Goal: Task Accomplishment & Management: Manage account settings

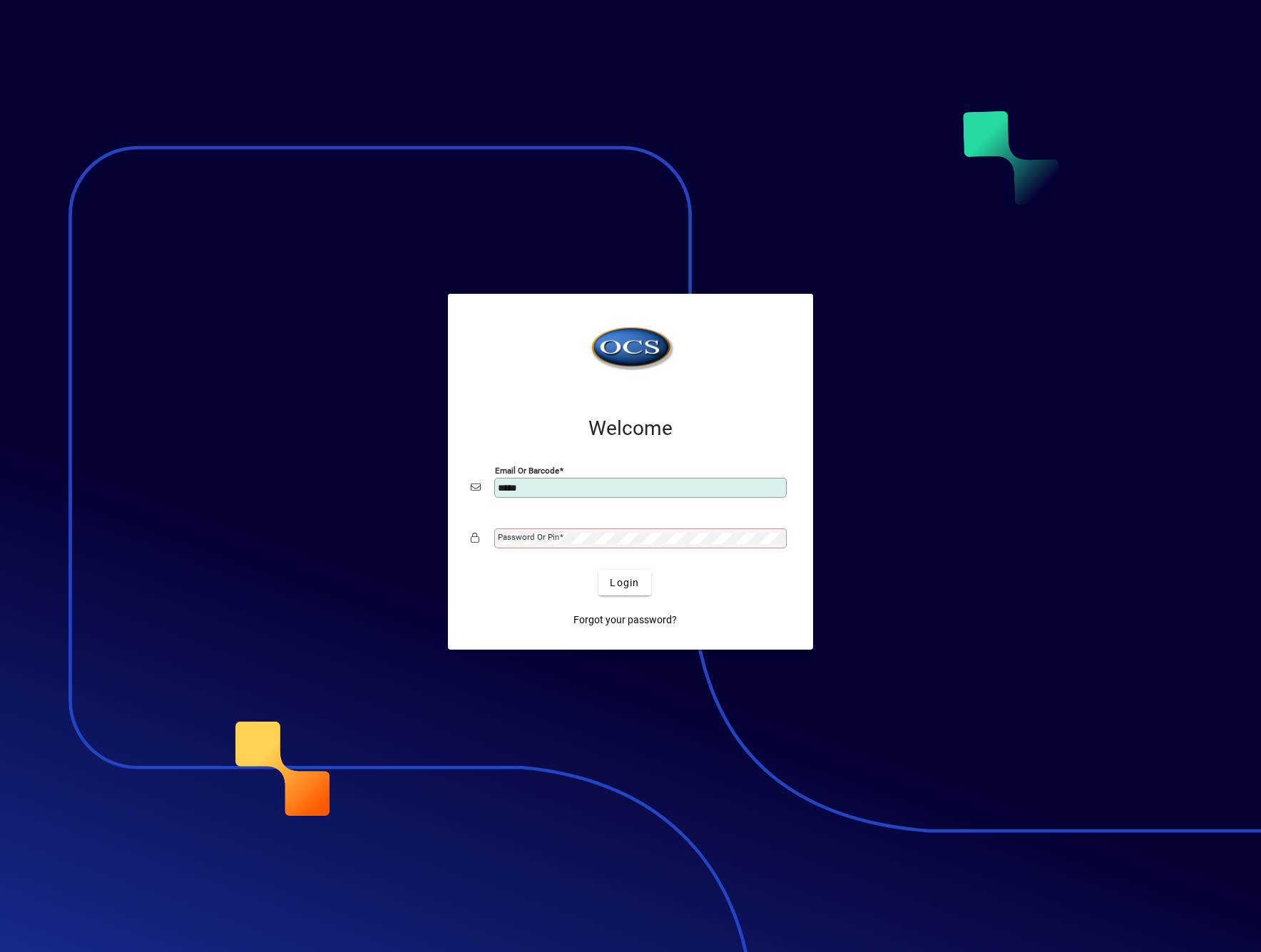
type input "**********"
click at [602, 529] on div "Password or Pin" at bounding box center [641, 539] width 292 height 20
click at [598, 570] on button "Login" at bounding box center [624, 583] width 52 height 26
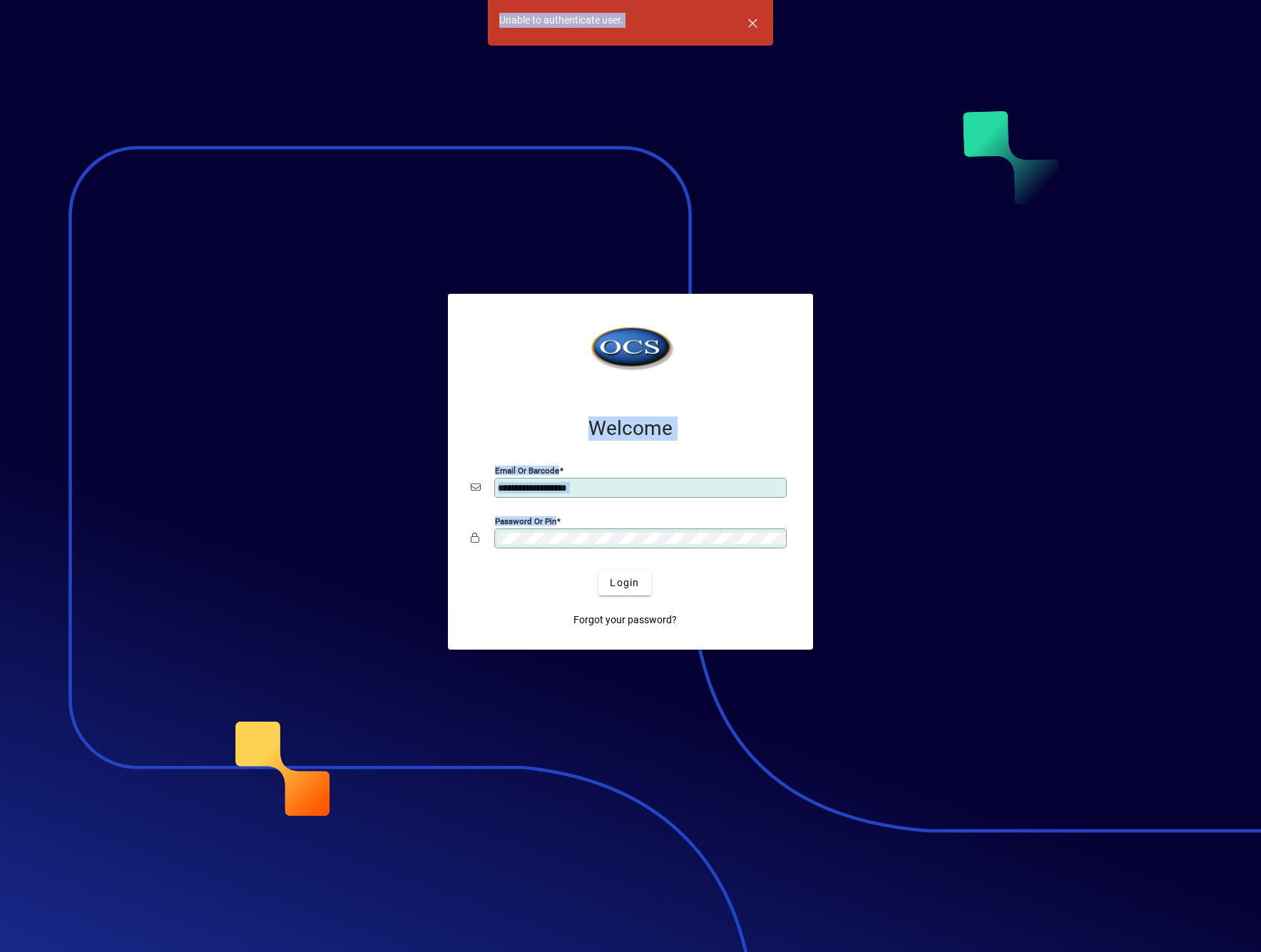
drag, startPoint x: 593, startPoint y: 530, endPoint x: 381, endPoint y: 511, distance: 212.8
click at [381, 511] on app-login-layout "**********" at bounding box center [630, 476] width 1261 height 952
drag, startPoint x: 554, startPoint y: 530, endPoint x: 575, endPoint y: 528, distance: 21.1
click at [557, 530] on div "Password or Pin" at bounding box center [641, 539] width 292 height 20
drag, startPoint x: 550, startPoint y: 544, endPoint x: 525, endPoint y: 544, distance: 25.0
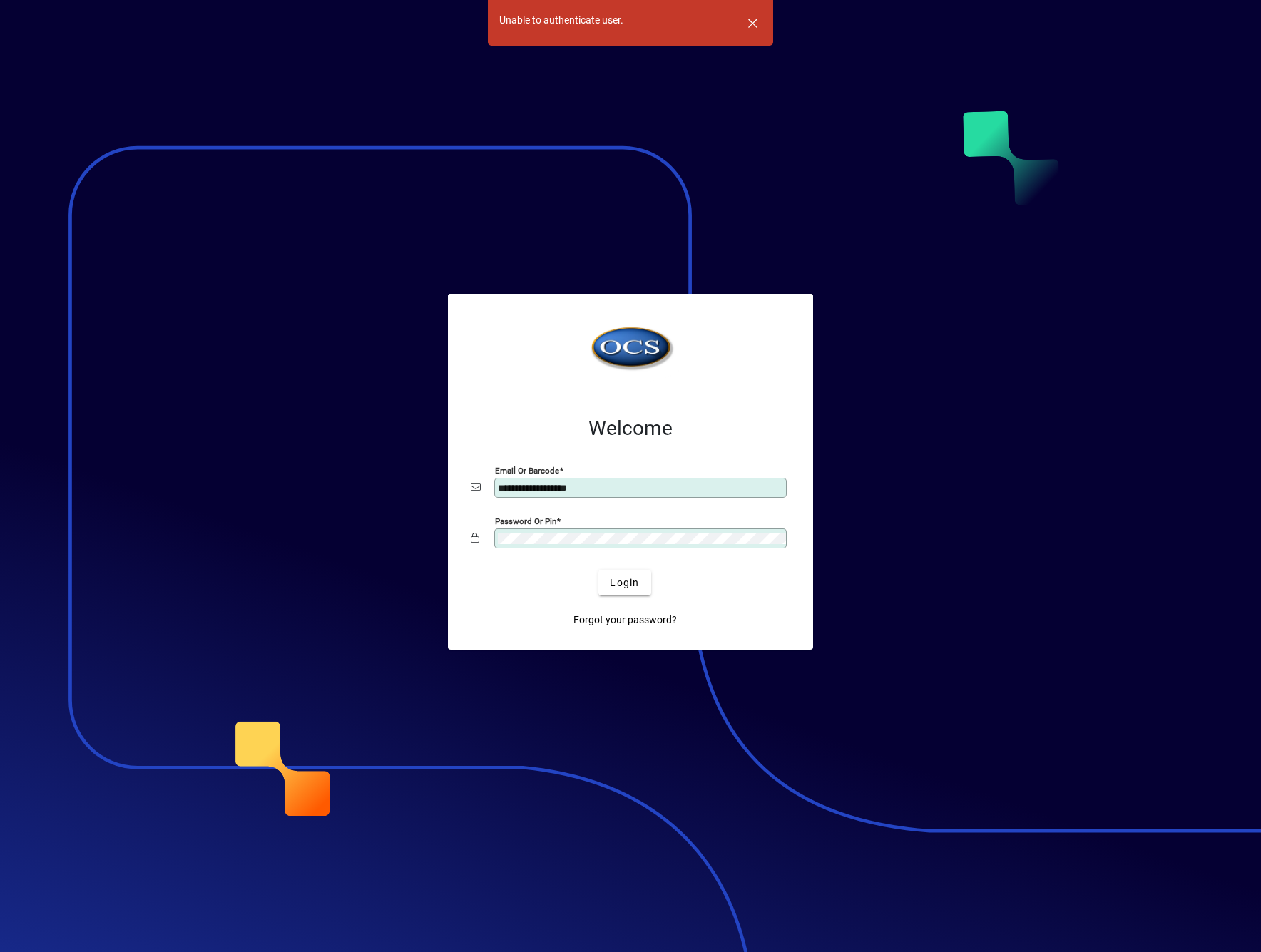
click at [525, 544] on div "Password or Pin" at bounding box center [641, 539] width 292 height 20
click at [441, 530] on app-login-layout "**********" at bounding box center [630, 476] width 1261 height 952
click at [598, 570] on button "Login" at bounding box center [624, 583] width 52 height 26
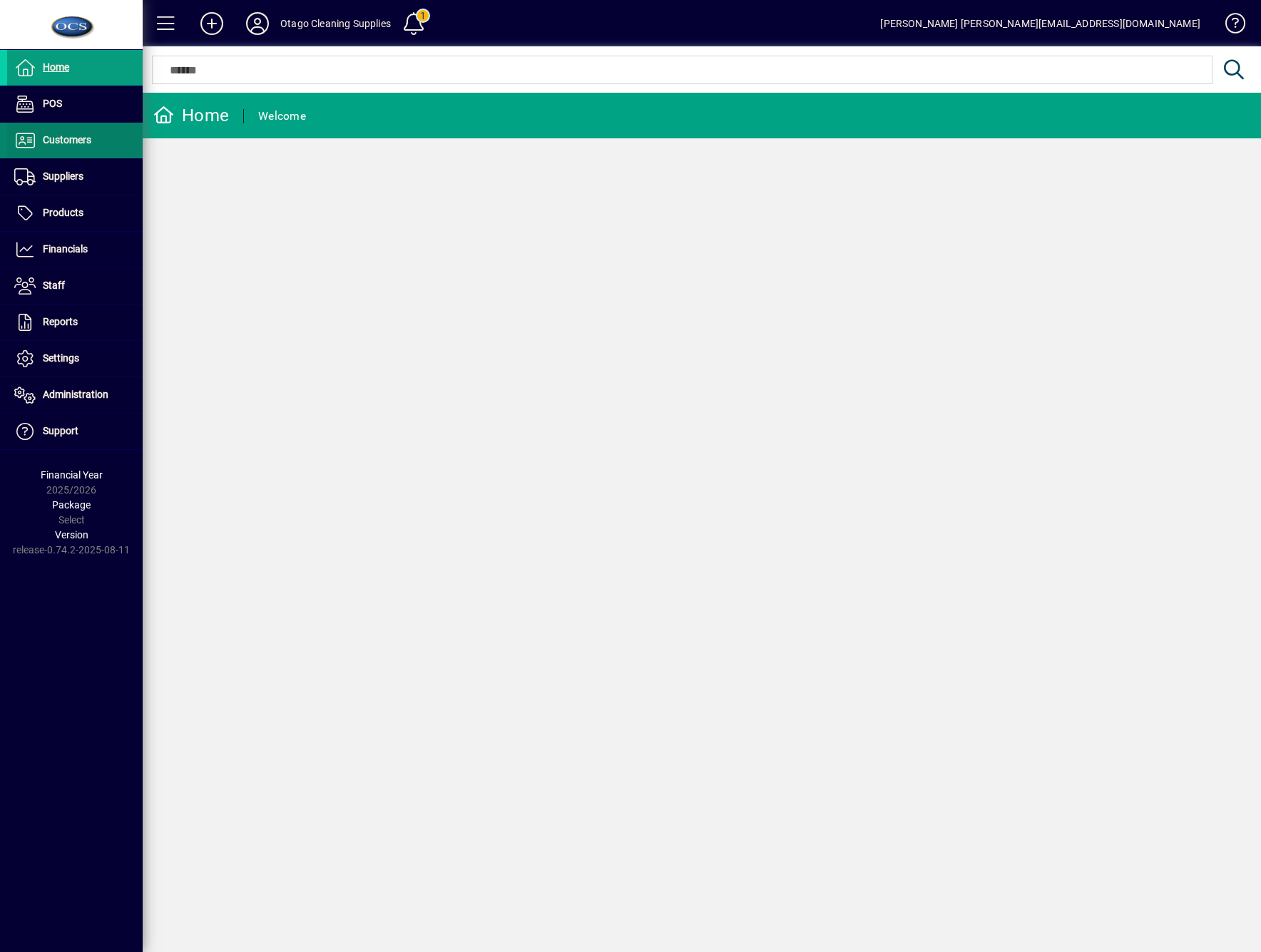
click at [59, 131] on span at bounding box center [75, 140] width 135 height 34
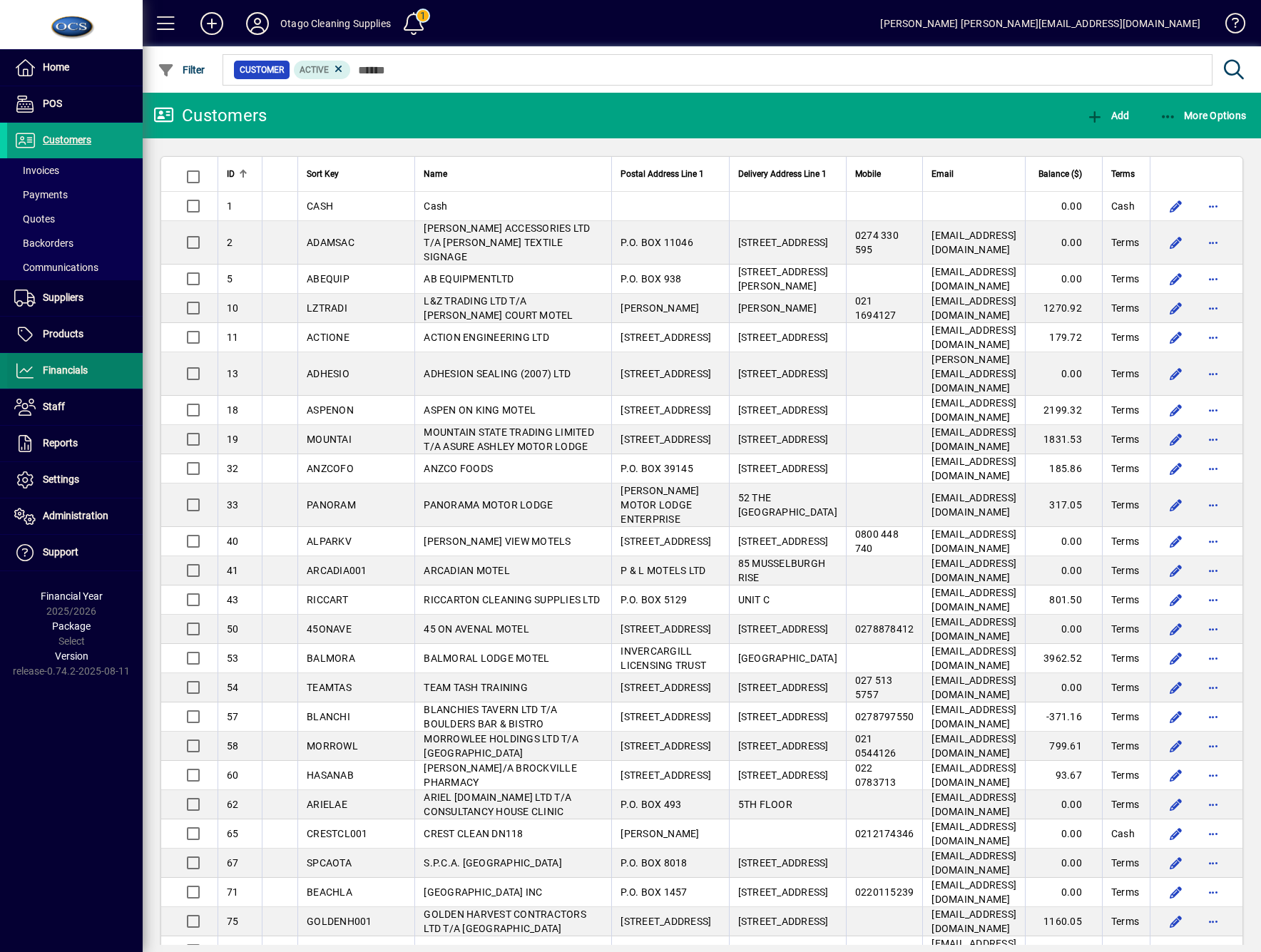
click at [51, 374] on span "Financials" at bounding box center [65, 370] width 45 height 11
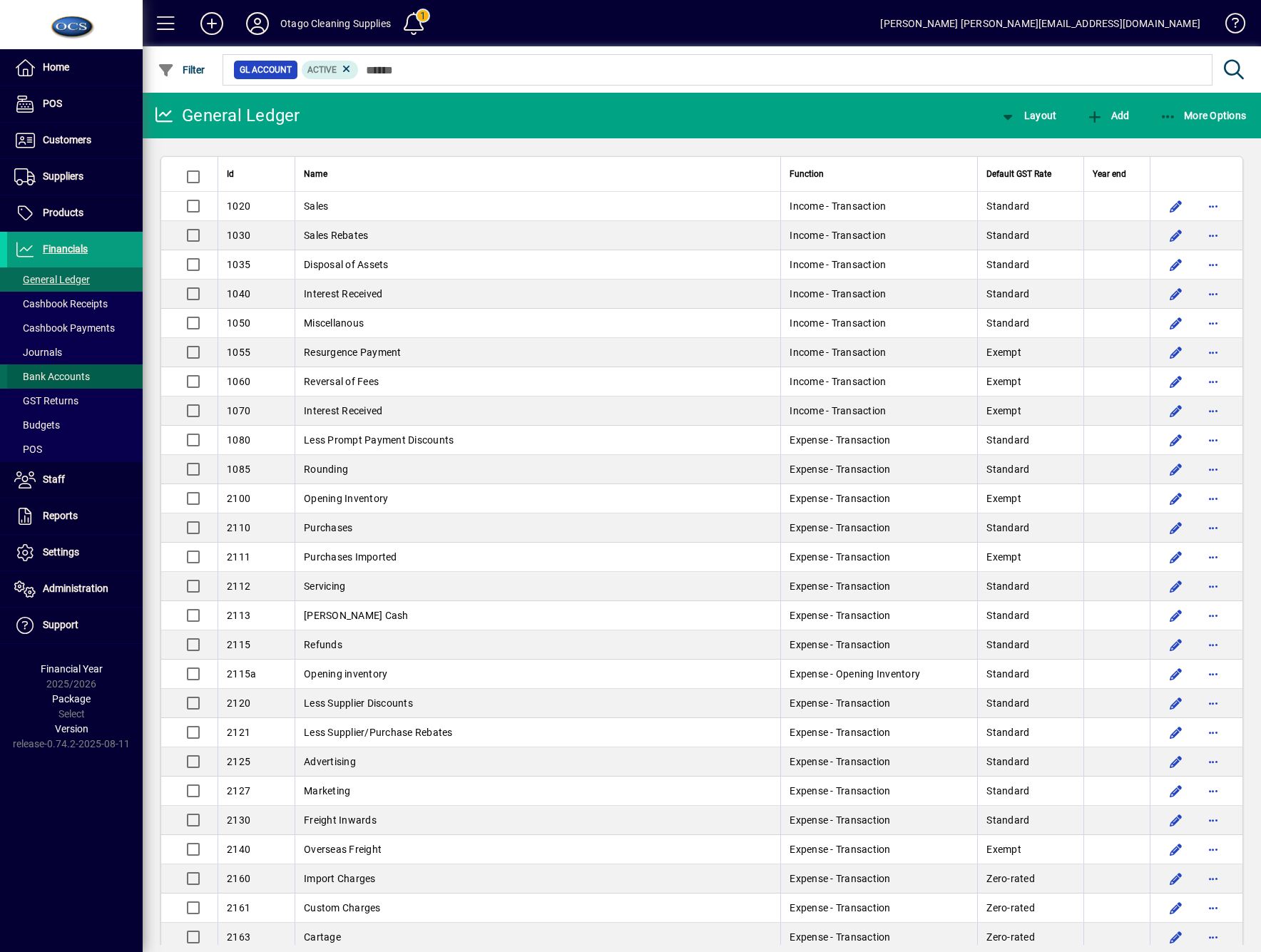
click at [57, 380] on span "Bank Accounts" at bounding box center [52, 376] width 75 height 11
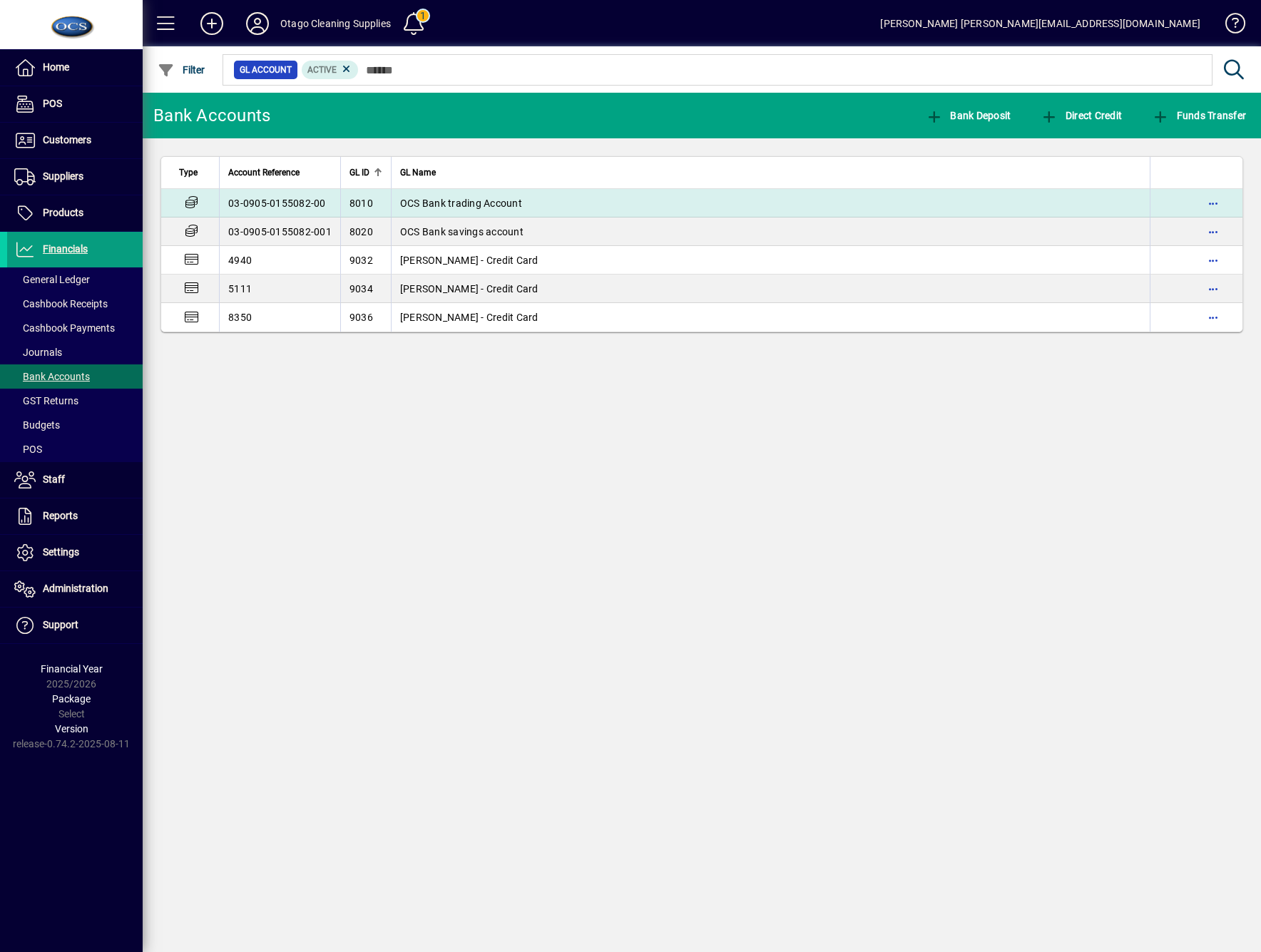
click at [542, 207] on td "OCS Bank trading Account" at bounding box center [770, 202] width 759 height 28
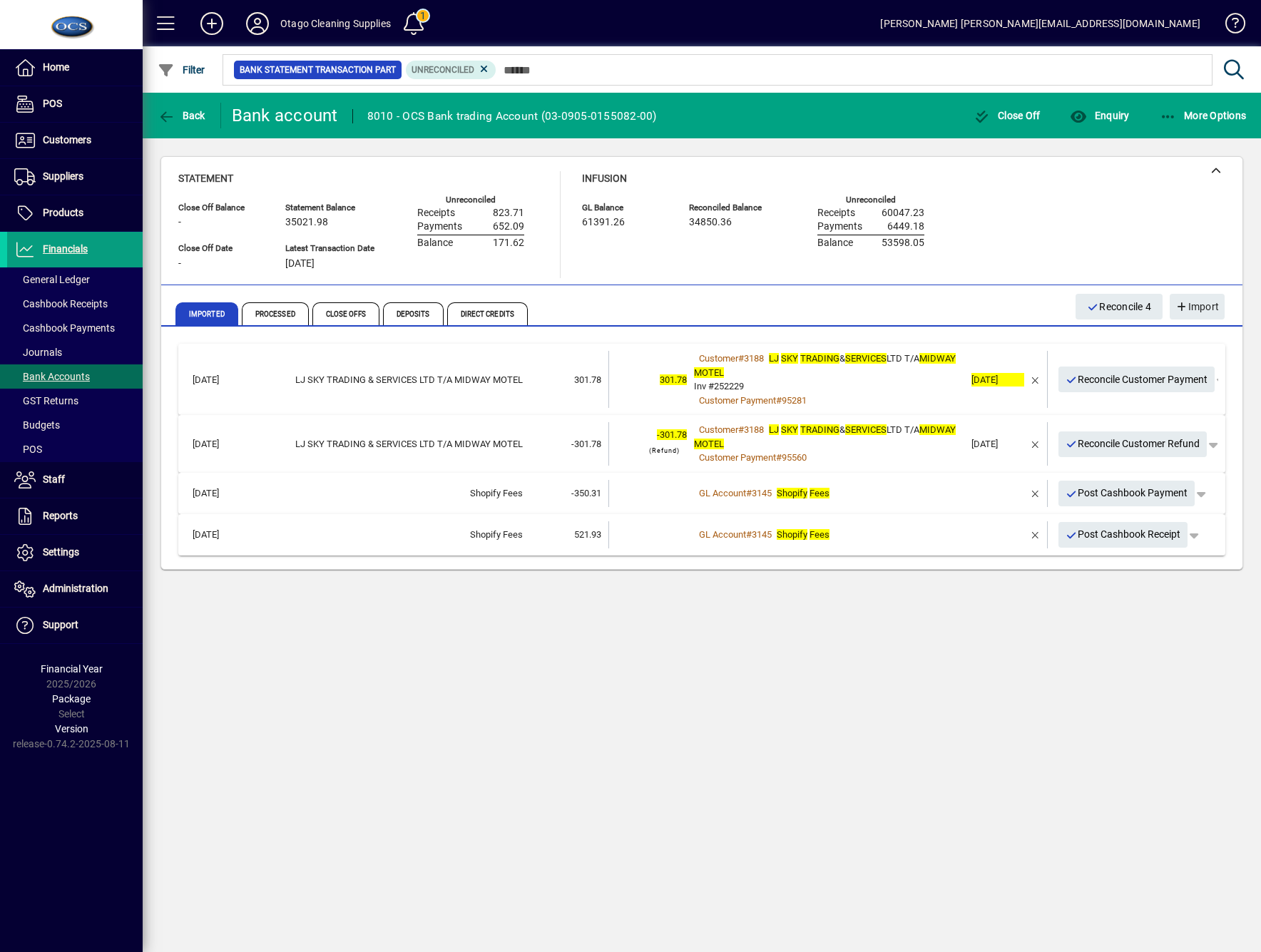
click at [691, 780] on div "Back Bank account 8010 - OCS Bank trading Account (03-0905-0155082-00) Close Of…" at bounding box center [702, 522] width 1119 height 859
click at [1139, 384] on span "Reconcile Customer Payment" at bounding box center [1136, 380] width 142 height 24
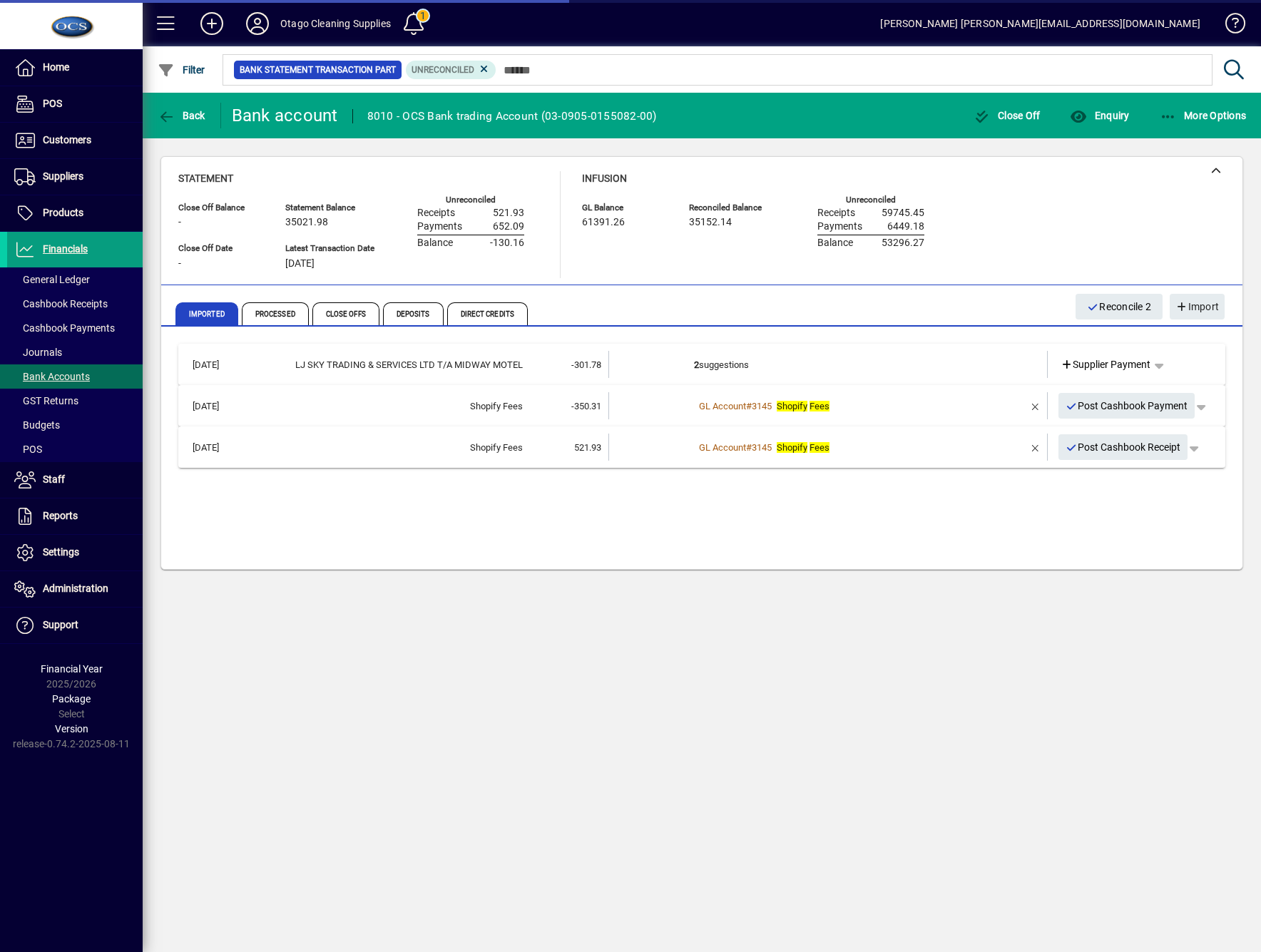
click at [1139, 382] on mat-expansion-panel-header "22/07/2025 LJ SKY TRADING & SERVICES LTD T/A MIDWAY MOTEL -301.78 2 suggestions…" at bounding box center [702, 365] width 1047 height 41
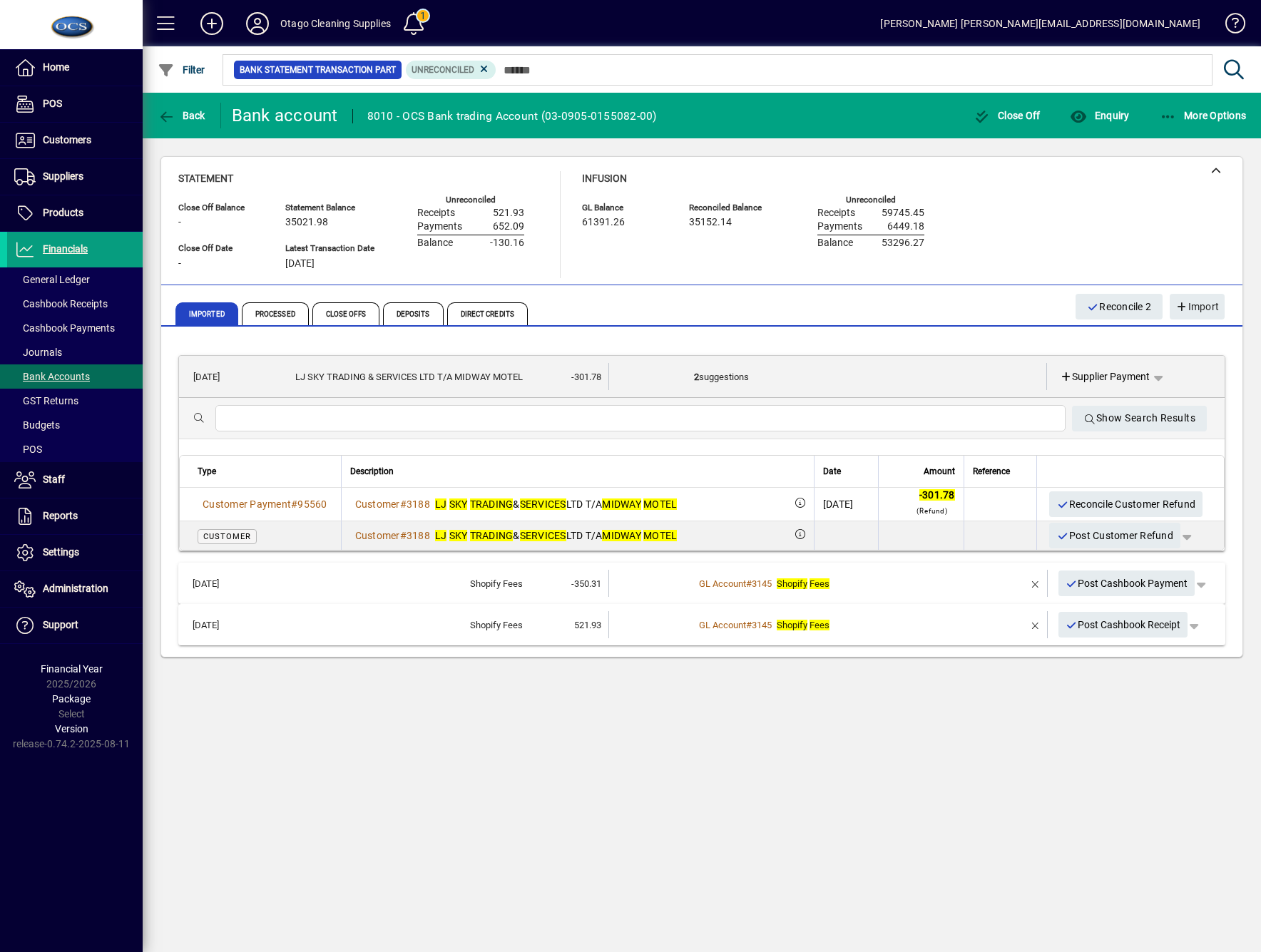
click at [920, 750] on div "Back Bank account 8010 - OCS Bank trading Account (03-0905-0155082-00) Close Of…" at bounding box center [702, 522] width 1119 height 859
click at [197, 813] on div "Back Bank account 8010 - OCS Bank trading Account (03-0905-0155082-00) Close Of…" at bounding box center [702, 522] width 1119 height 859
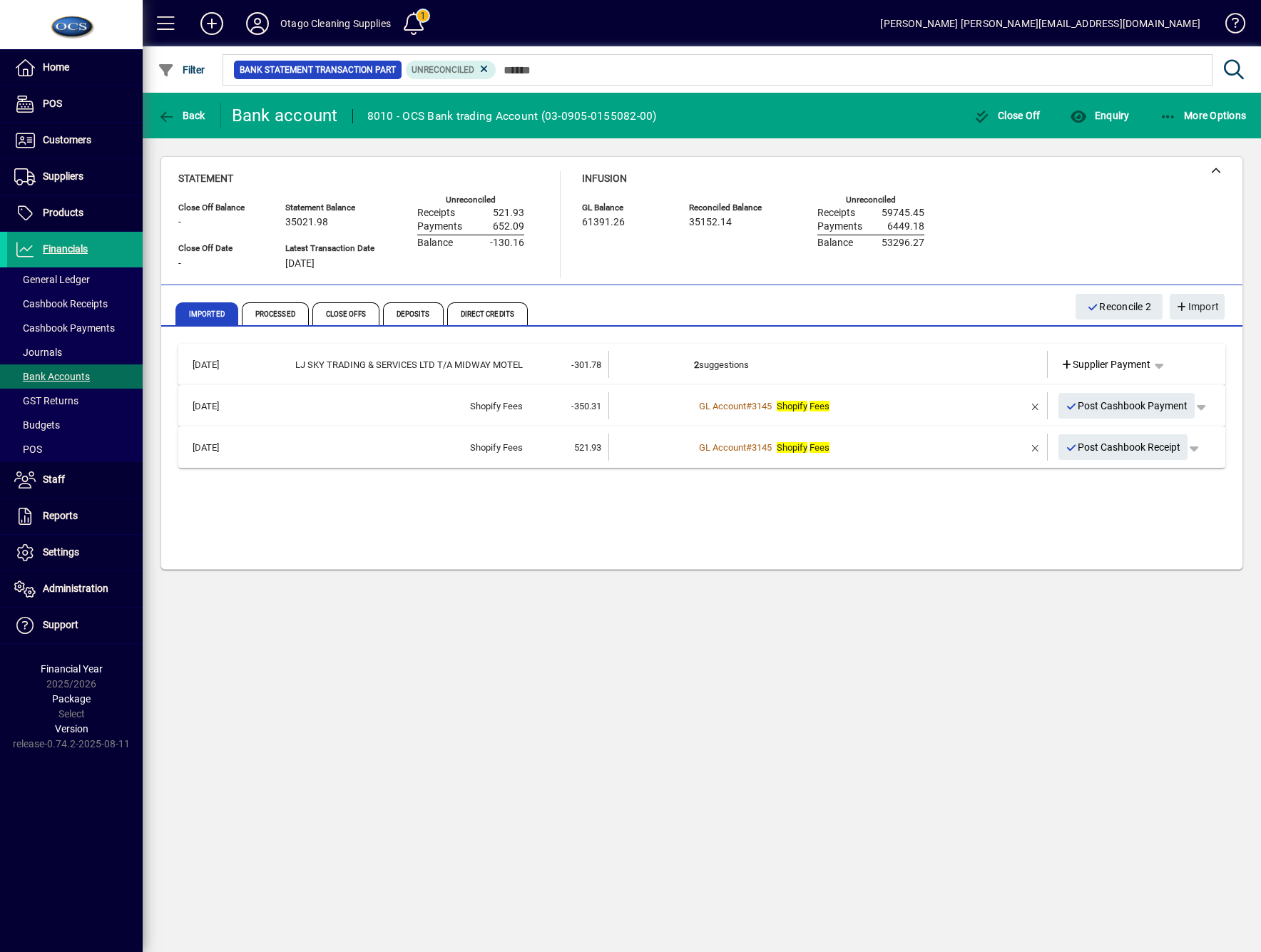
click at [731, 368] on td "2 suggestions" at bounding box center [829, 365] width 270 height 27
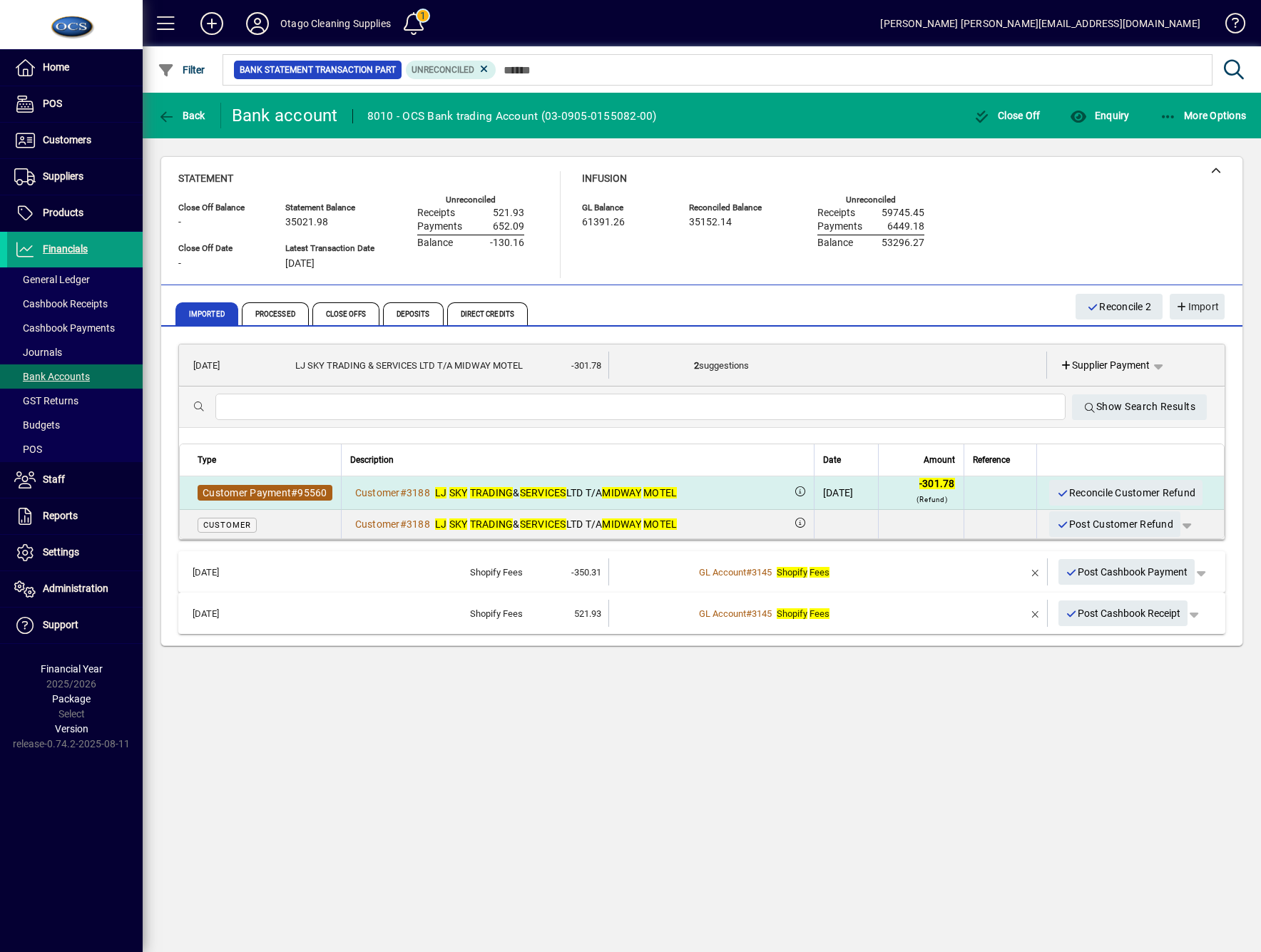
click at [237, 489] on span "Customer Payment" at bounding box center [247, 492] width 88 height 11
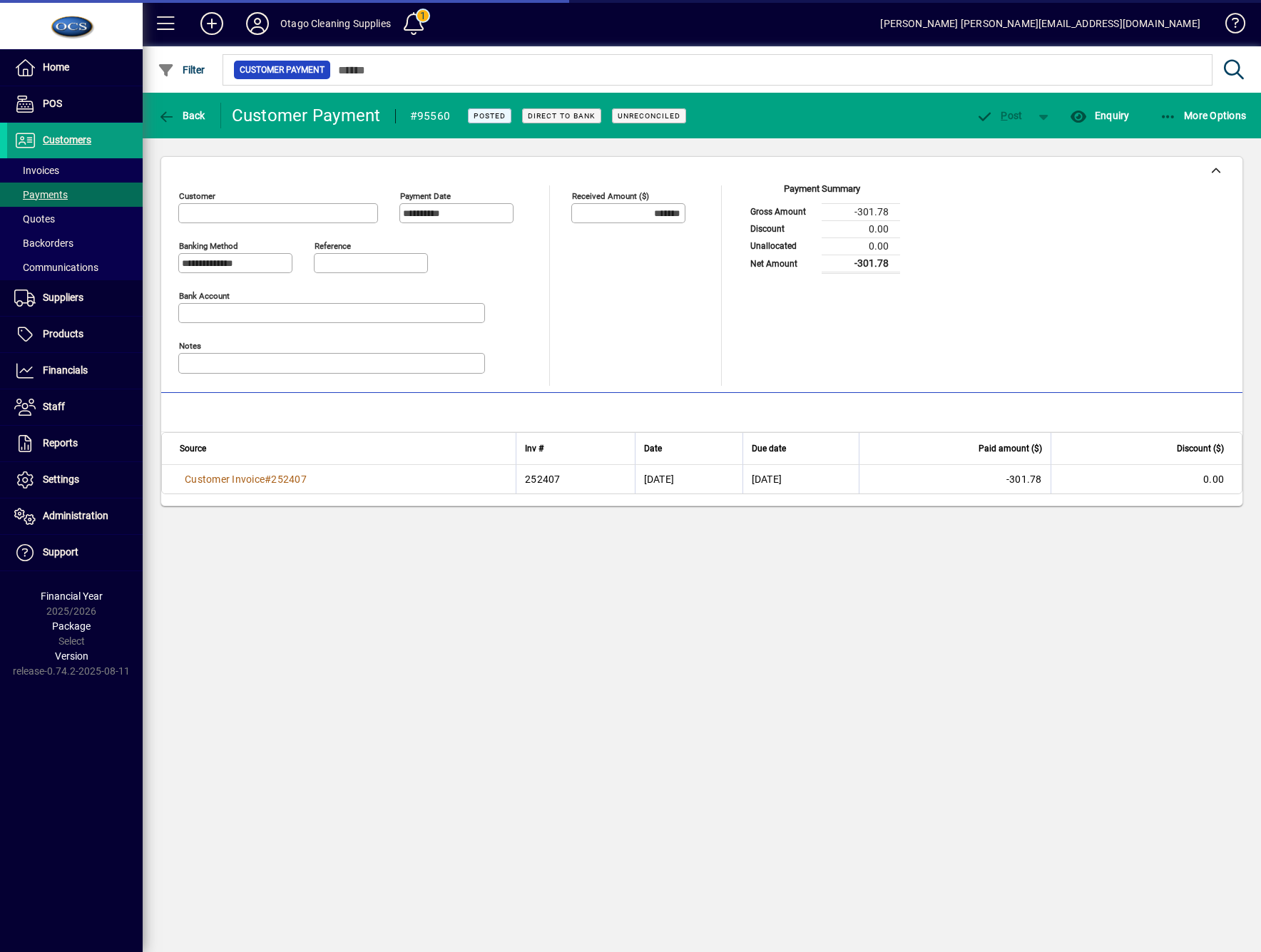
type input "**********"
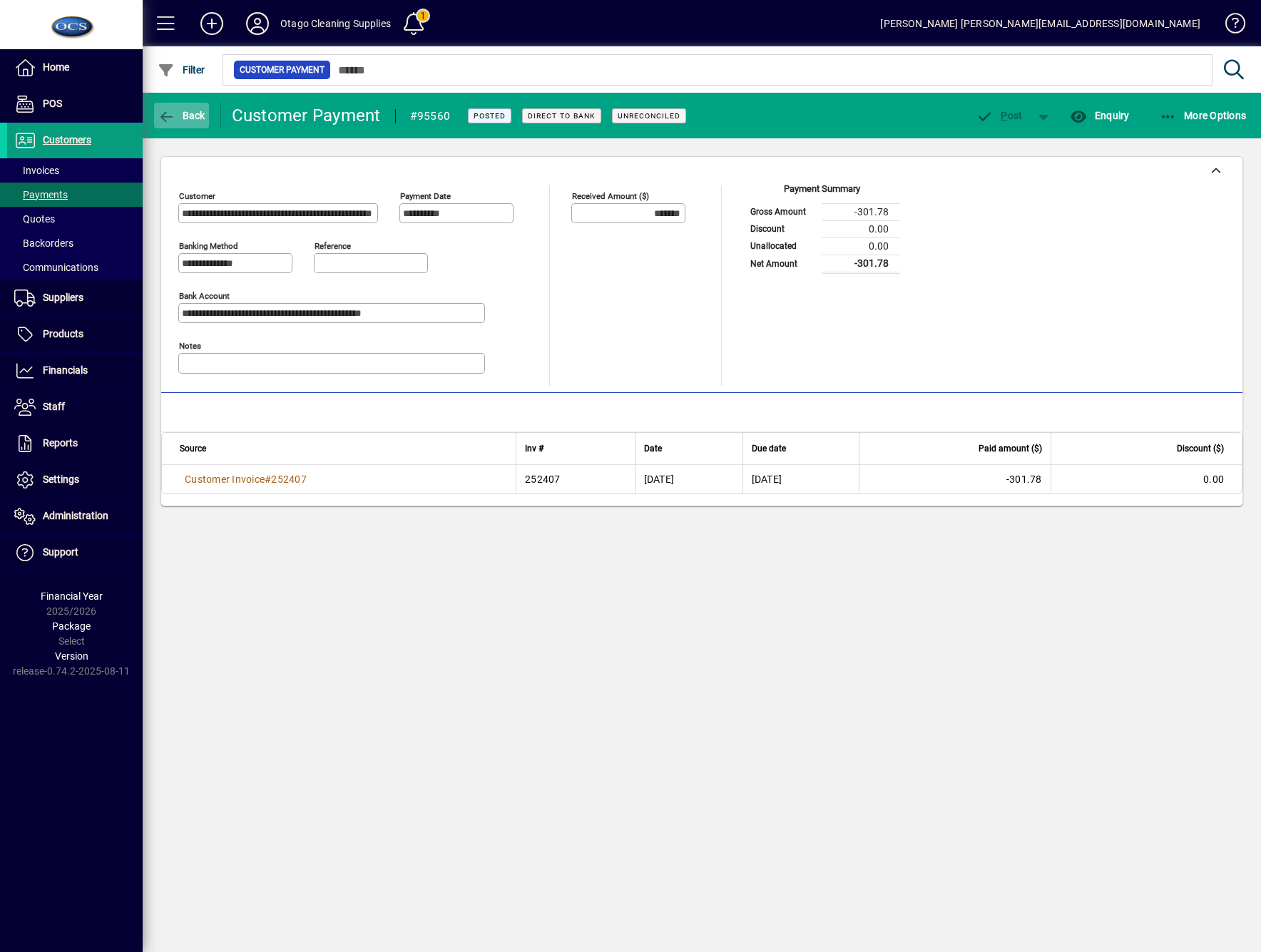
click at [191, 107] on span "button" at bounding box center [181, 115] width 55 height 34
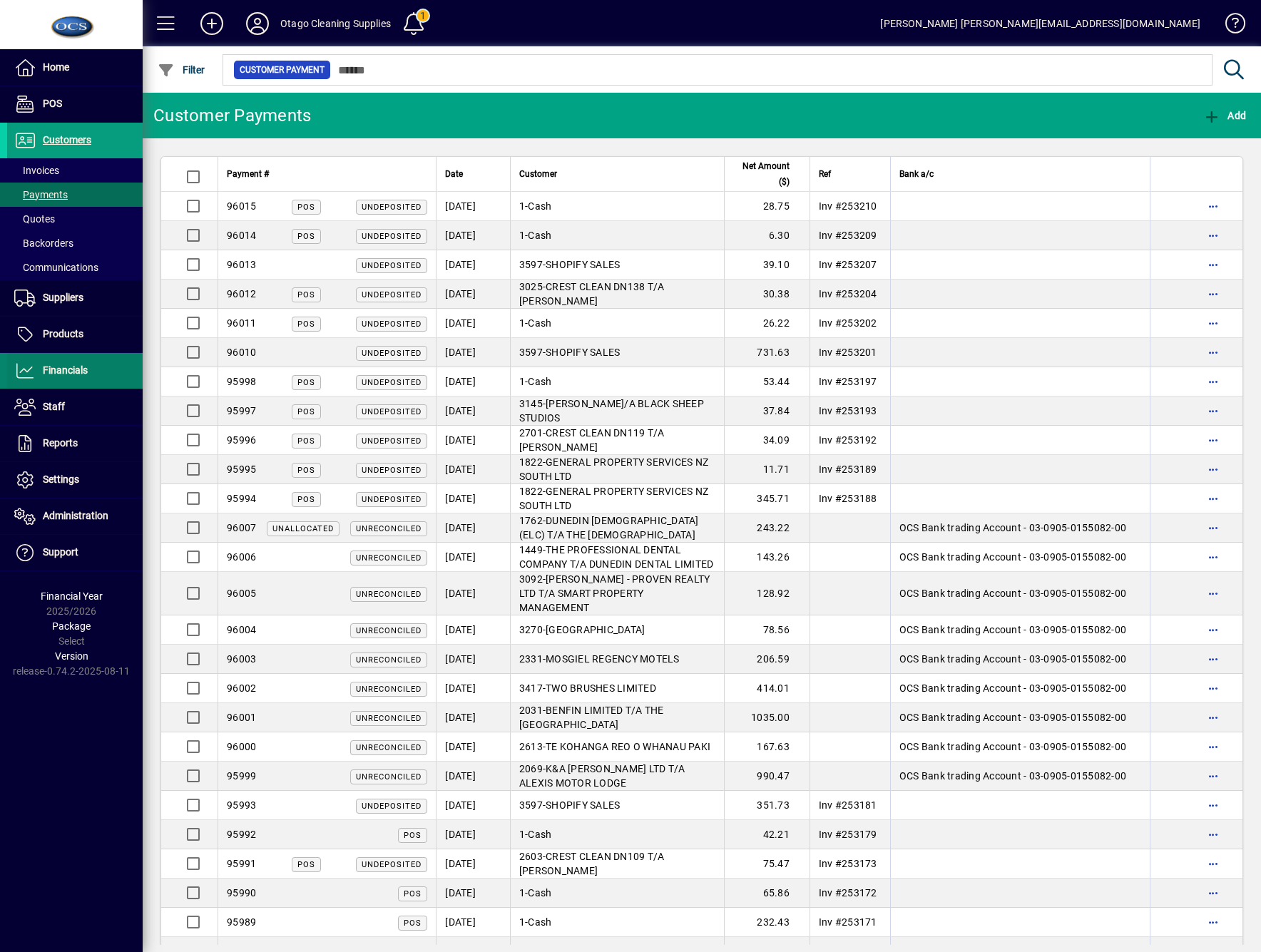
click at [78, 380] on span at bounding box center [75, 371] width 135 height 34
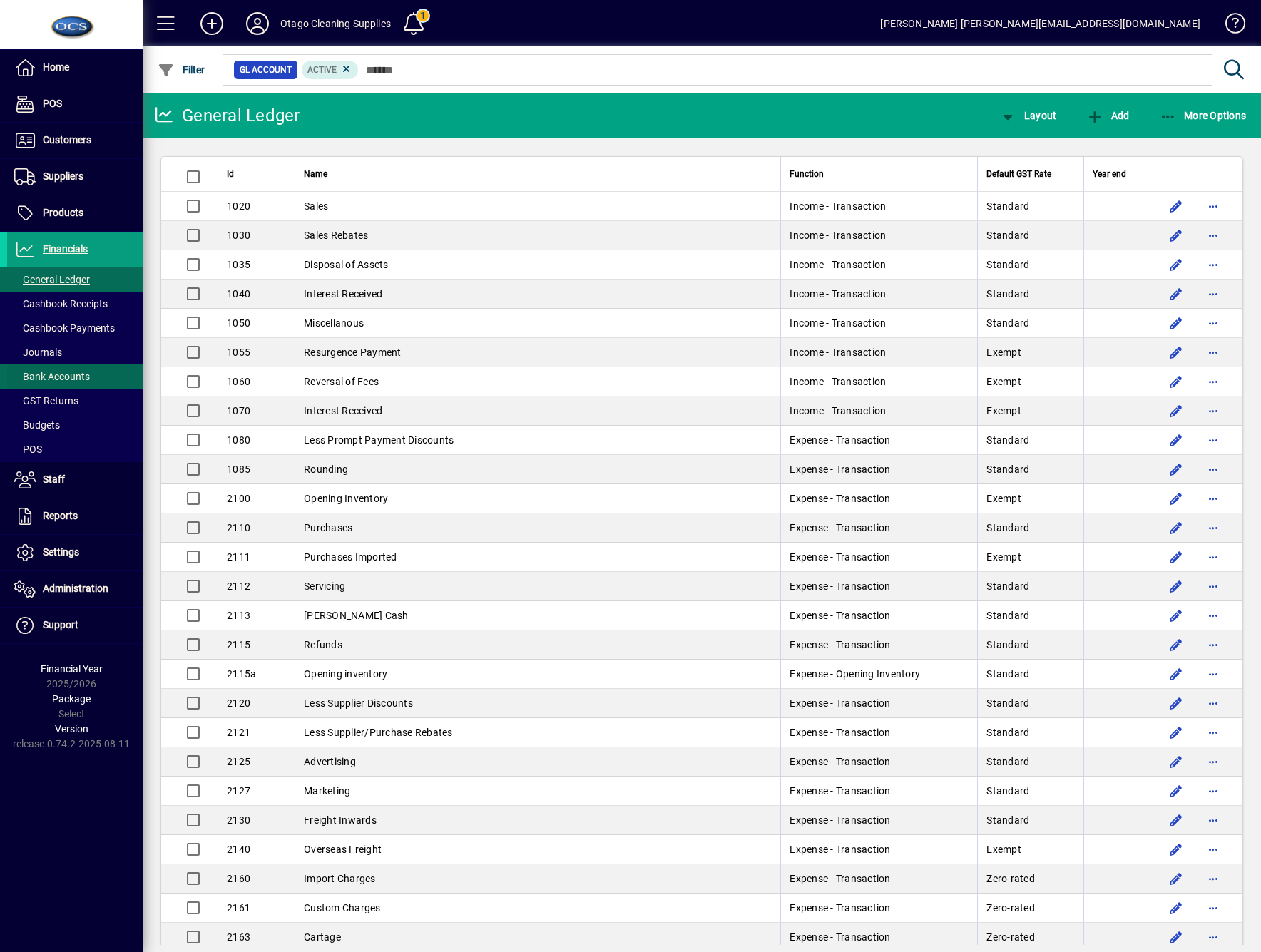
click at [61, 377] on span "Bank Accounts" at bounding box center [52, 376] width 75 height 11
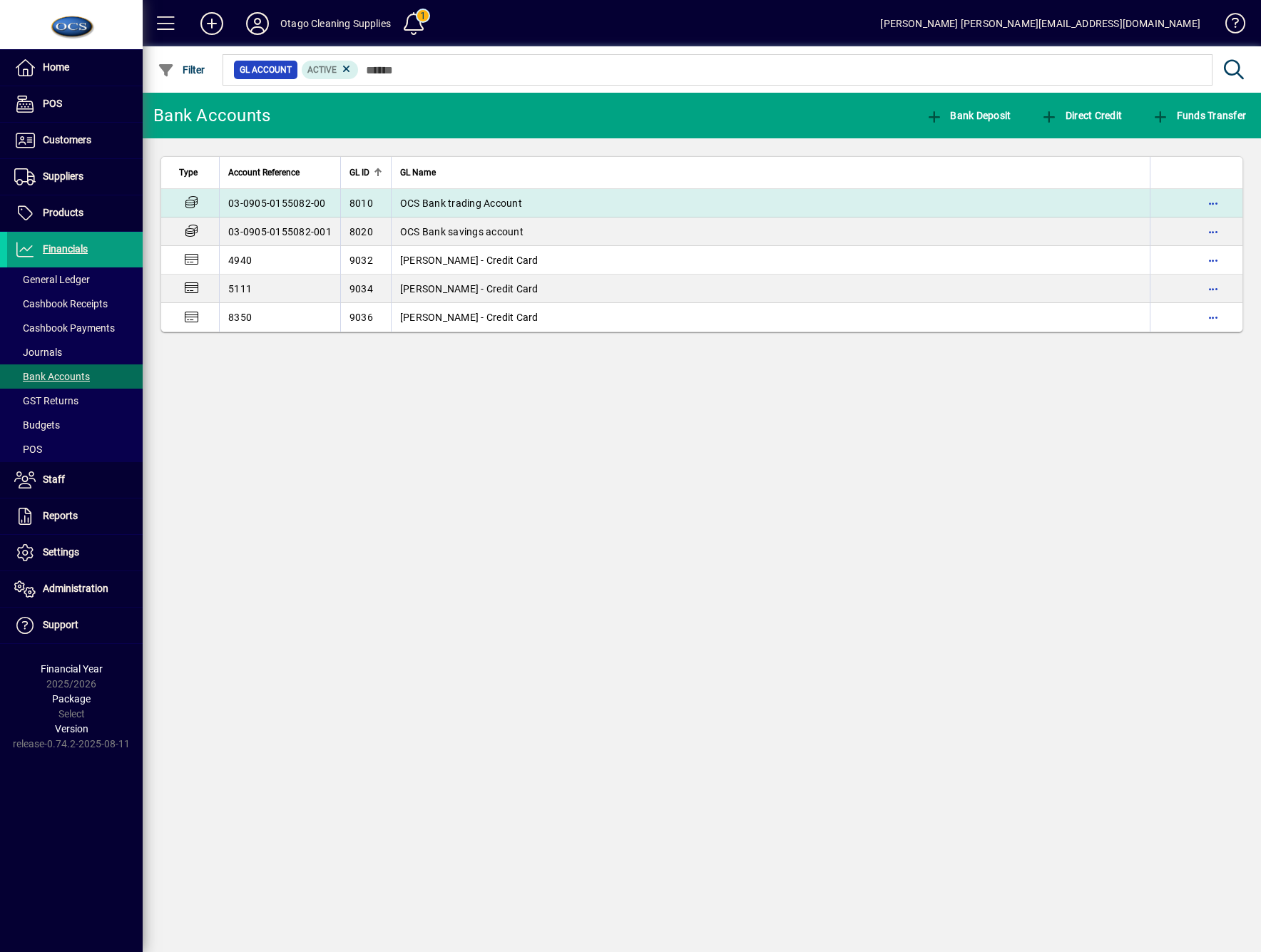
click at [371, 200] on td "8010" at bounding box center [365, 202] width 51 height 28
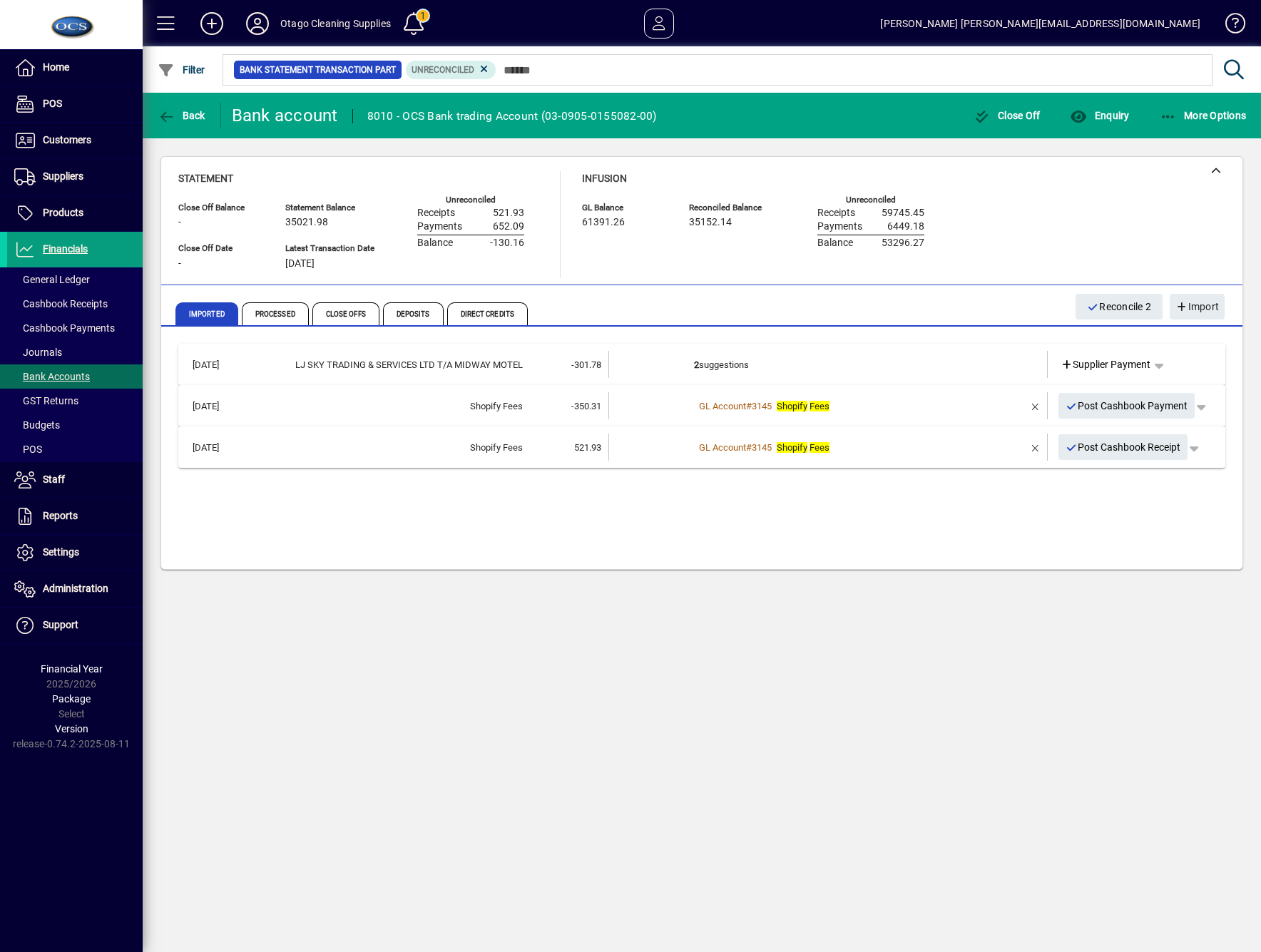
click at [713, 365] on td "2 suggestions" at bounding box center [829, 365] width 270 height 27
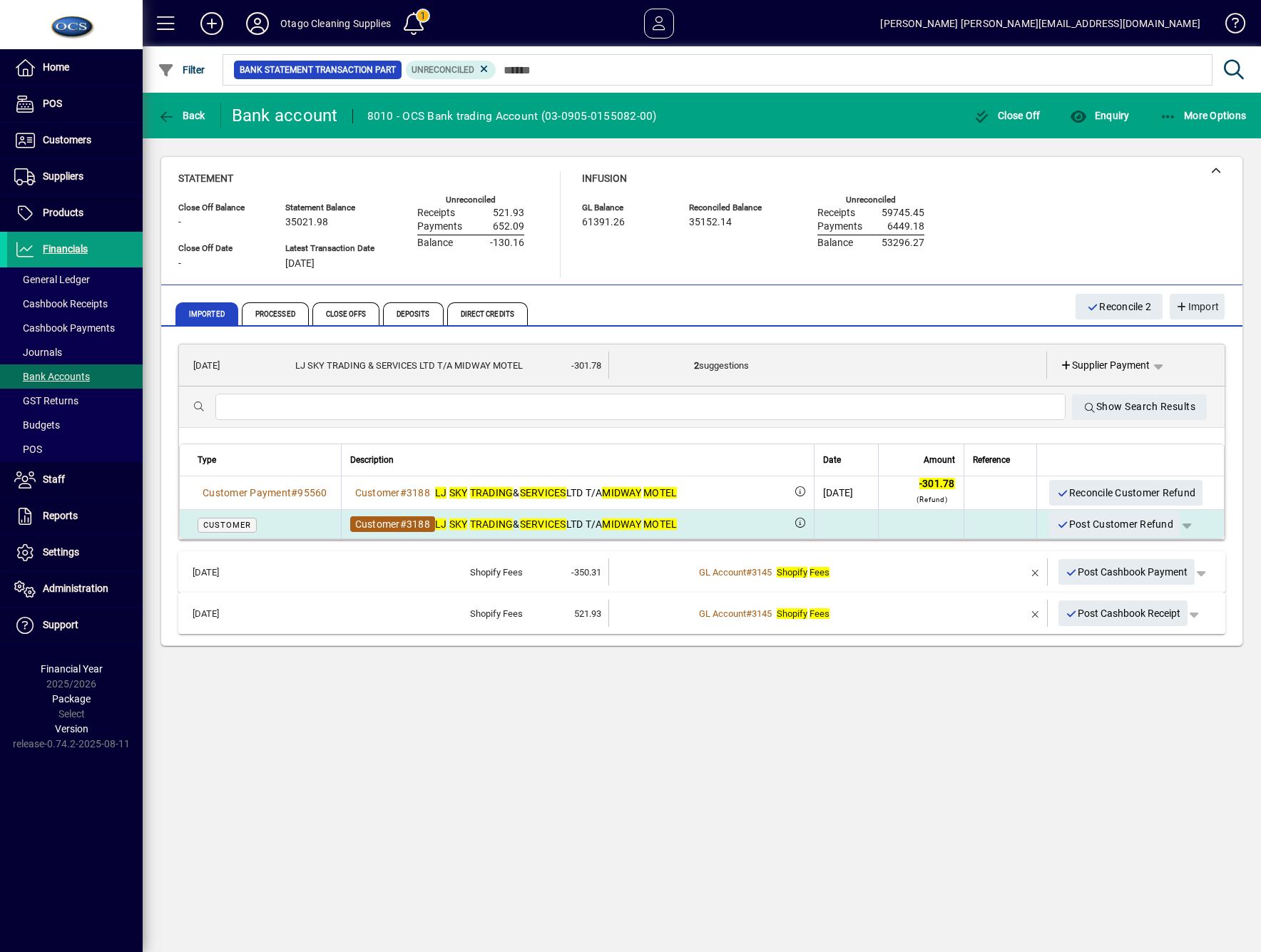
click at [420, 518] on span "3188" at bounding box center [418, 524] width 24 height 11
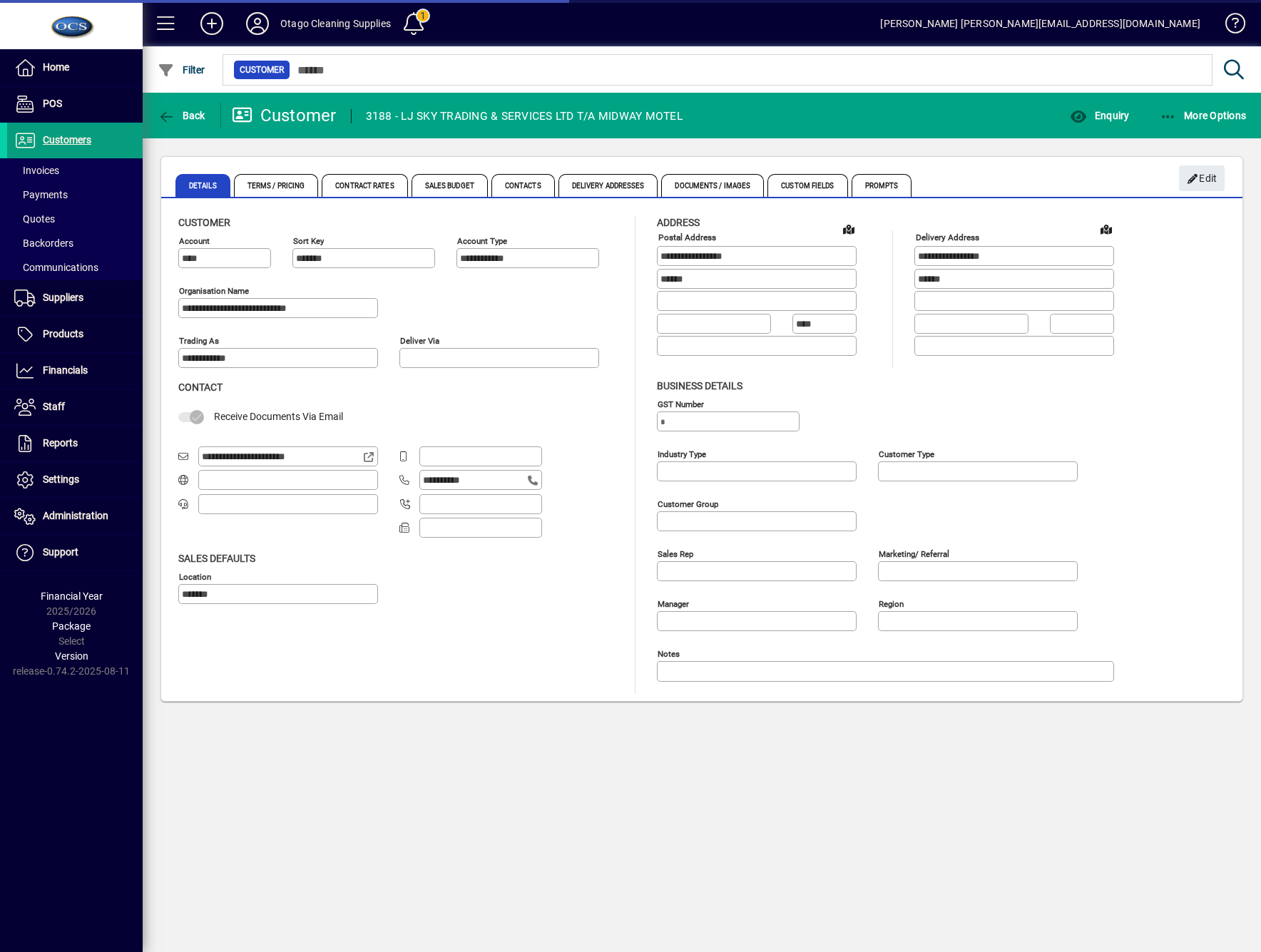
type input "**********"
click at [186, 102] on span "button" at bounding box center [181, 115] width 55 height 34
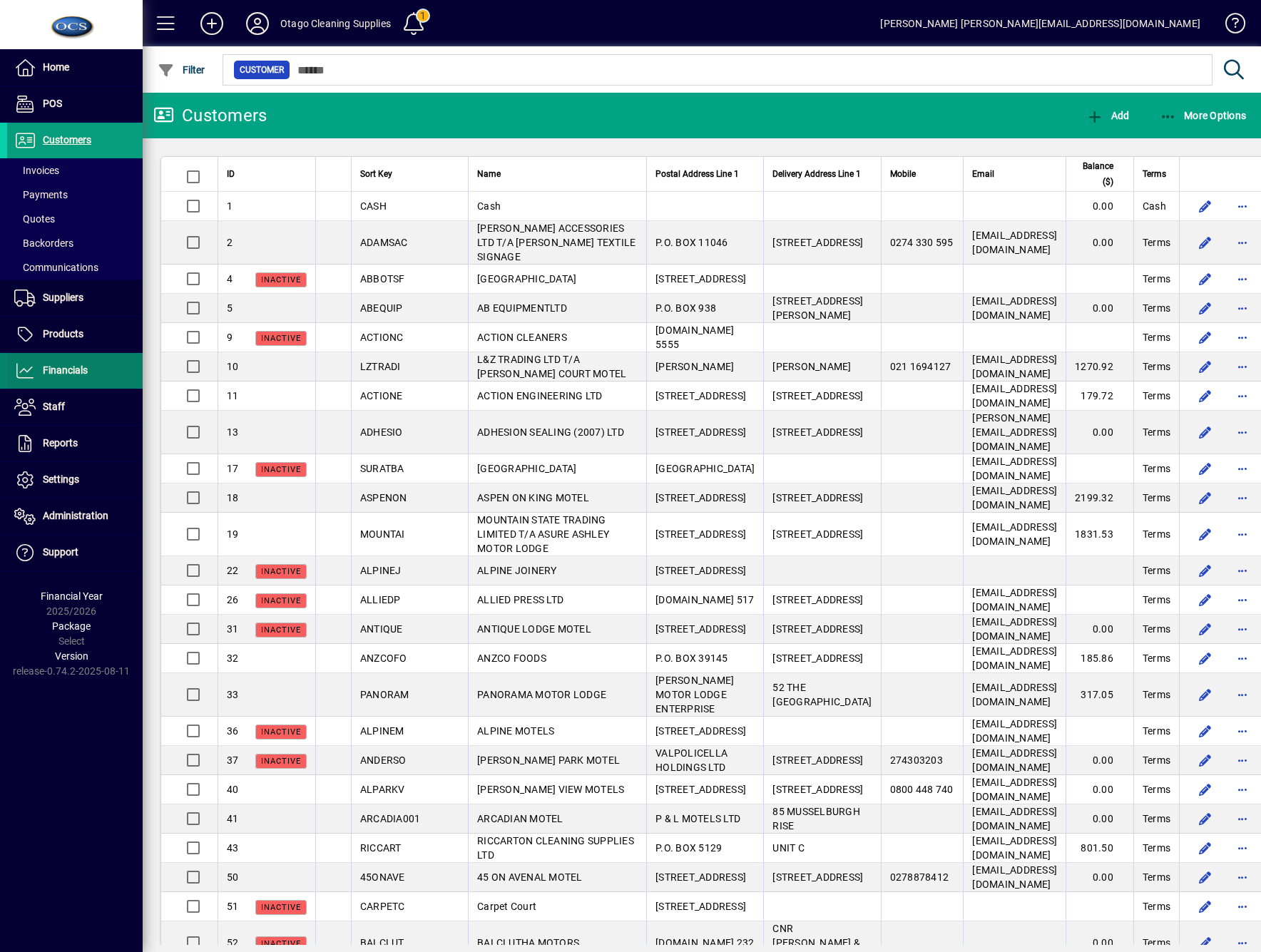
click at [56, 386] on span at bounding box center [75, 371] width 135 height 34
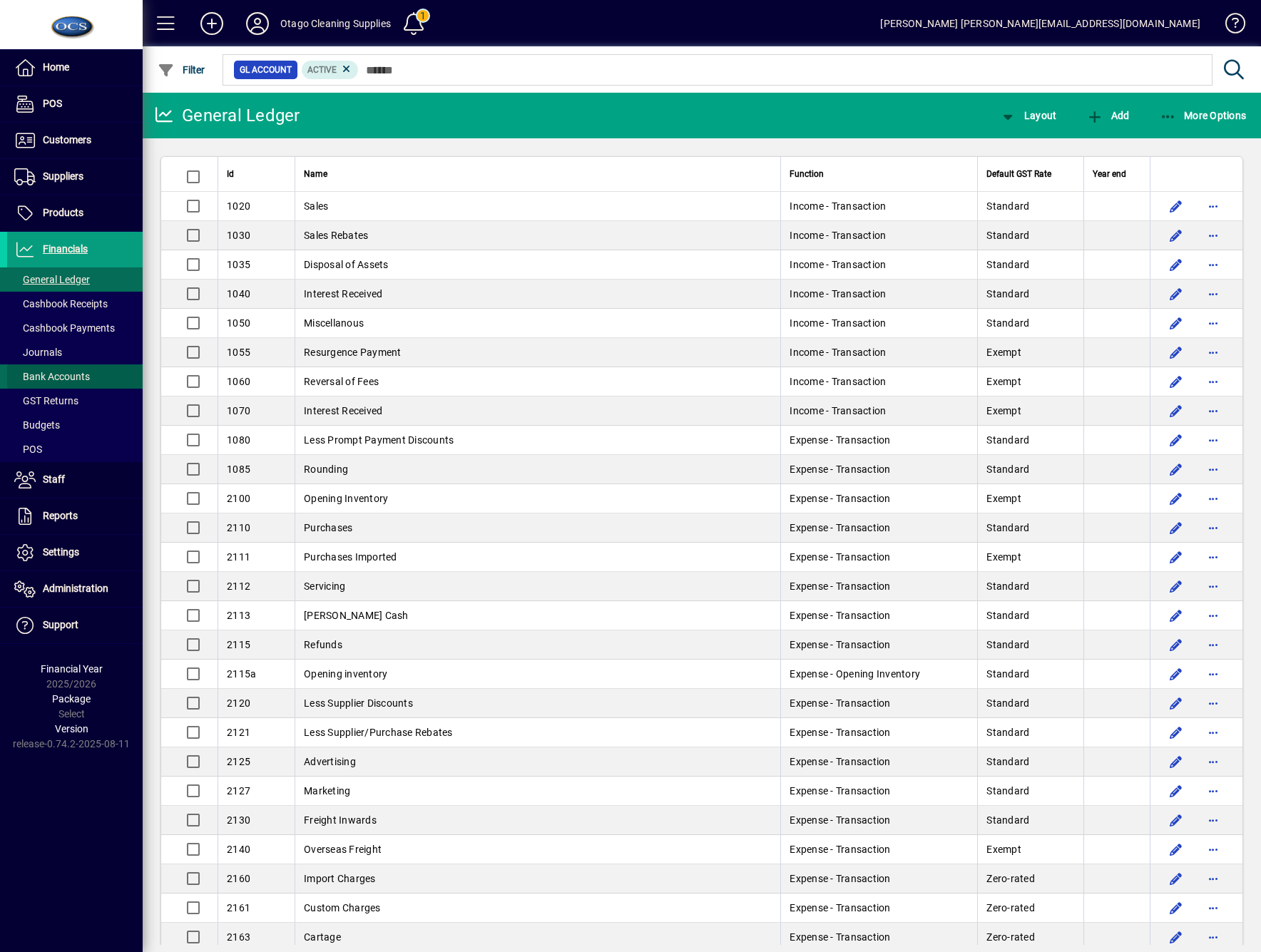
click at [54, 378] on span "Bank Accounts" at bounding box center [52, 376] width 75 height 11
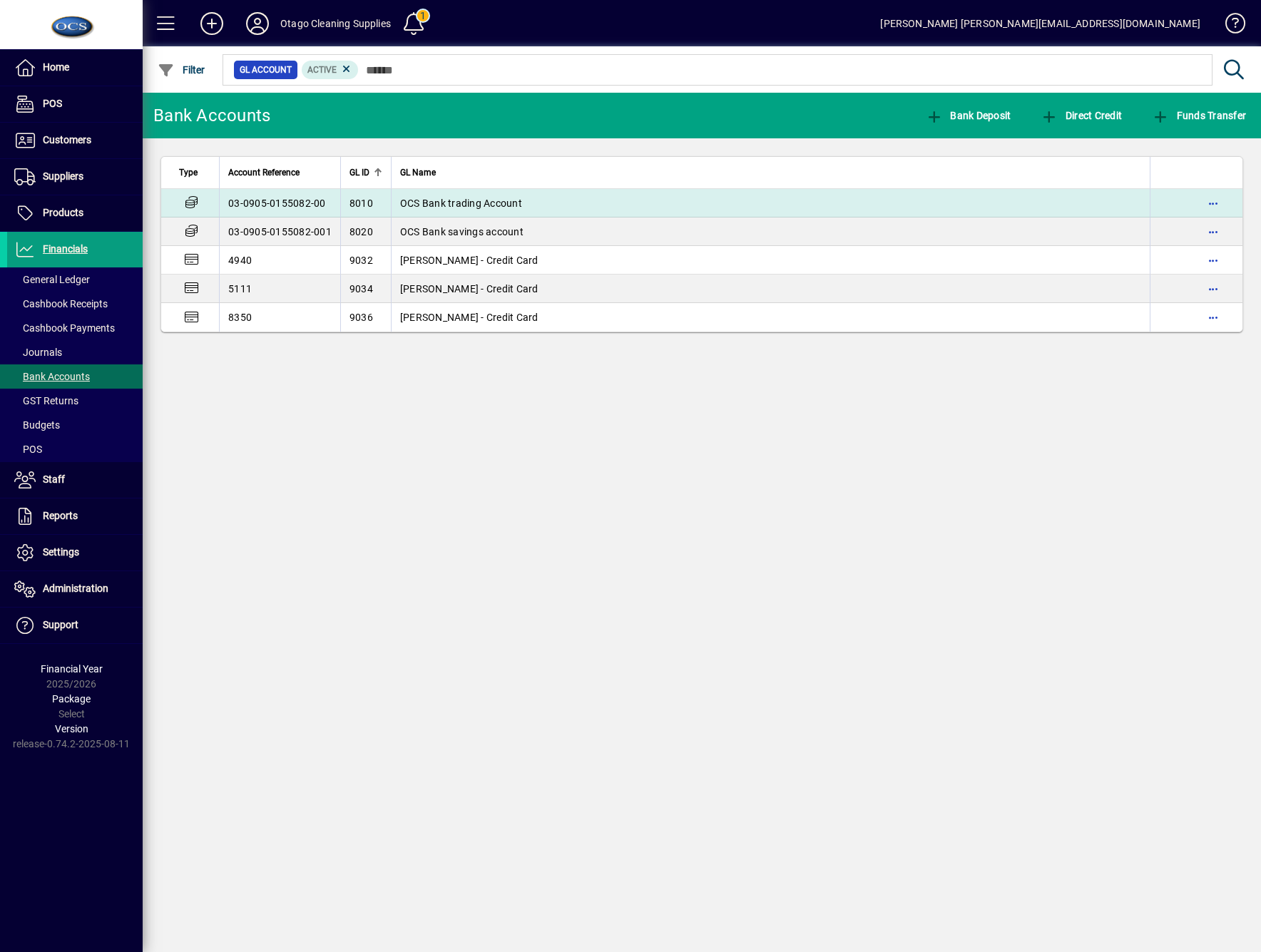
click at [491, 201] on span "OCS Bank trading Account" at bounding box center [461, 203] width 122 height 11
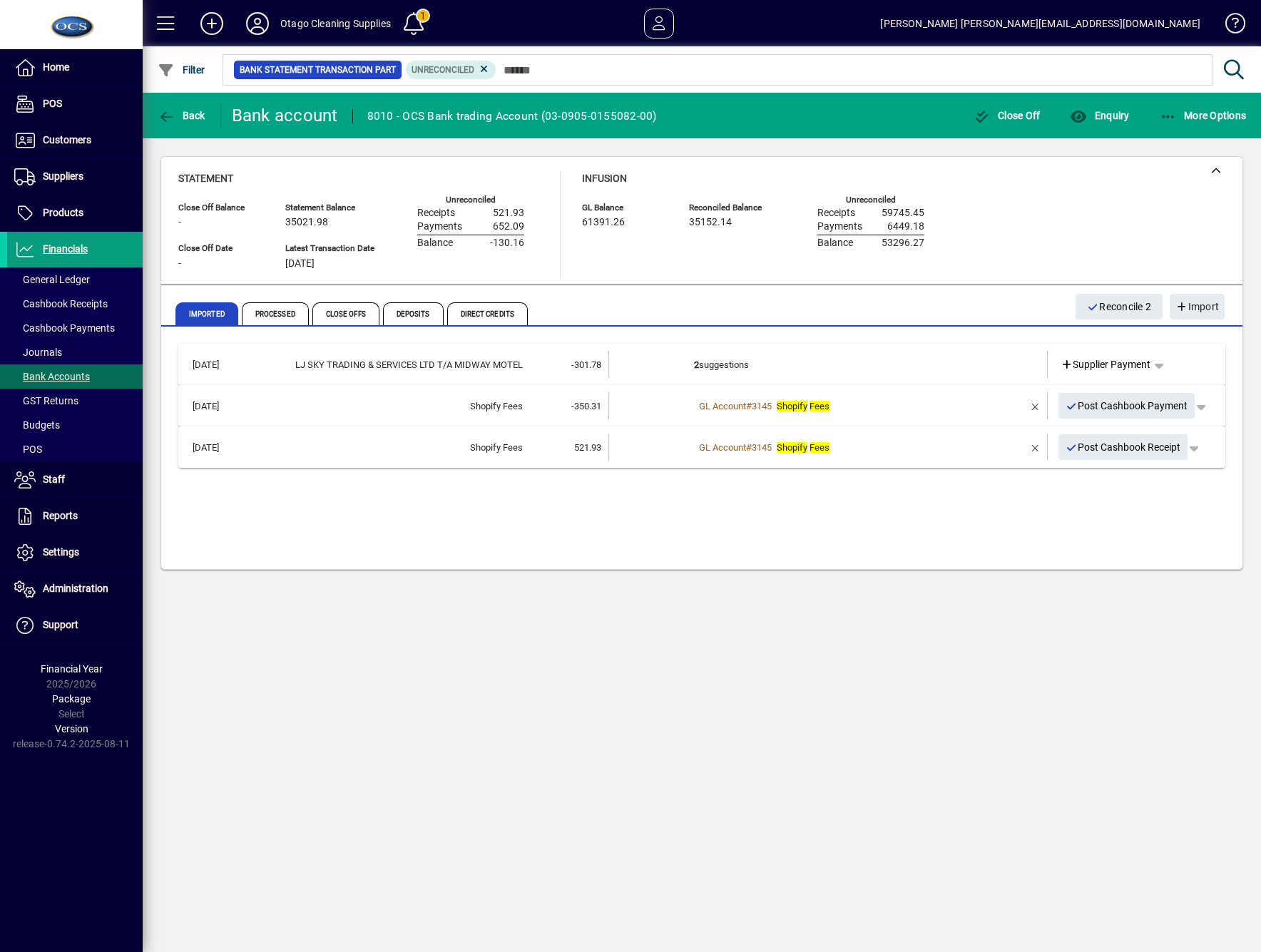
click at [733, 361] on td "2 suggestions" at bounding box center [829, 365] width 270 height 27
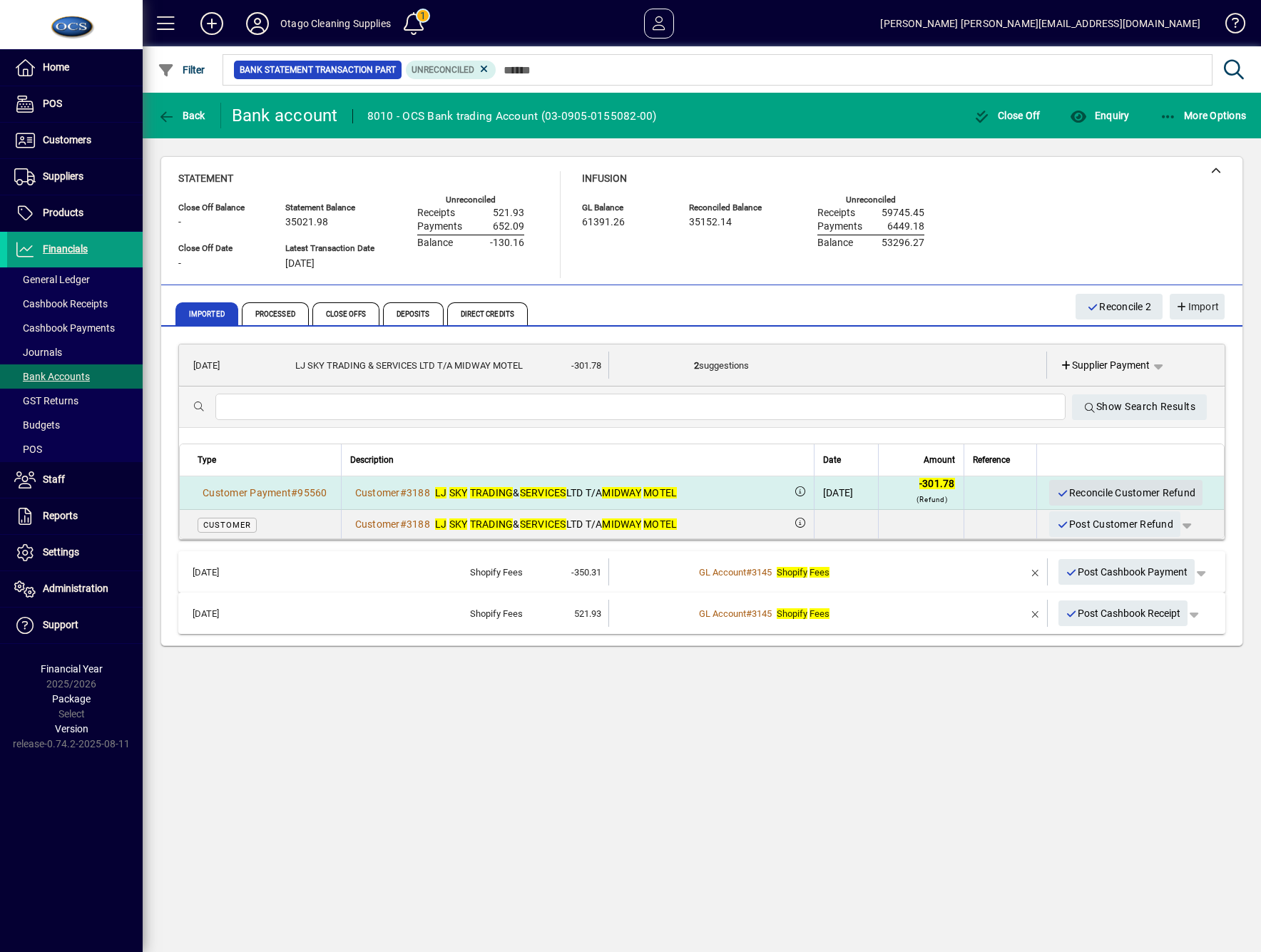
click at [1095, 488] on span "Reconcile Customer Refund" at bounding box center [1126, 493] width 139 height 24
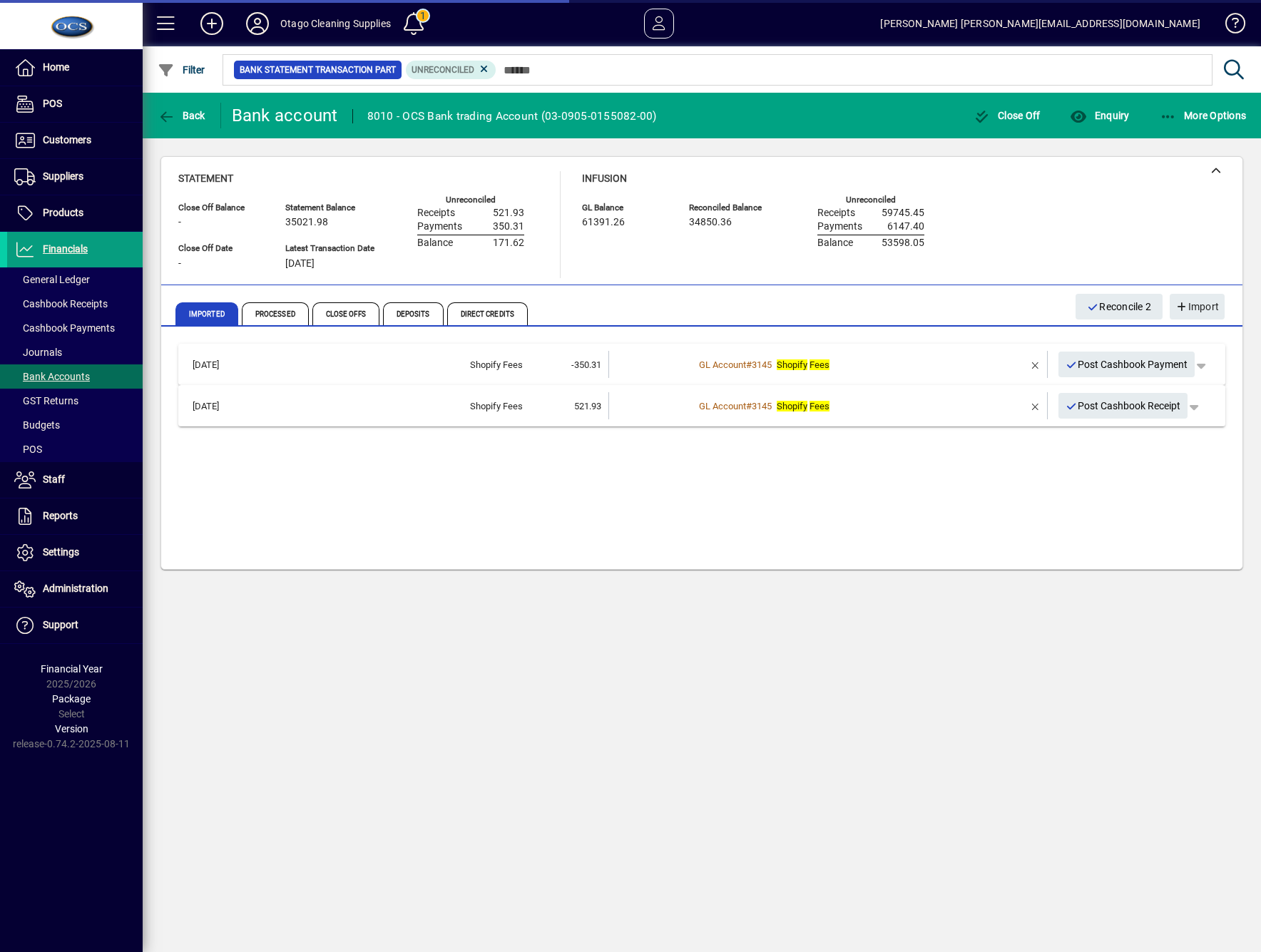
click at [817, 764] on div "Back Bank account 8010 - OCS Bank trading Account (03-0905-0155082-00) Close Of…" at bounding box center [702, 522] width 1119 height 859
click at [510, 813] on div "Back Bank account 8010 - OCS Bank trading Account (03-0905-0155082-00) Close Of…" at bounding box center [702, 522] width 1119 height 859
click at [1126, 298] on span "Reconcile 2" at bounding box center [1119, 307] width 64 height 24
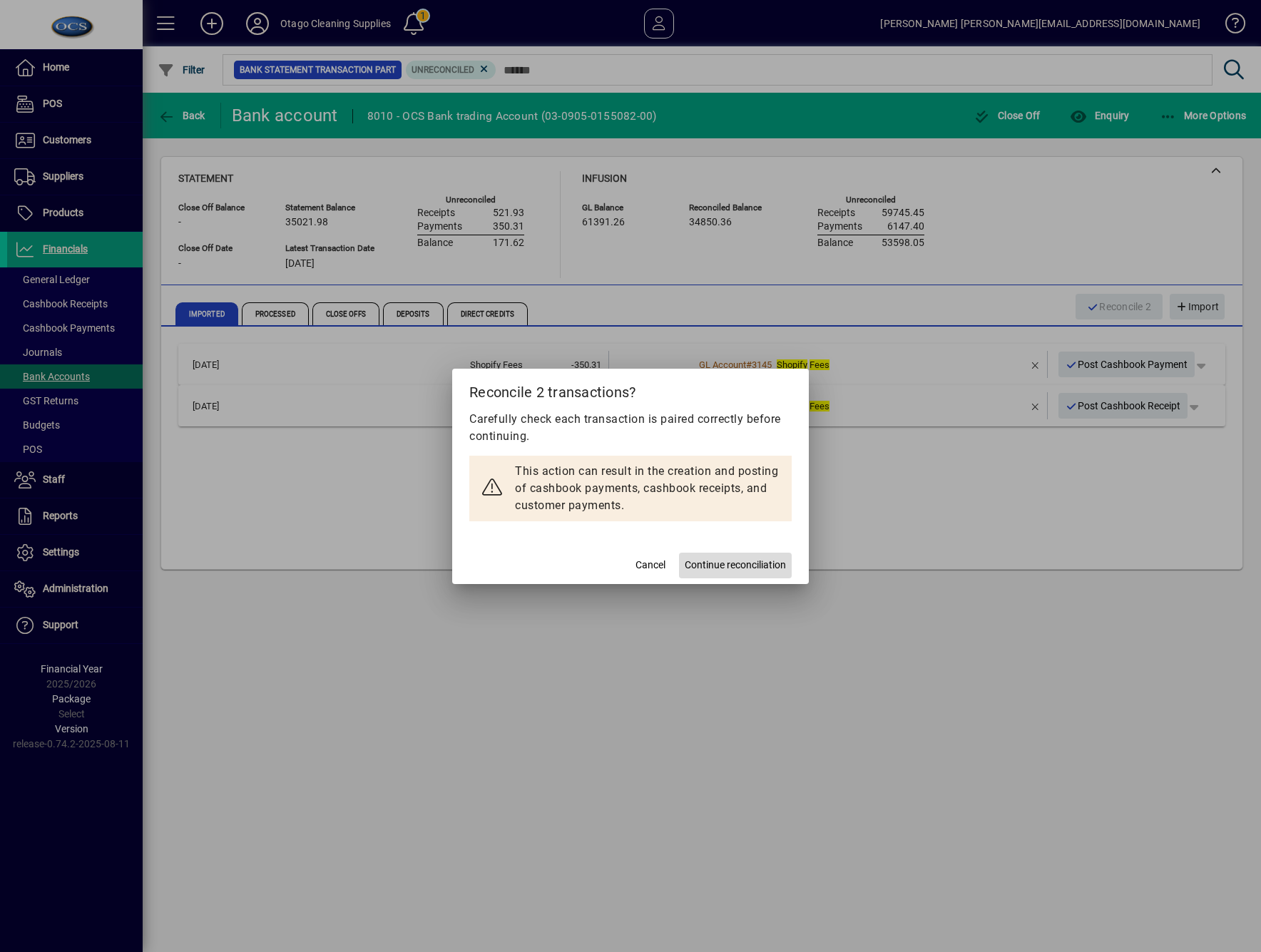
click at [712, 575] on span at bounding box center [735, 565] width 113 height 34
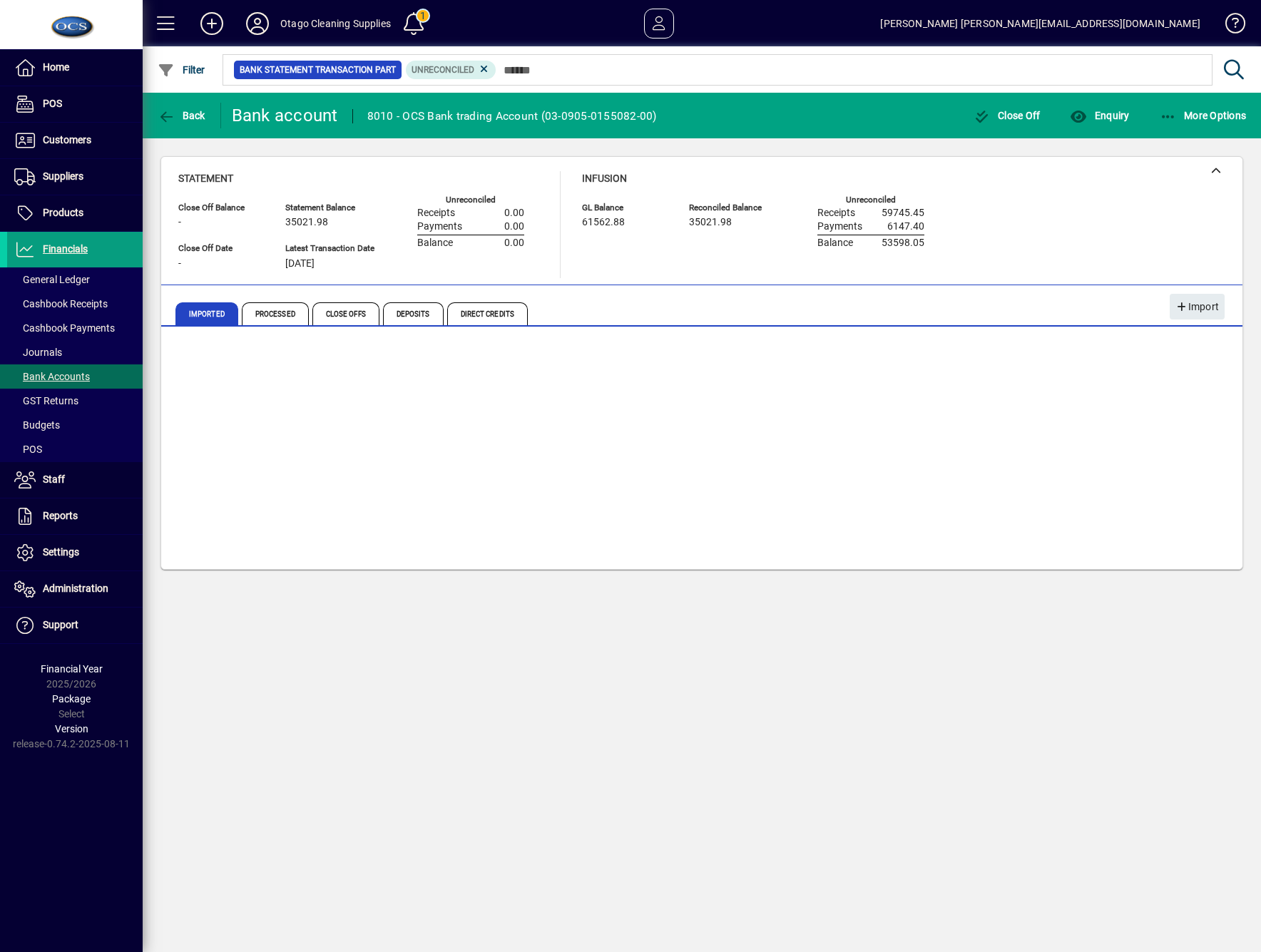
click at [537, 483] on div "22/07/2025 LJ SKY TRADING & SERVICES LTD T/A MIDWAY MOTEL -301.78 Customer # 31…" at bounding box center [702, 451] width 1047 height 214
click at [292, 317] on span "Processed" at bounding box center [275, 314] width 67 height 23
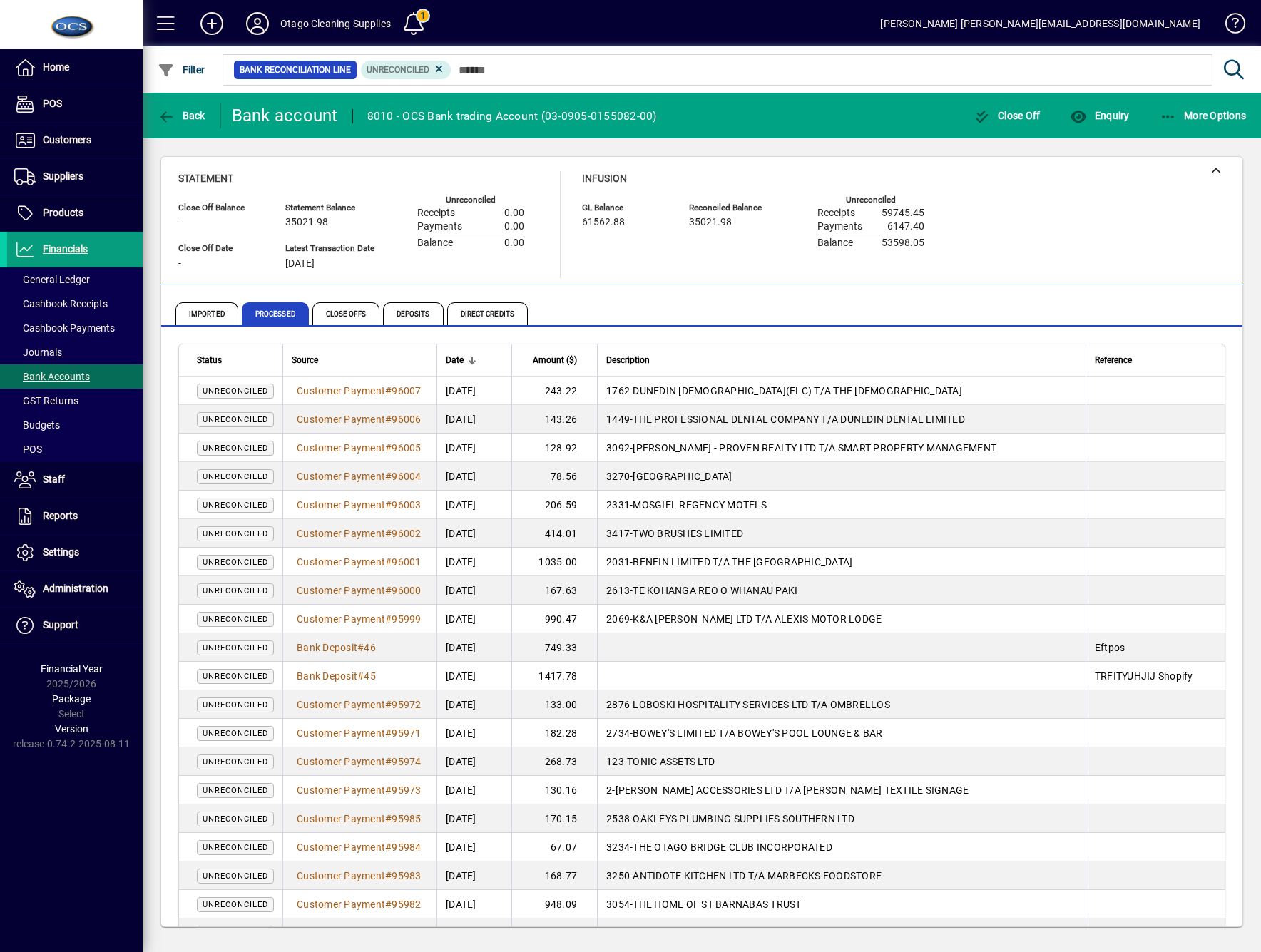
click at [454, 355] on span "Date" at bounding box center [454, 360] width 18 height 16
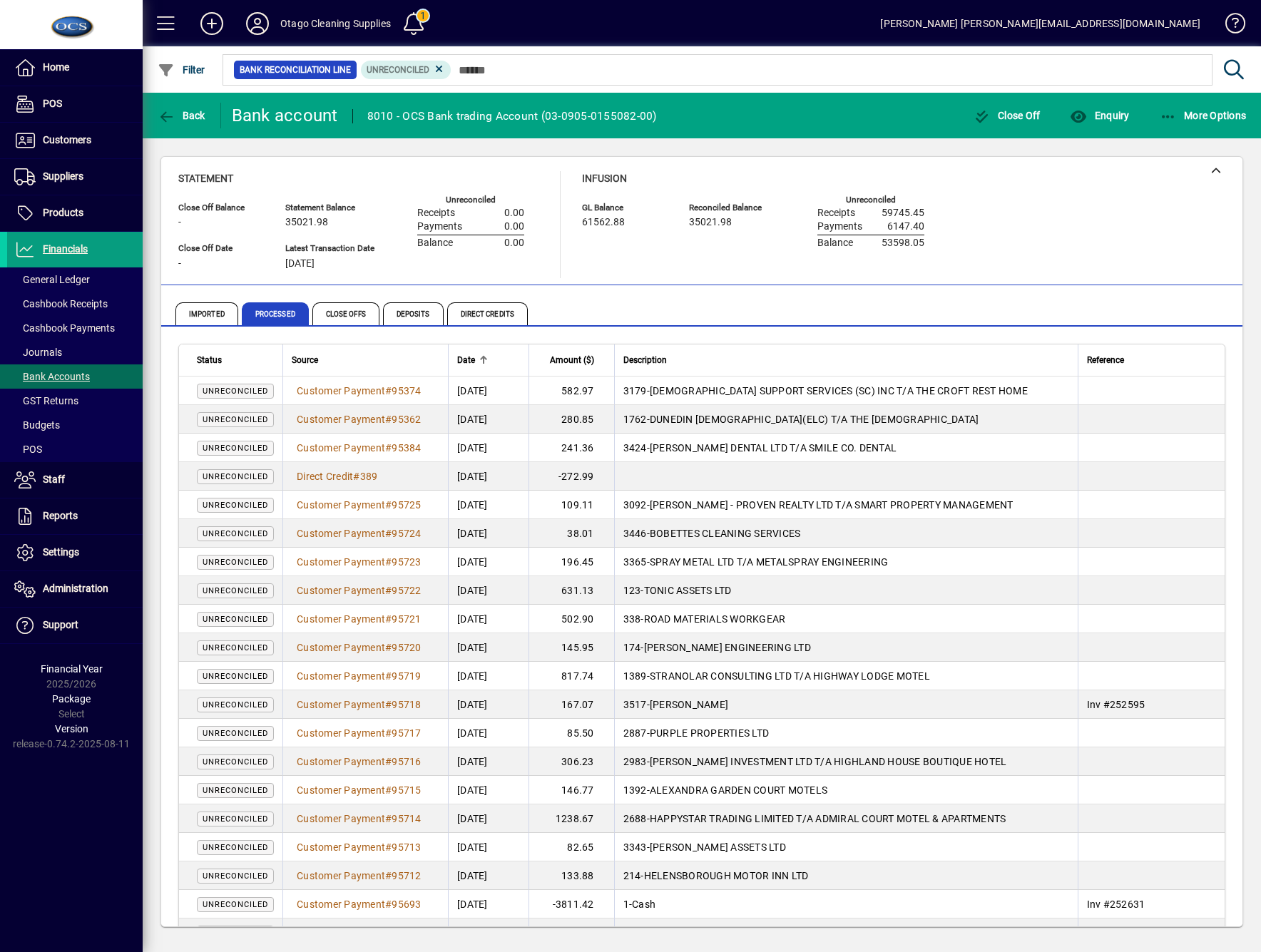
click at [705, 286] on div "Imported Processed Close Offs Deposits Direct Credits" at bounding box center [702, 306] width 1081 height 41
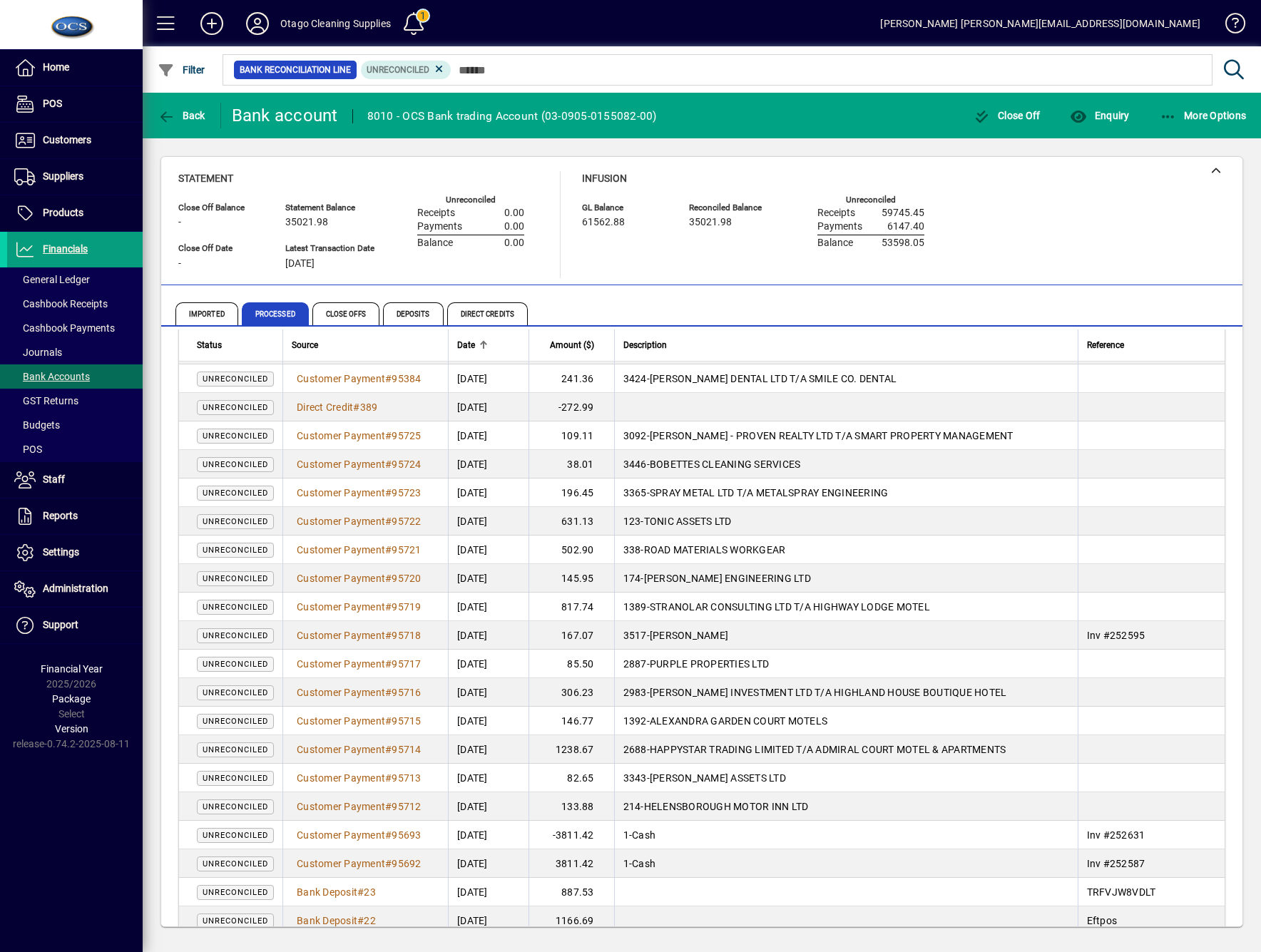
scroll to position [95, 0]
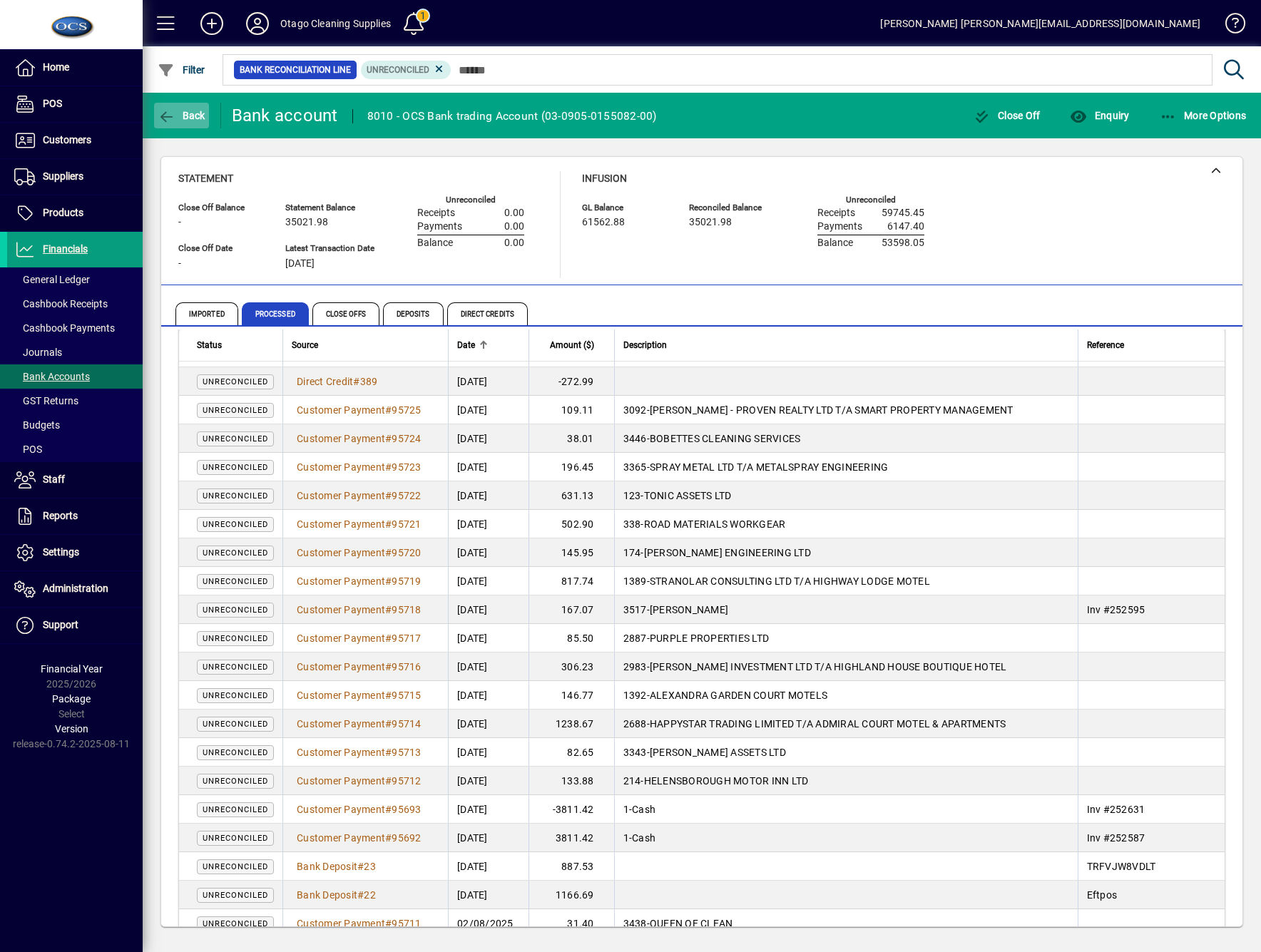
click at [200, 111] on span "Back" at bounding box center [181, 115] width 48 height 11
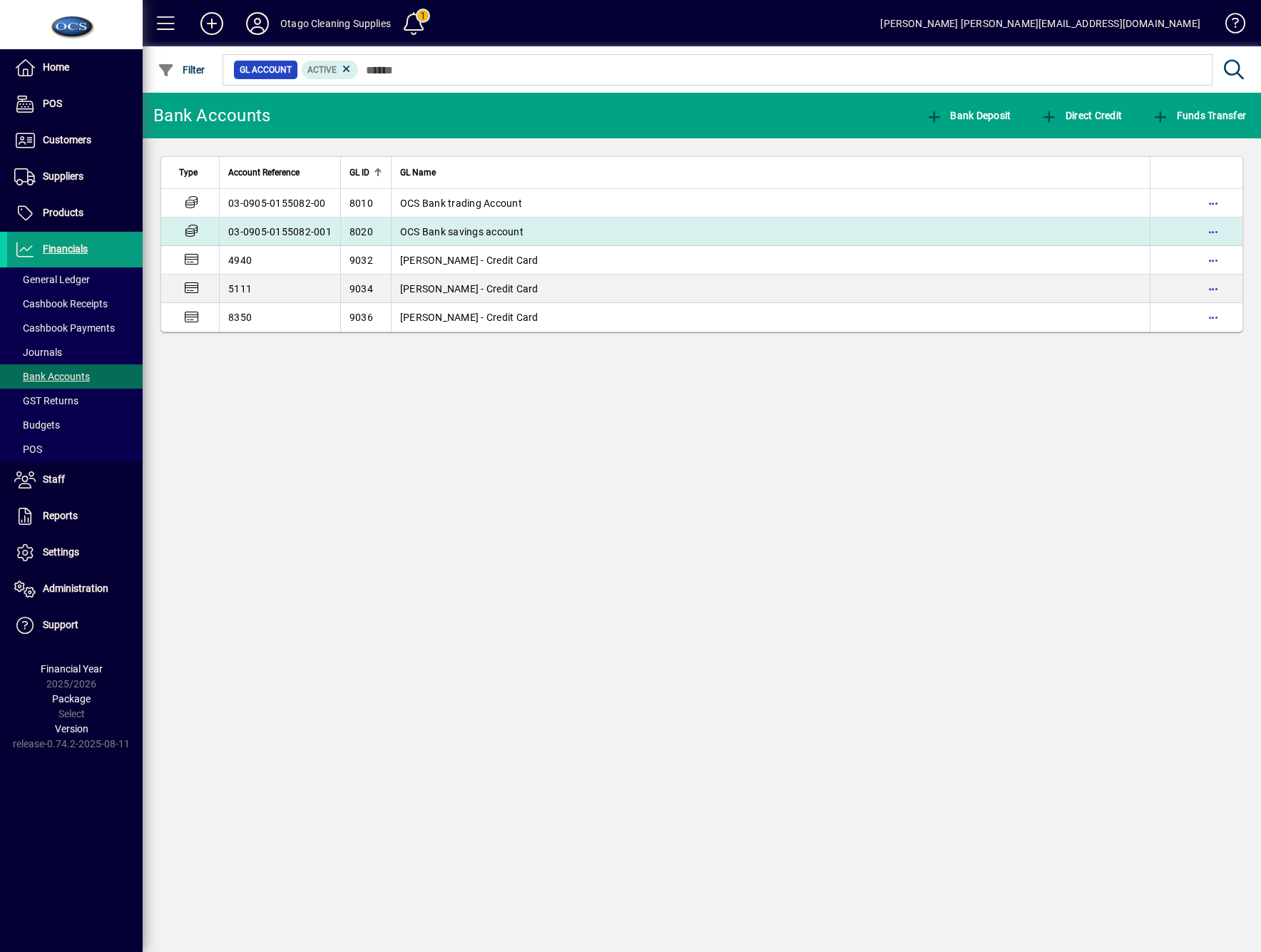
click at [484, 236] on span "OCS Bank savings account" at bounding box center [462, 231] width 123 height 11
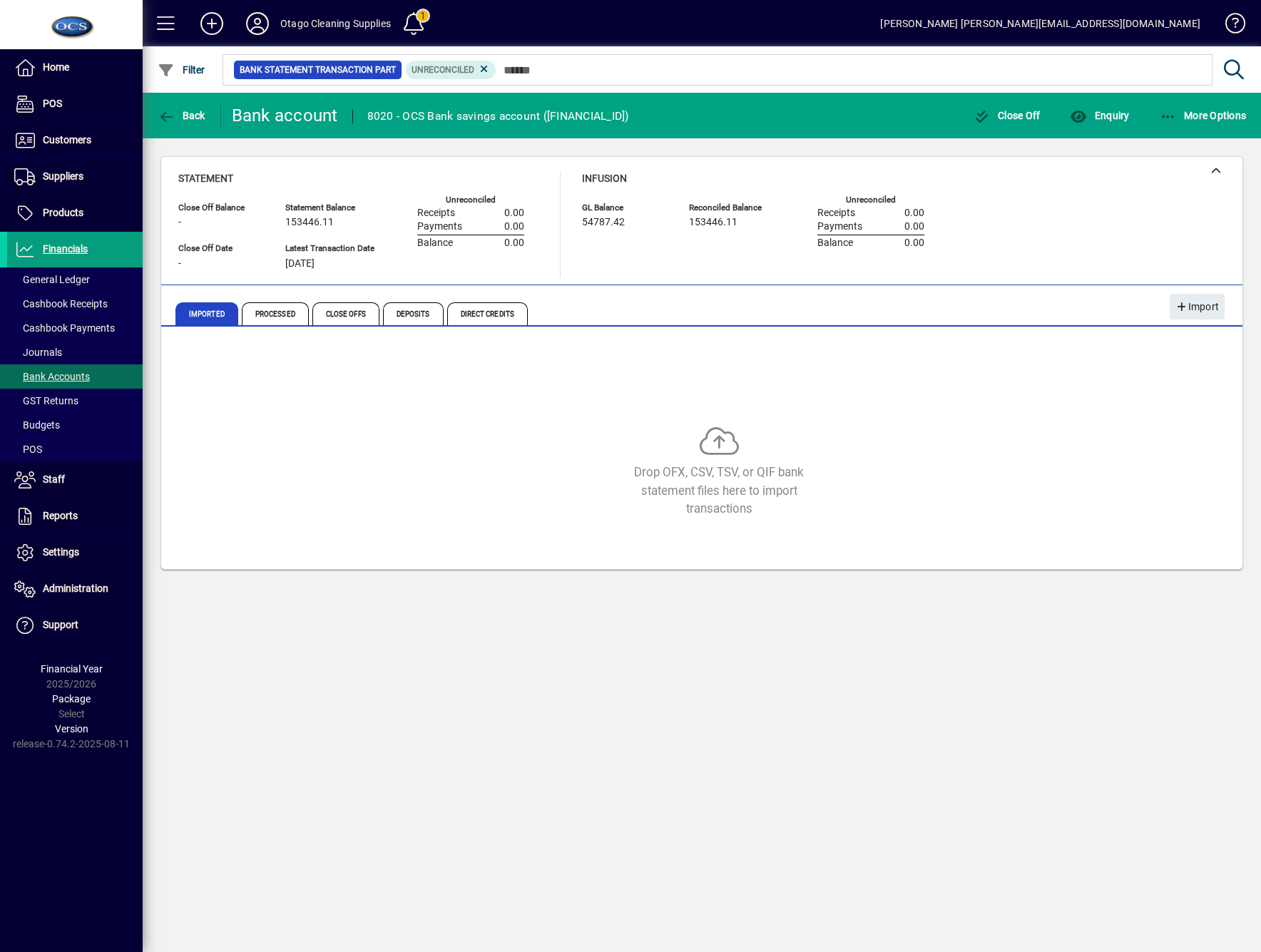
click at [388, 699] on div "Back Bank account 8020 - OCS Bank savings account (03-0905-0155082-001) Close O…" at bounding box center [702, 522] width 1119 height 859
click at [279, 315] on span "Processed" at bounding box center [275, 314] width 67 height 23
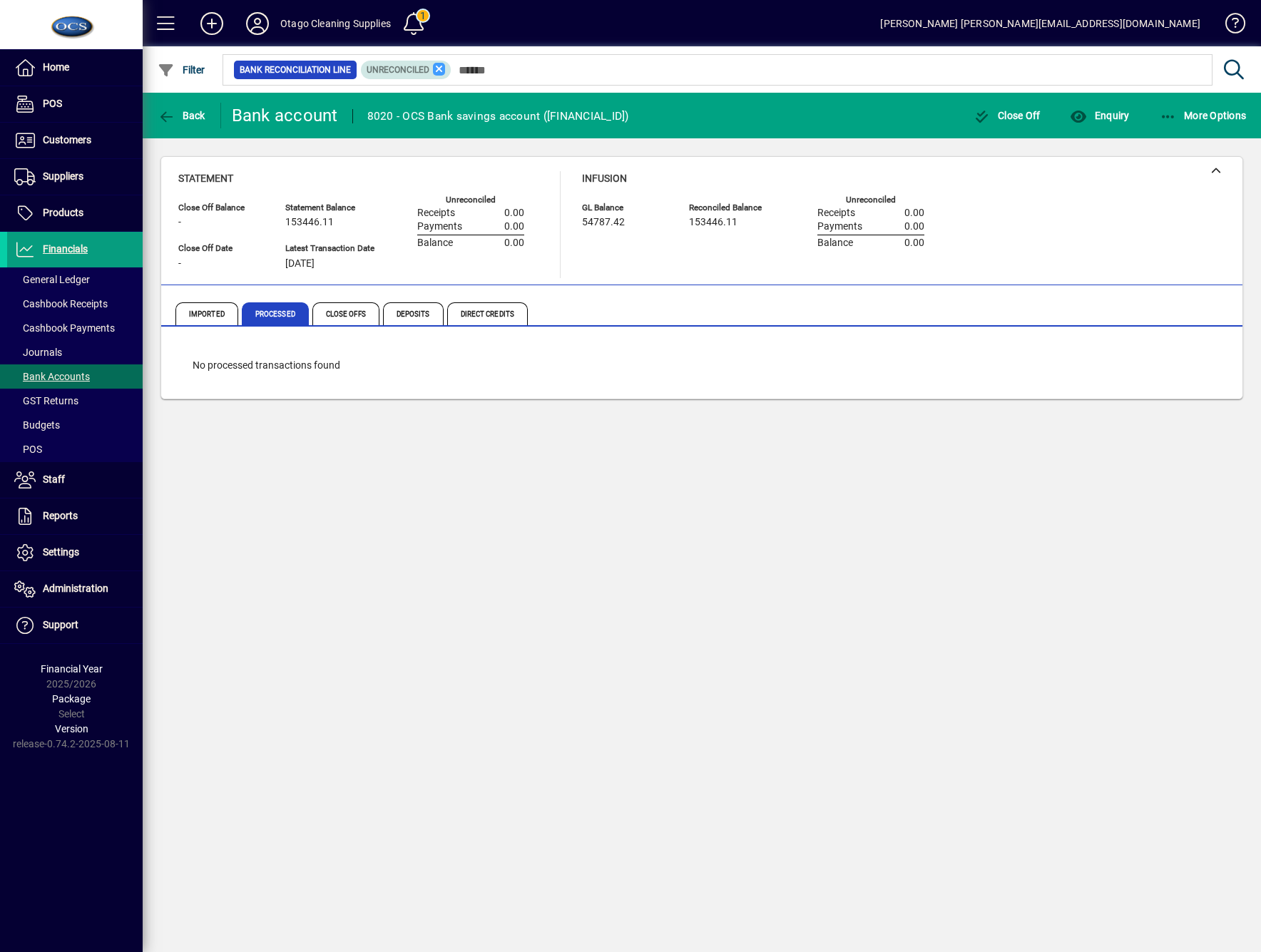
click at [437, 63] on icon at bounding box center [439, 68] width 13 height 13
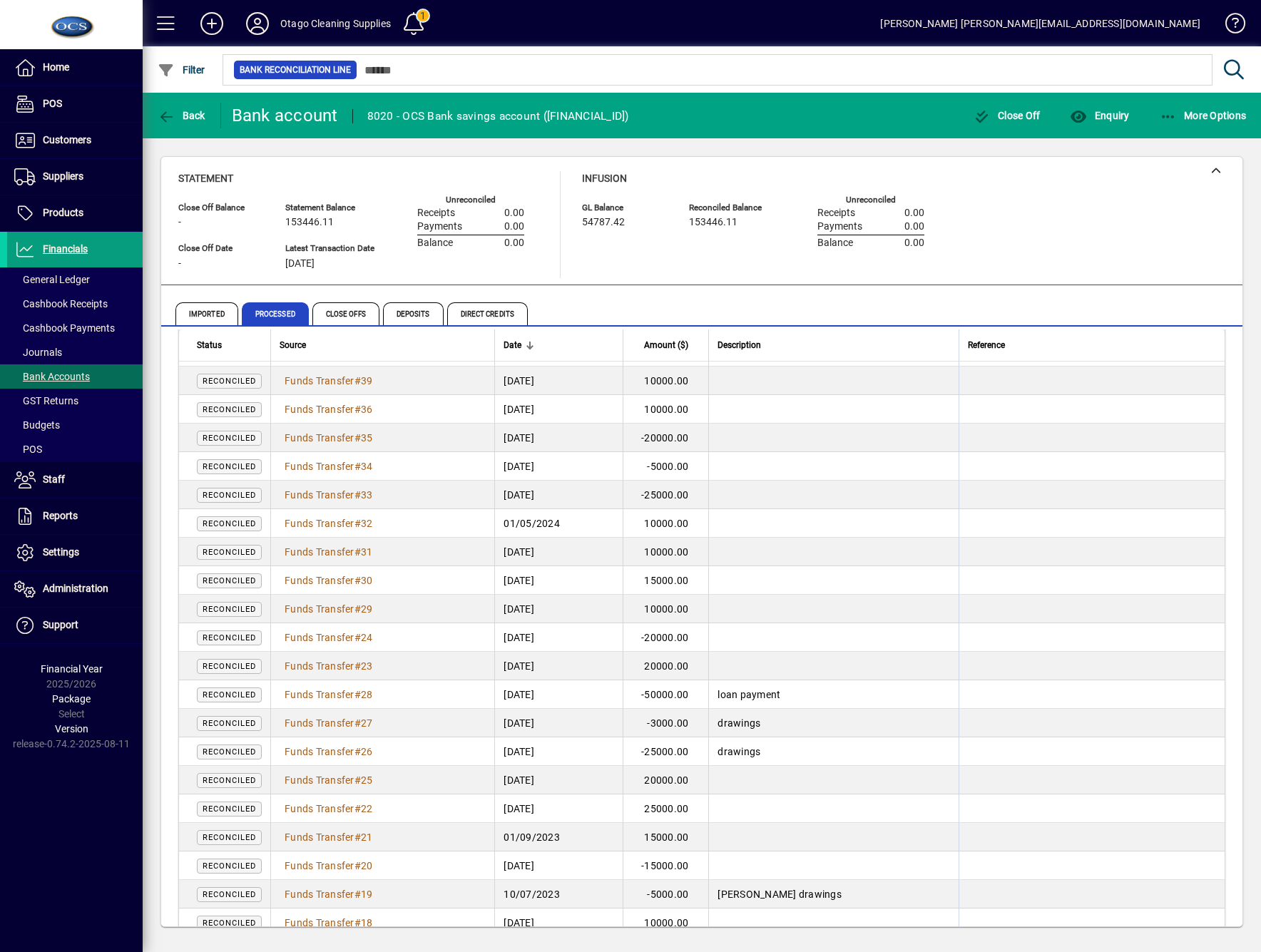
scroll to position [285, 0]
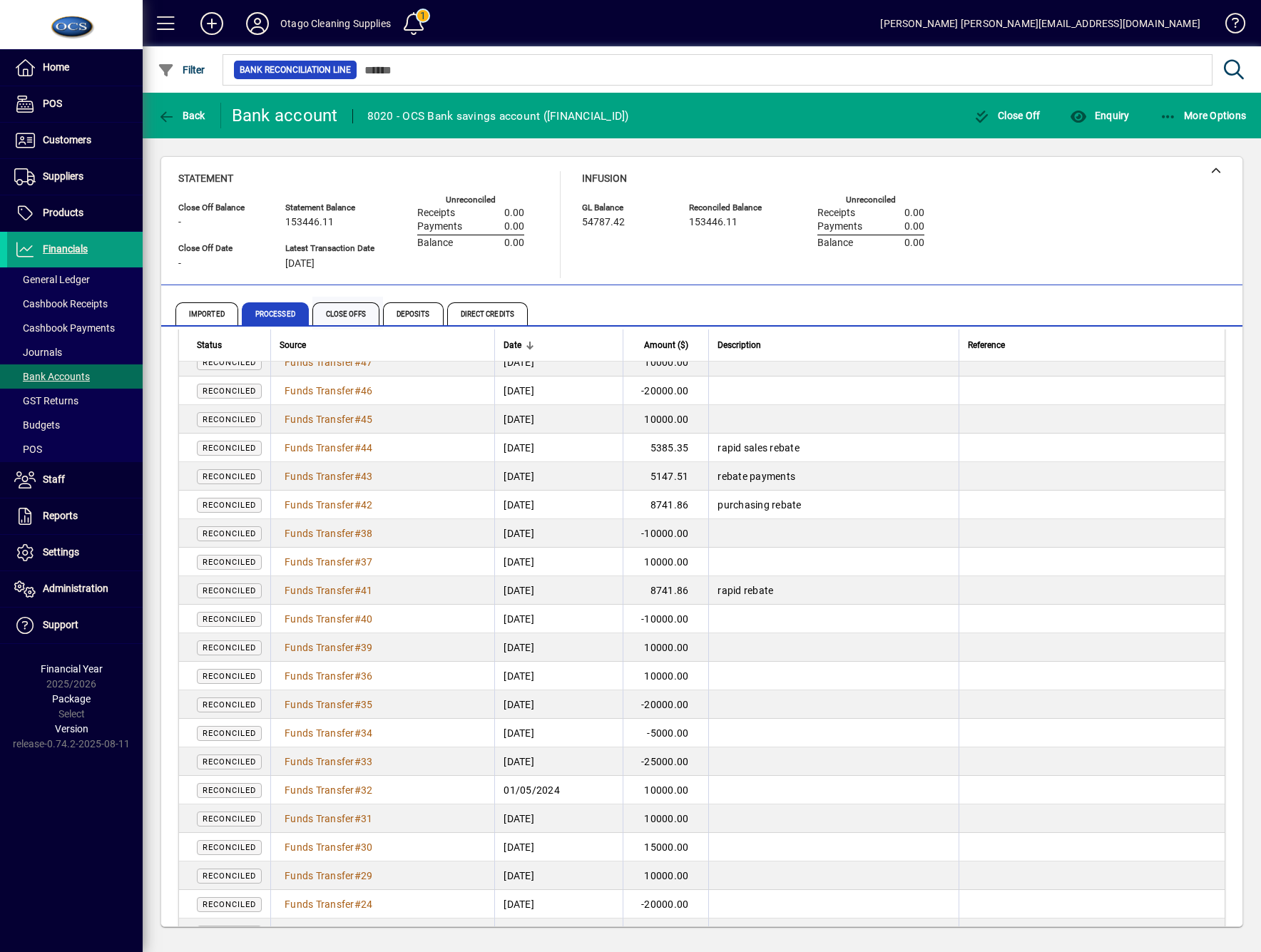
click at [342, 308] on span "Close Offs" at bounding box center [346, 314] width 67 height 23
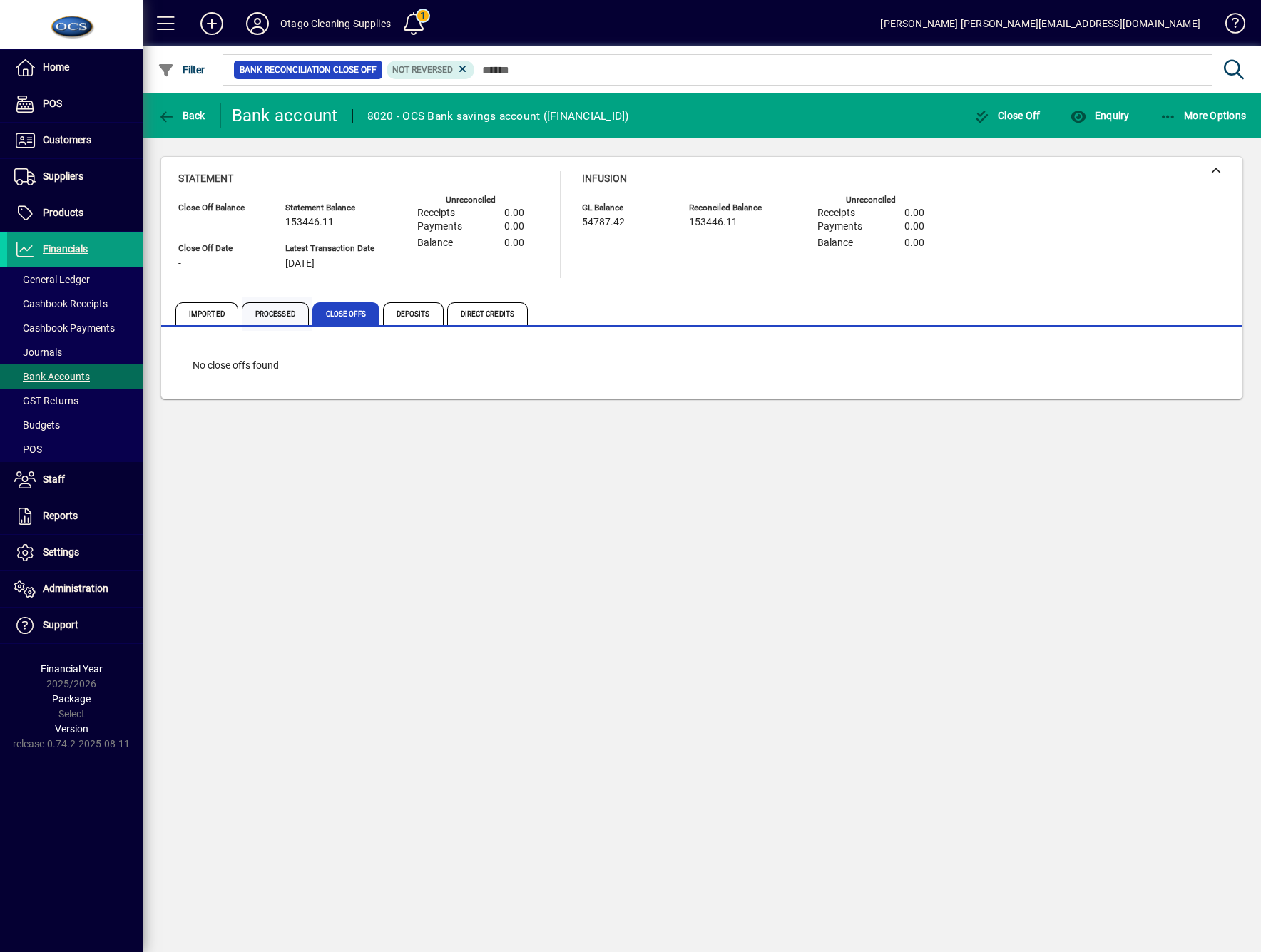
click at [267, 317] on span "Processed" at bounding box center [275, 314] width 67 height 23
click at [919, 705] on div "Back Bank account 8020 - OCS Bank savings account (03-0905-0155082-001) Close O…" at bounding box center [702, 522] width 1119 height 859
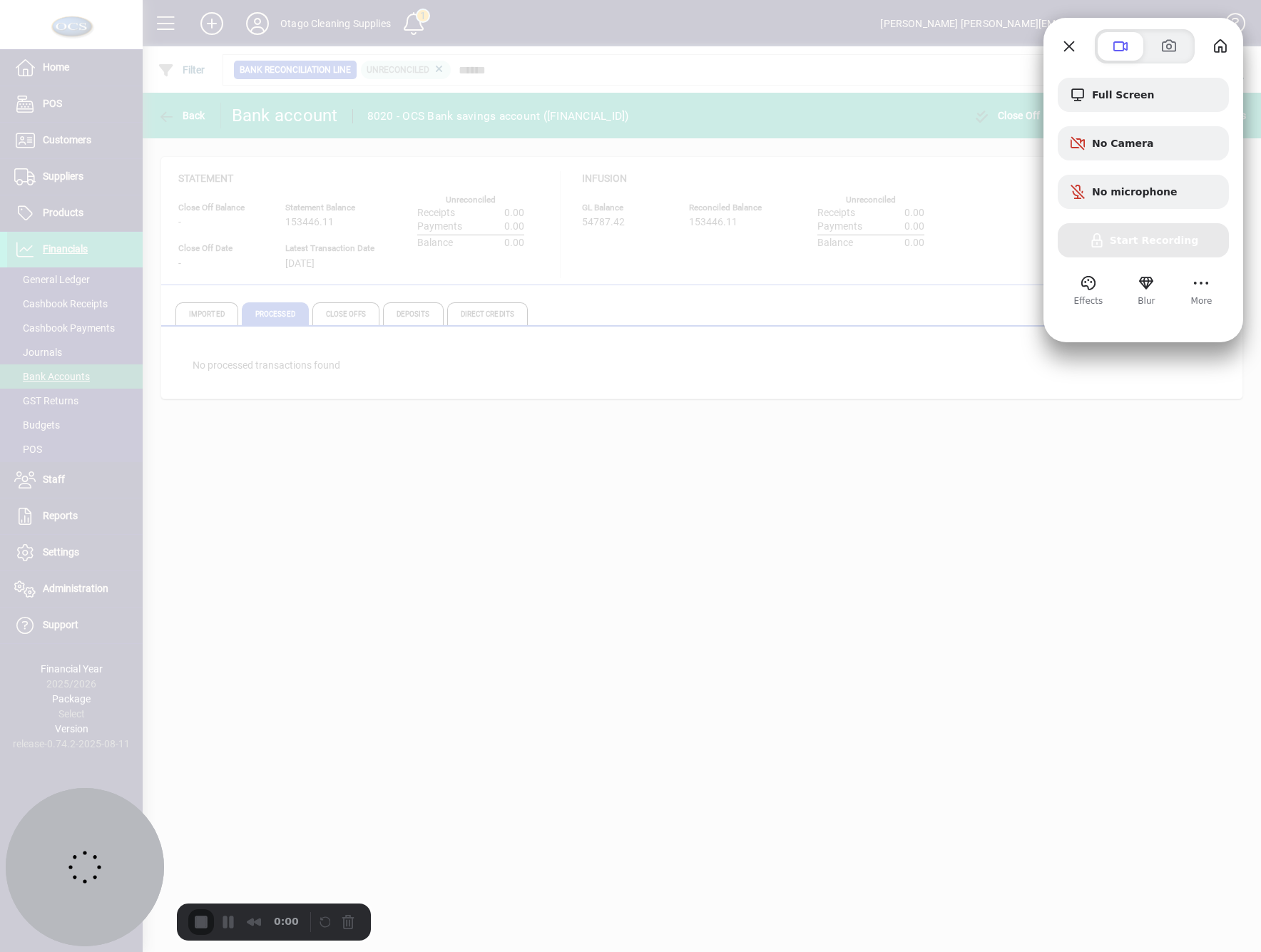
click at [354, 317] on div at bounding box center [630, 476] width 1261 height 952
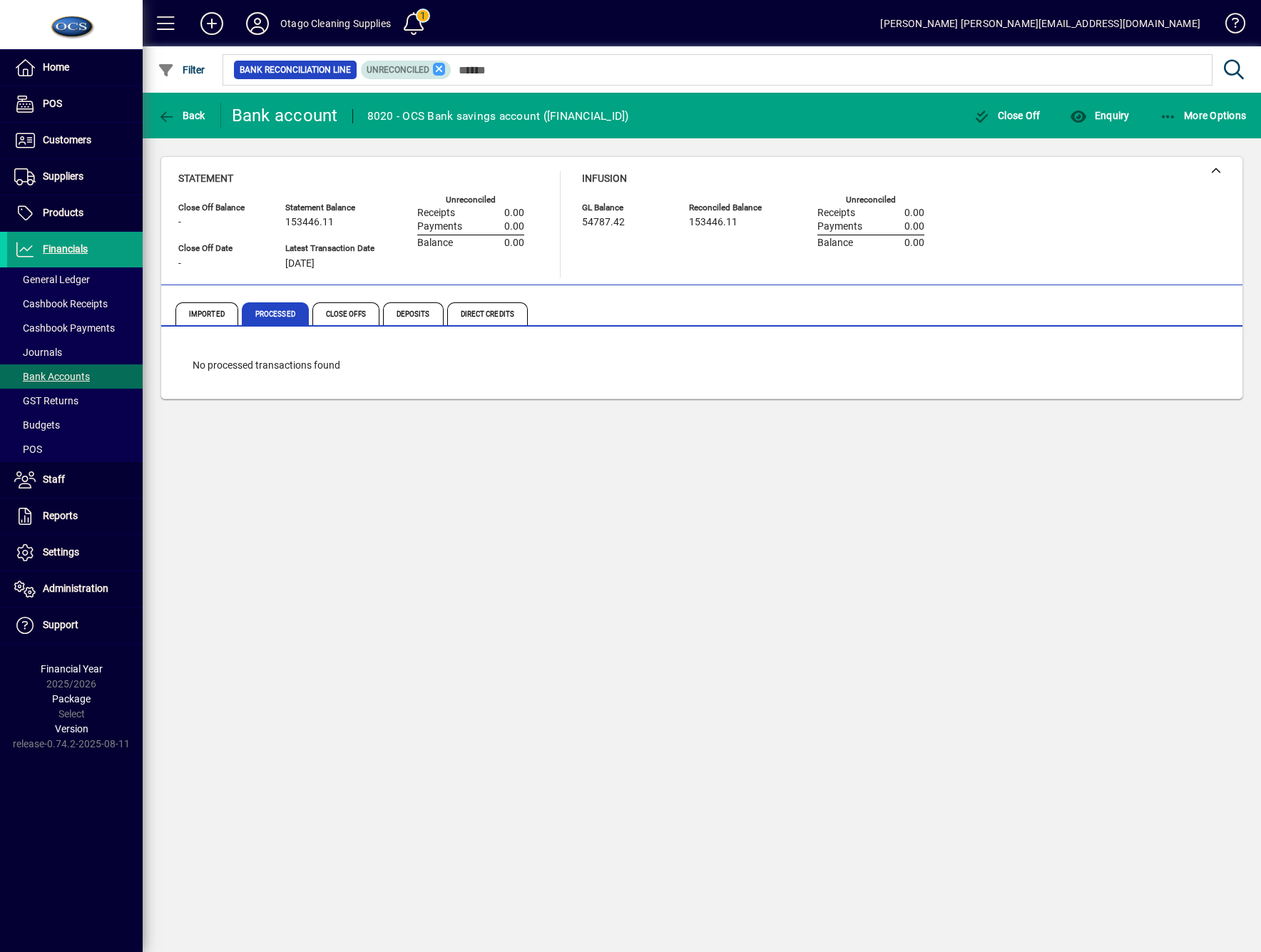
click at [441, 66] on icon at bounding box center [439, 68] width 13 height 13
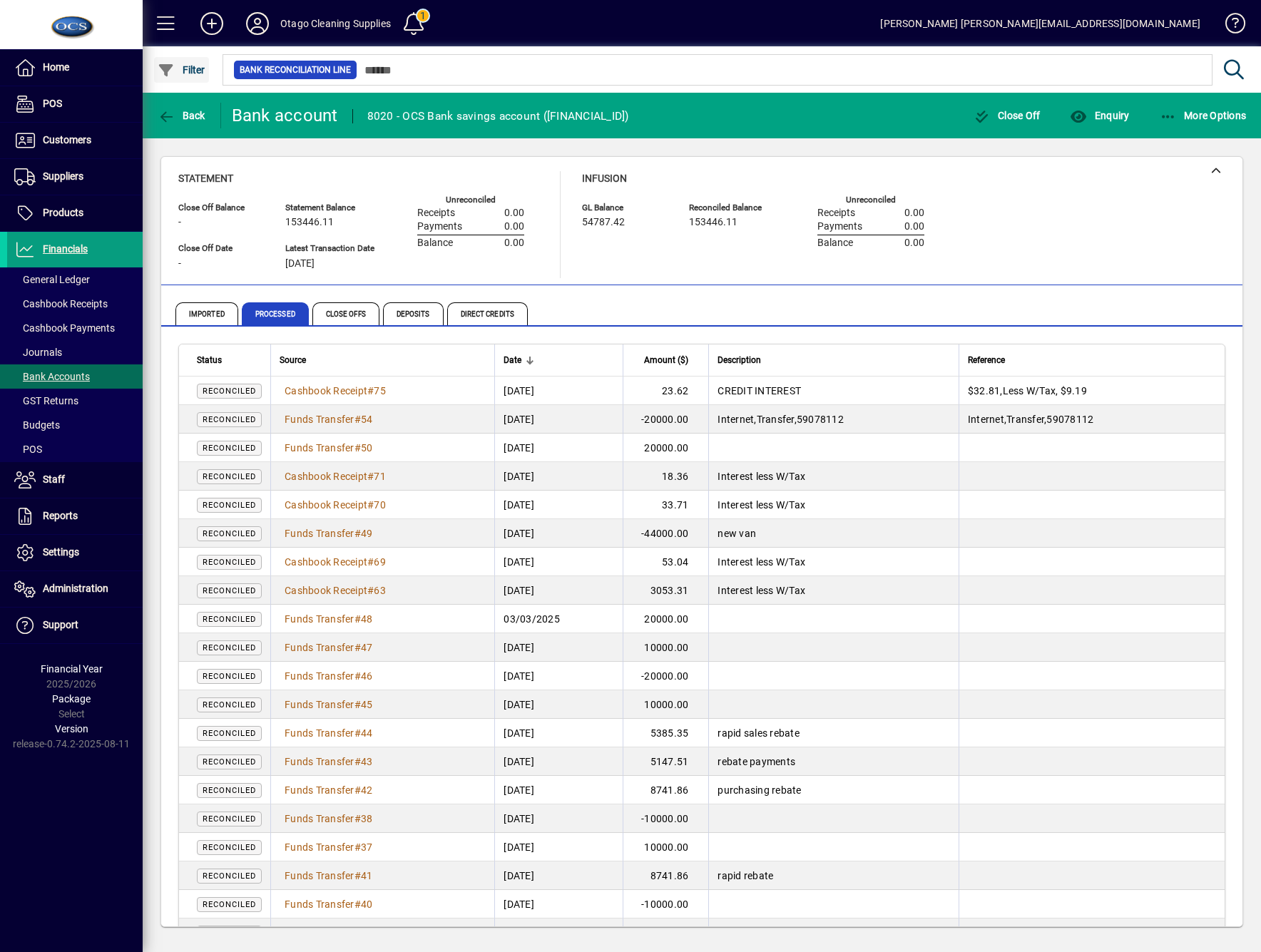
click at [183, 85] on span "button" at bounding box center [181, 69] width 55 height 34
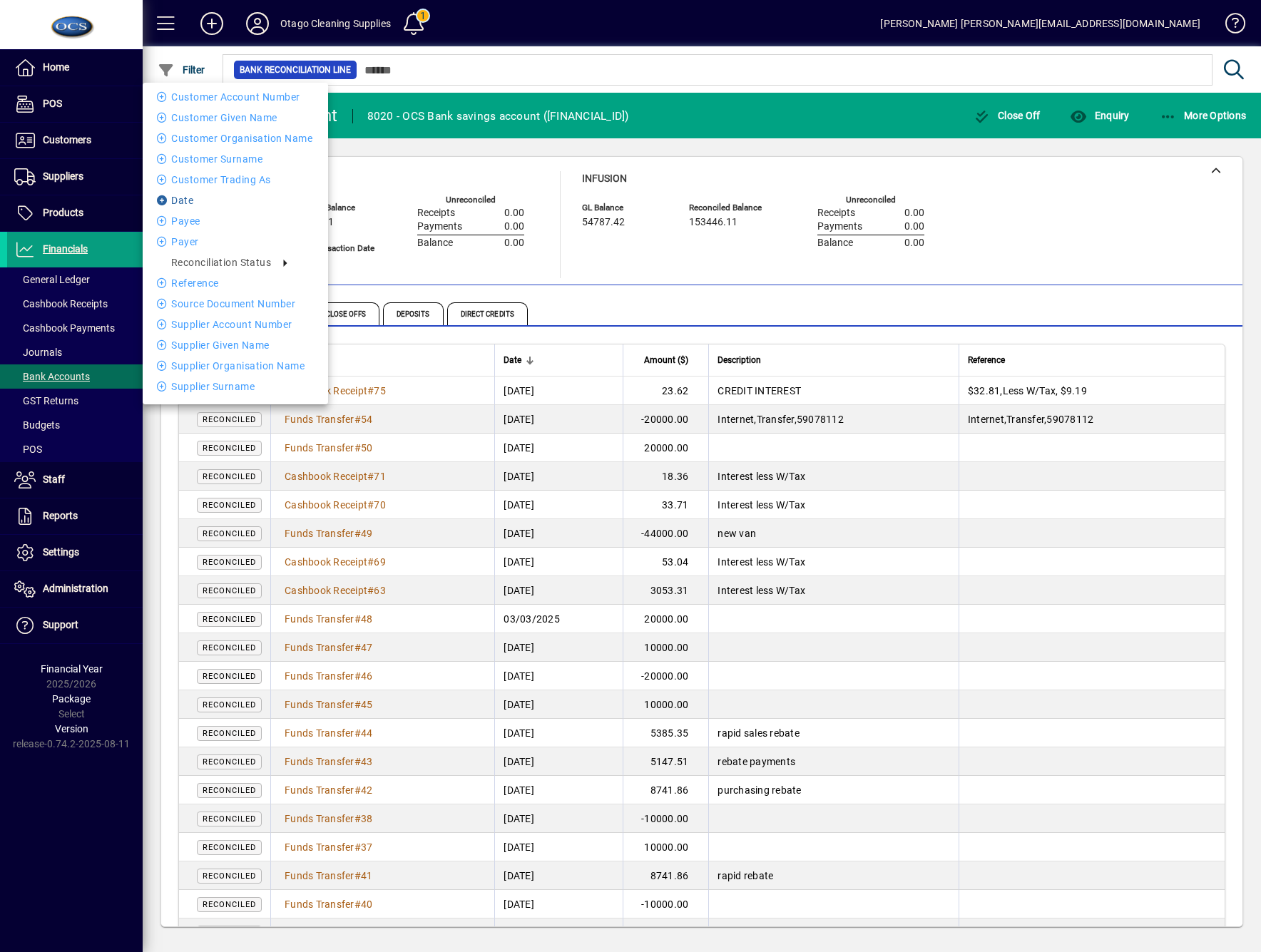
click at [182, 205] on li "Date" at bounding box center [235, 200] width 186 height 17
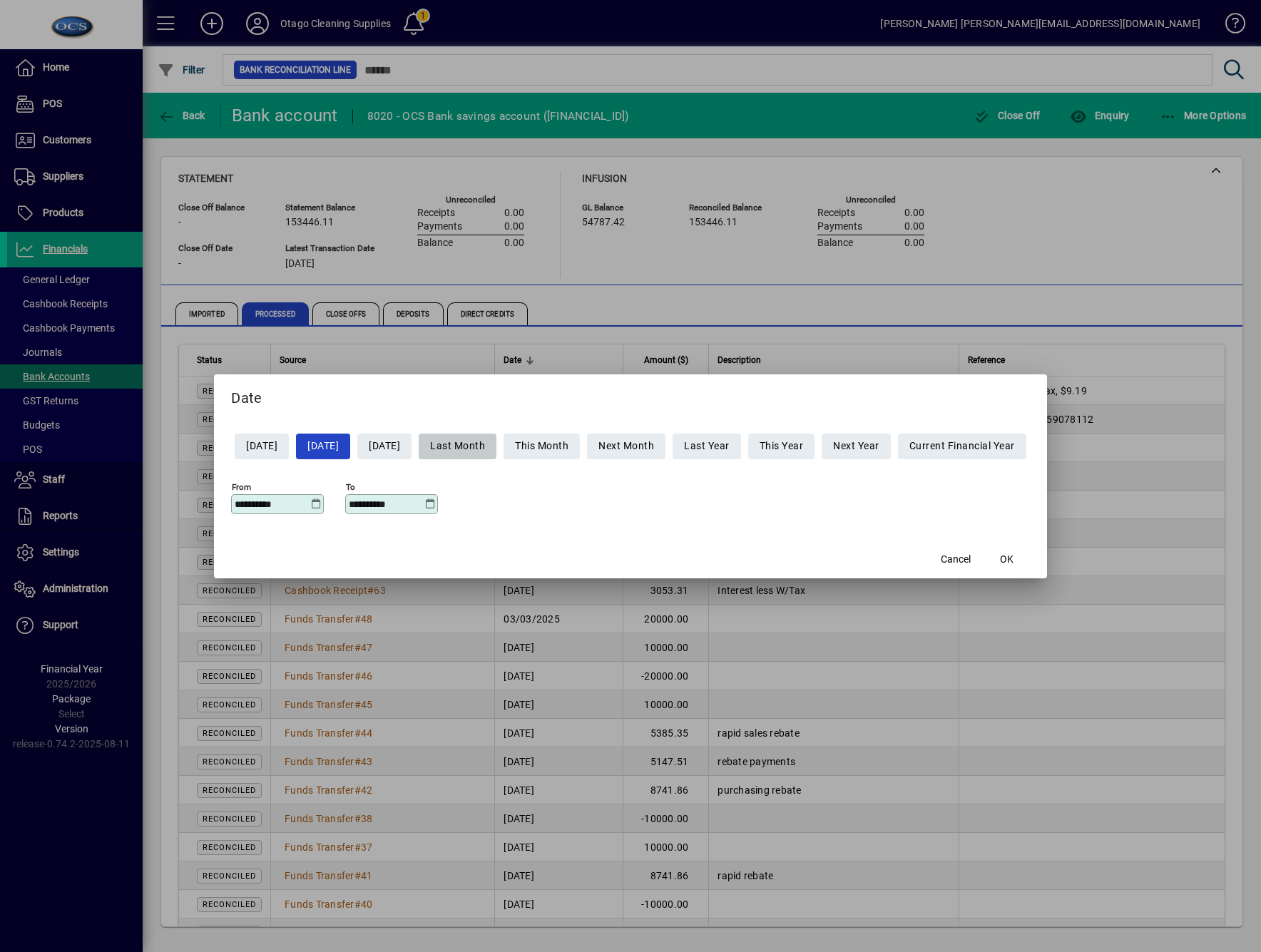
click at [485, 454] on span "Last Month" at bounding box center [457, 446] width 55 height 24
type input "**********"
click at [299, 511] on div "**********" at bounding box center [278, 505] width 93 height 20
click at [310, 503] on icon at bounding box center [316, 504] width 11 height 11
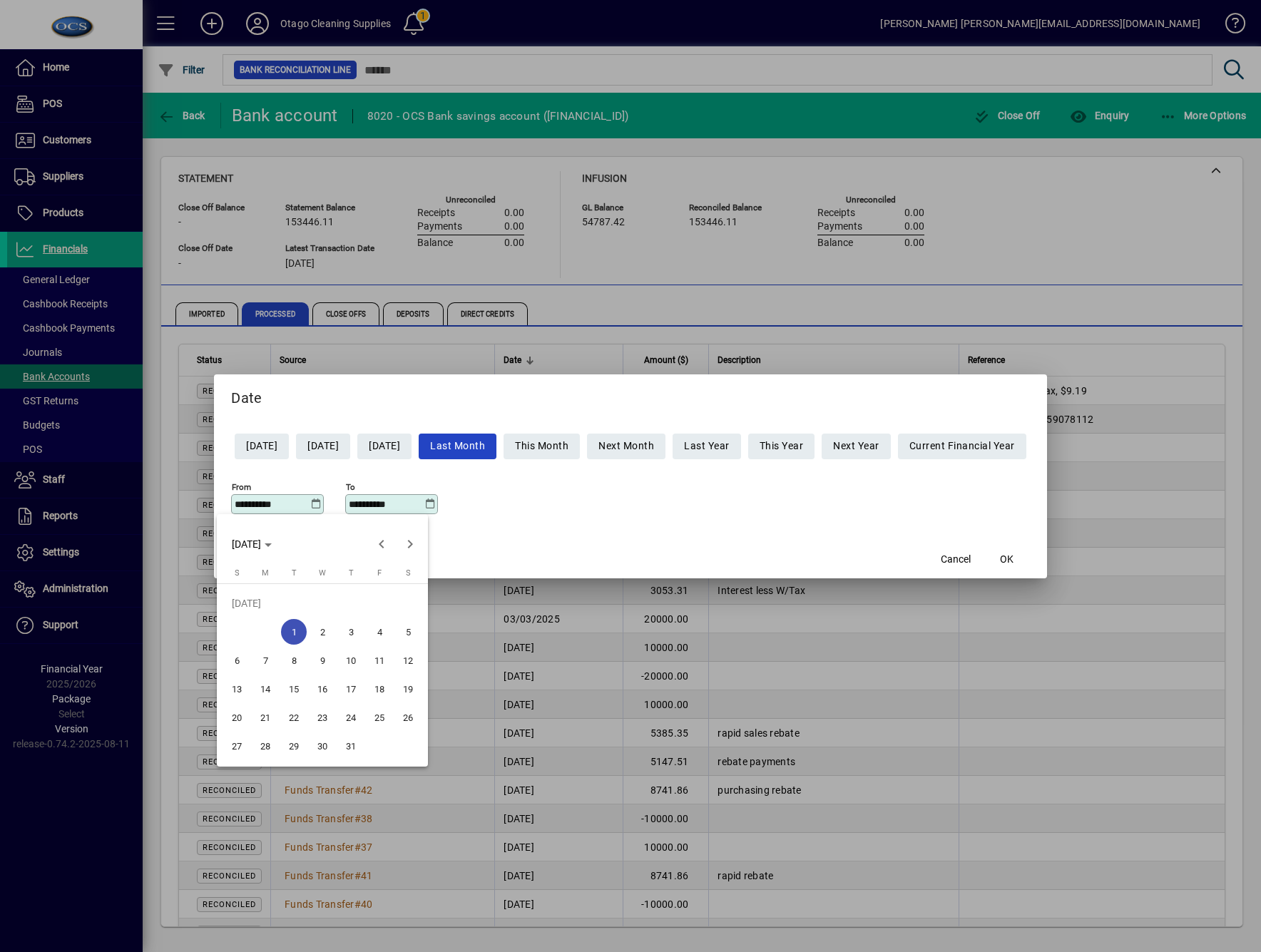
click at [400, 657] on span "12" at bounding box center [408, 661] width 26 height 26
type input "**********"
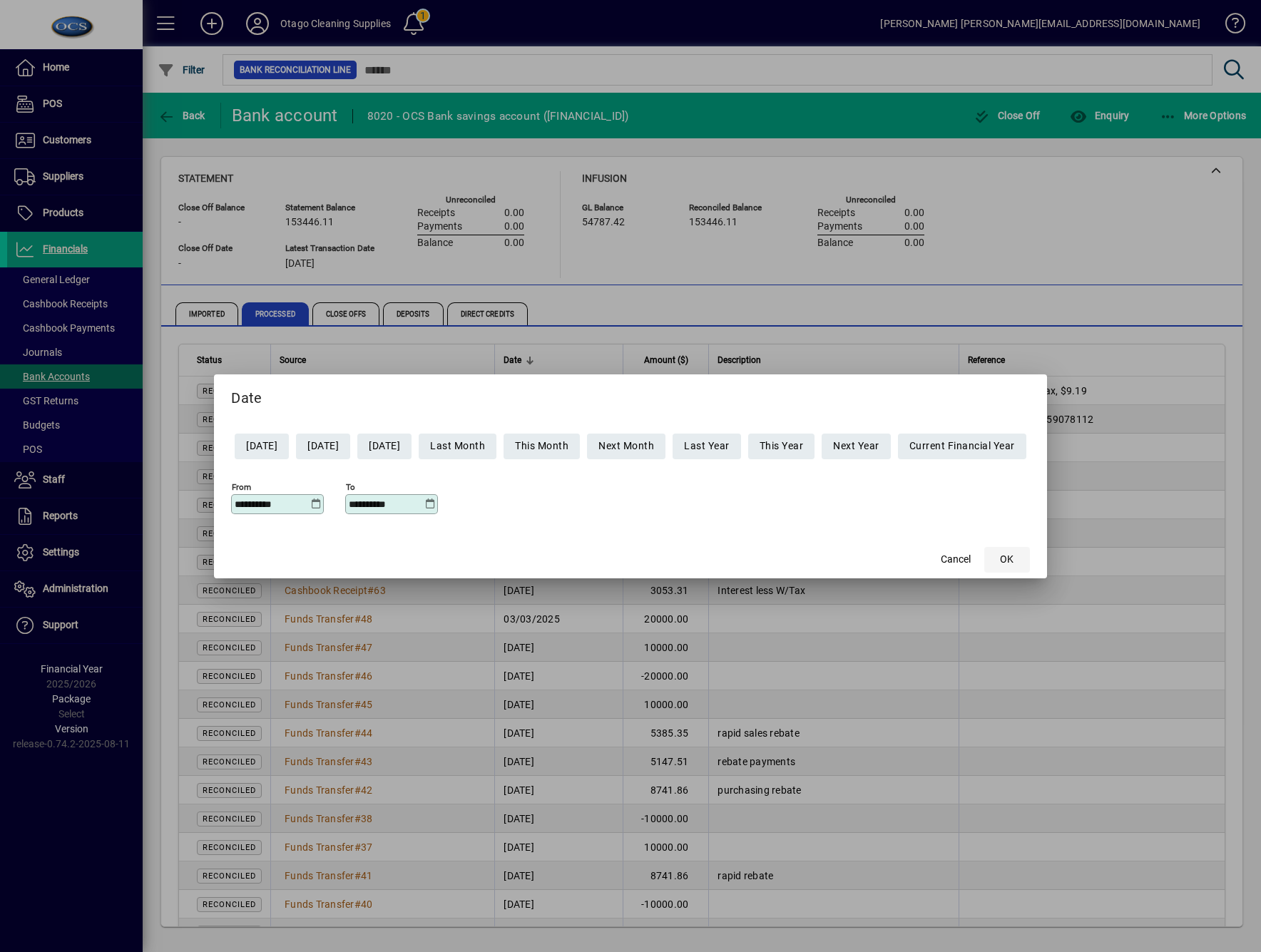
click at [1014, 559] on span "OK" at bounding box center [1007, 559] width 14 height 15
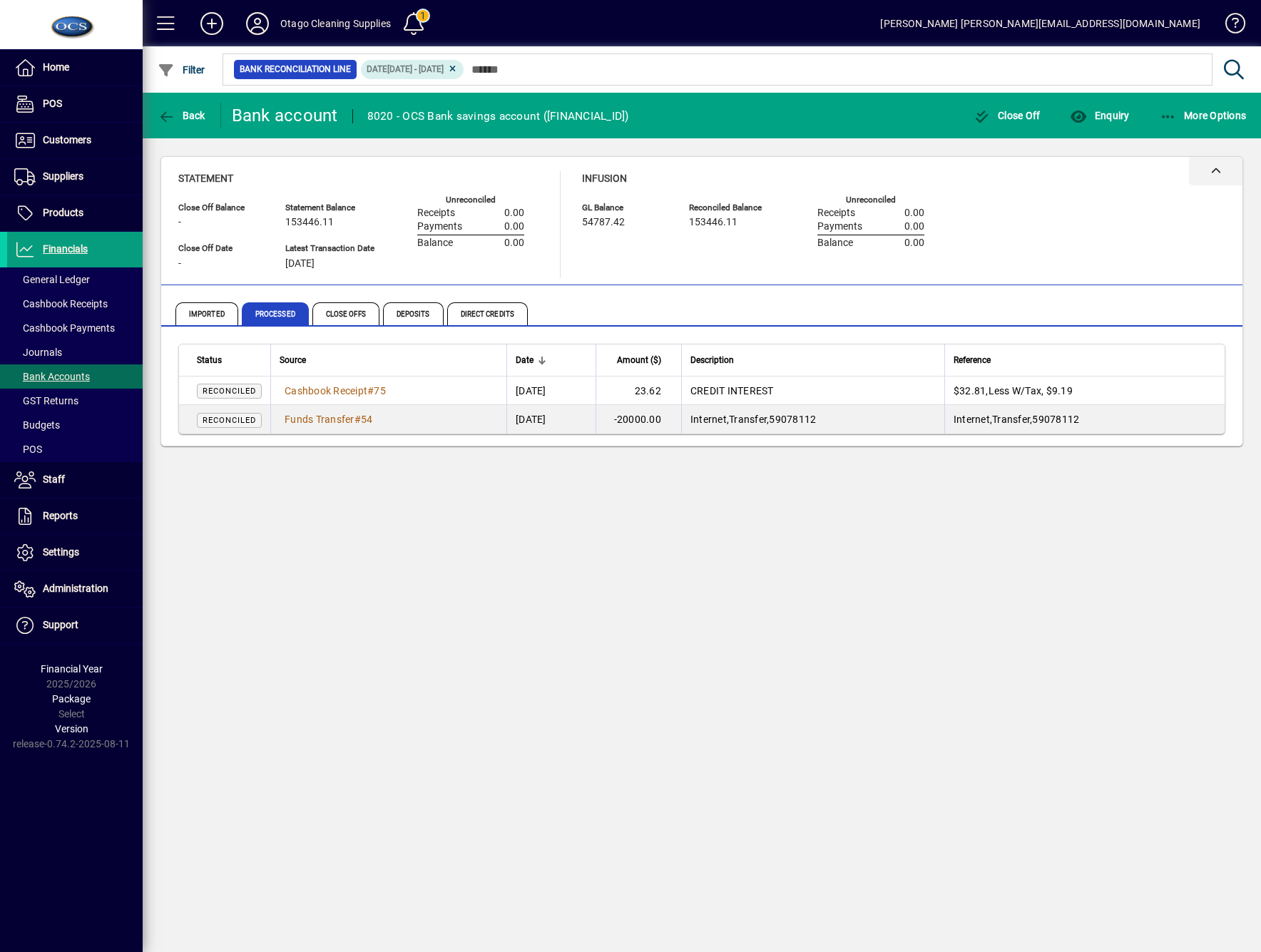
drag, startPoint x: 350, startPoint y: 314, endPoint x: 941, endPoint y: 177, distance: 606.7
click at [350, 314] on span "Close Offs" at bounding box center [346, 314] width 67 height 23
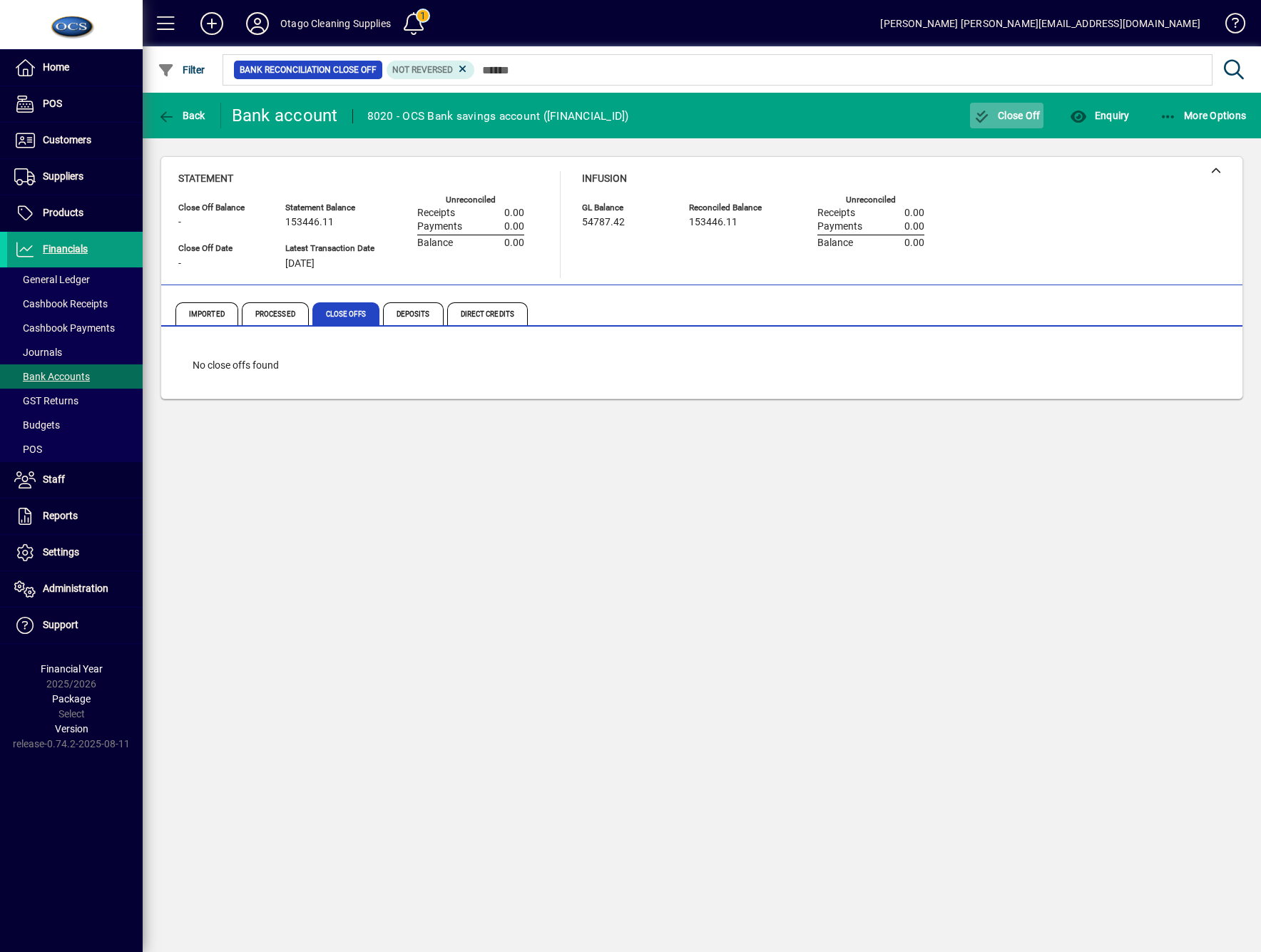
click at [1028, 127] on span "button" at bounding box center [1007, 115] width 74 height 34
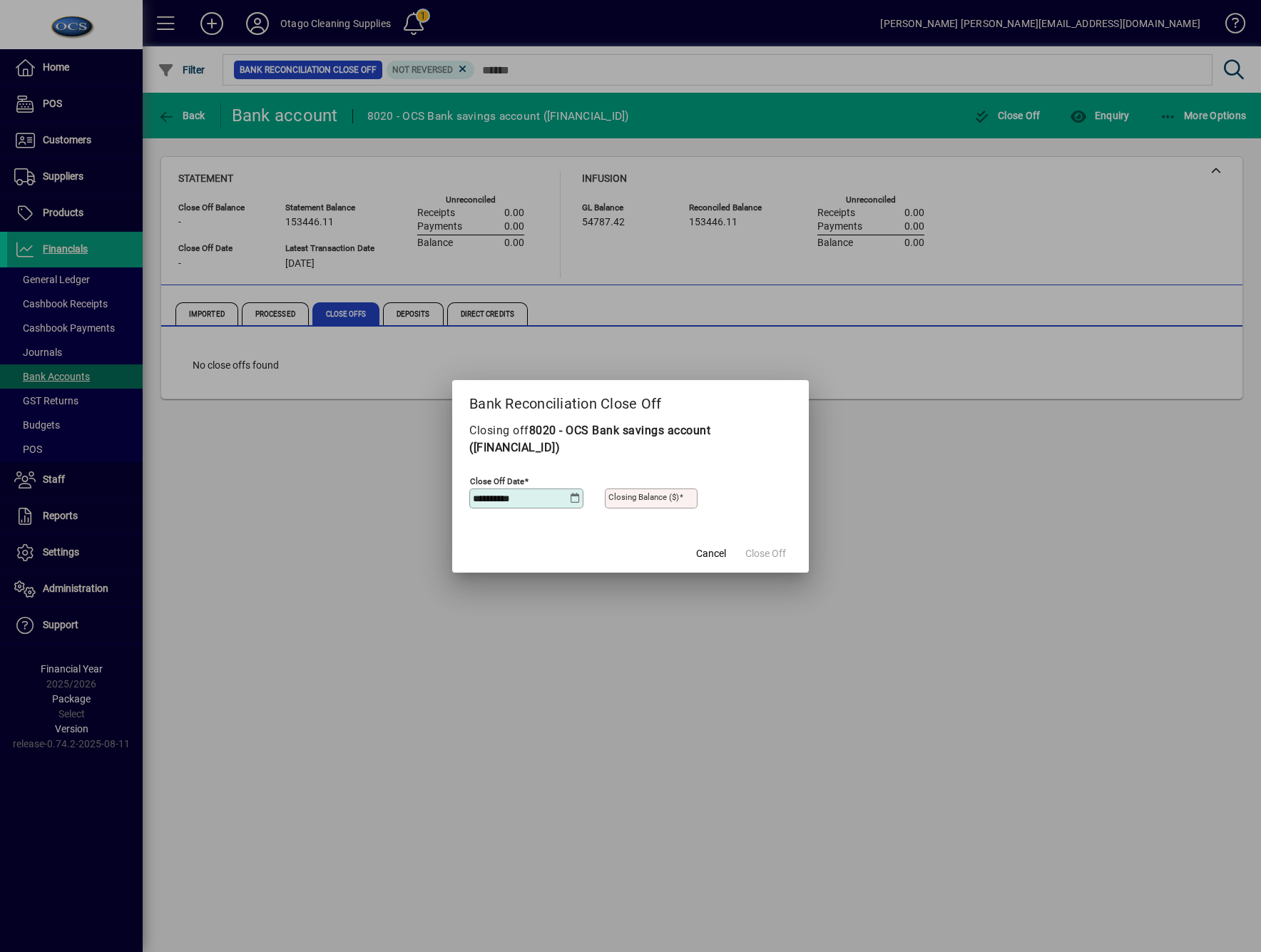
type input "**********"
type input "********"
click at [759, 556] on span "Close Off" at bounding box center [766, 554] width 40 height 15
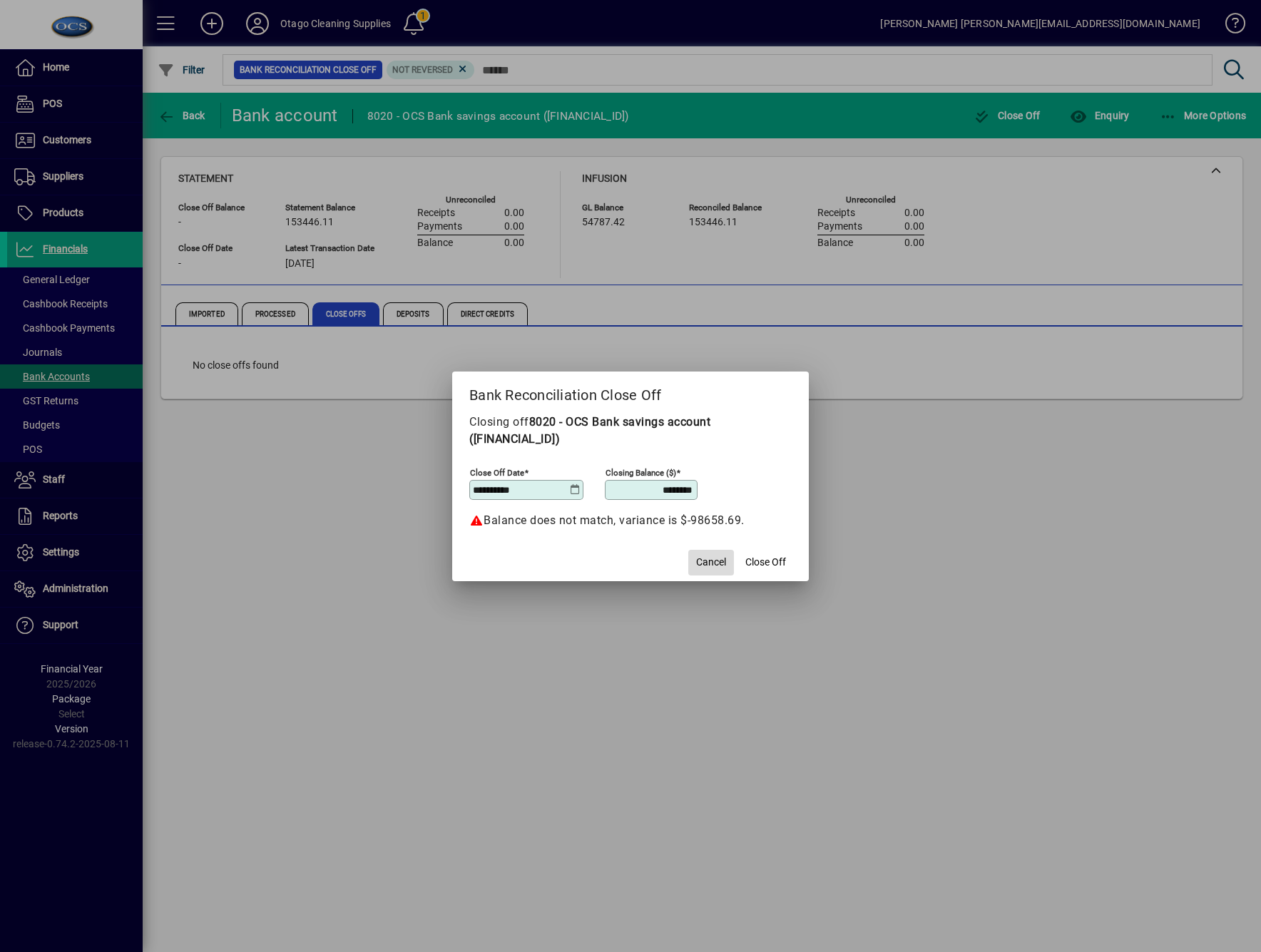
click at [713, 562] on span "Cancel" at bounding box center [711, 562] width 30 height 15
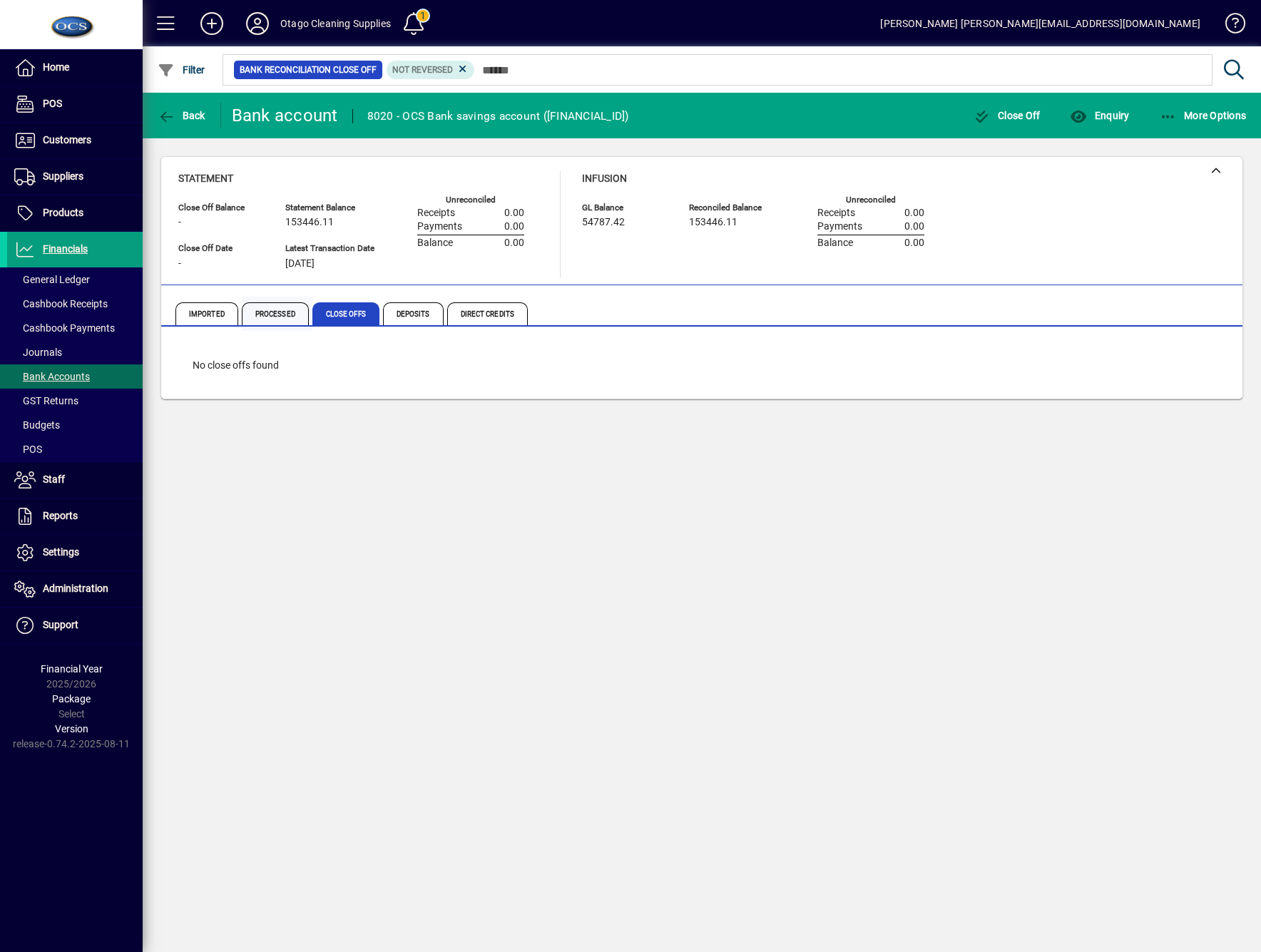
click at [263, 304] on span "Processed" at bounding box center [275, 314] width 67 height 23
click at [438, 74] on icon at bounding box center [439, 68] width 13 height 13
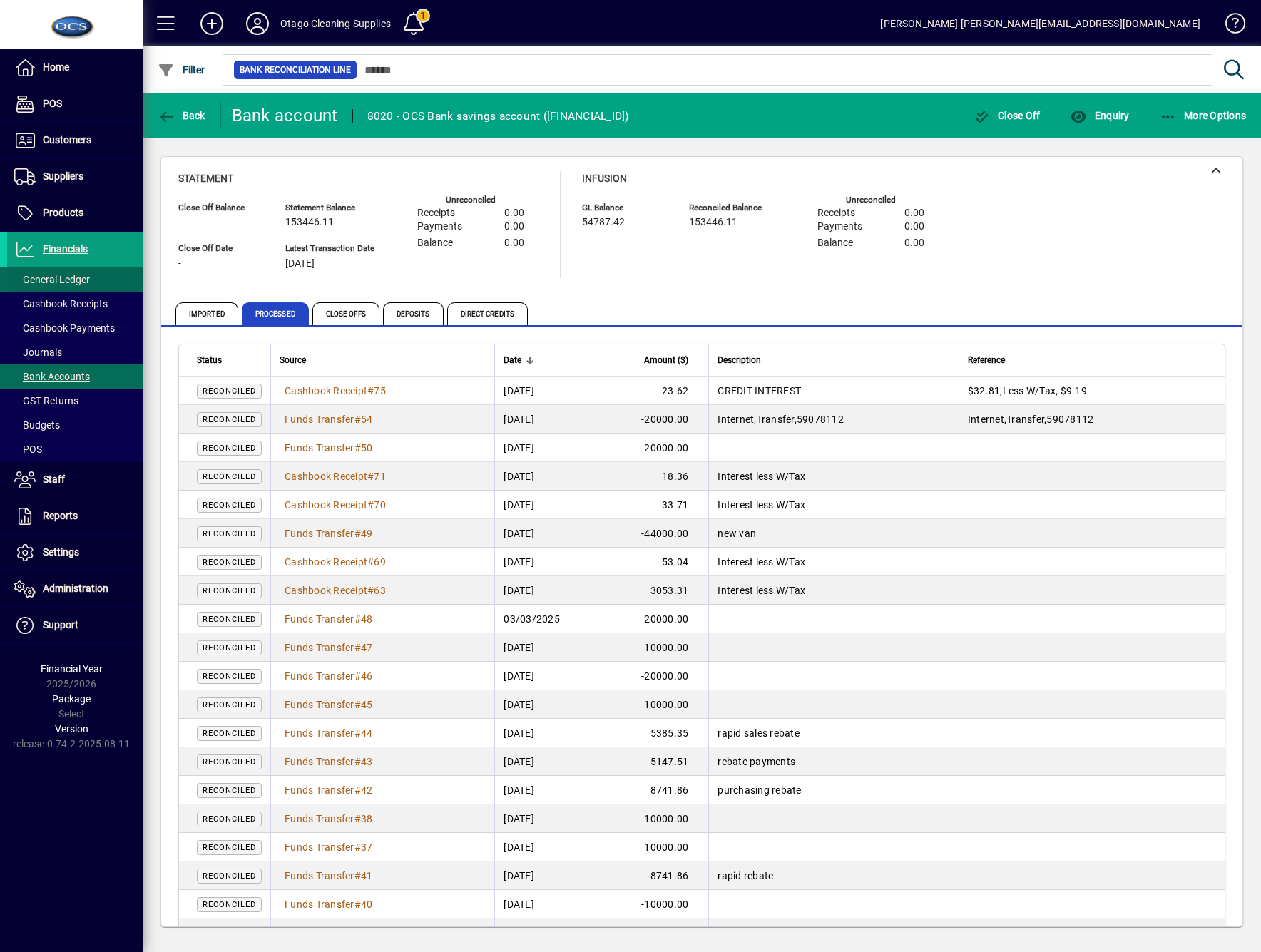
click at [93, 276] on span at bounding box center [75, 279] width 135 height 34
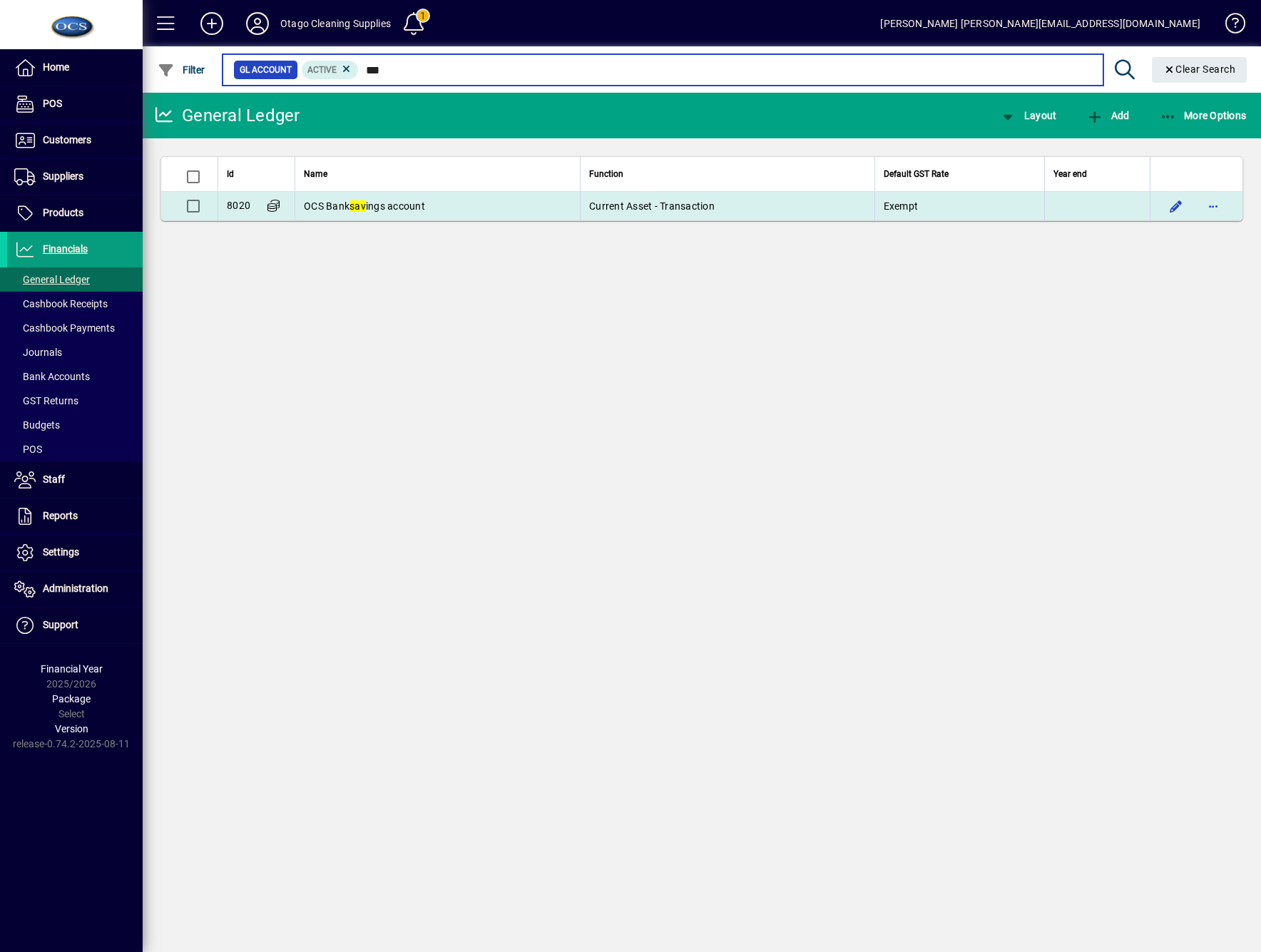
type input "***"
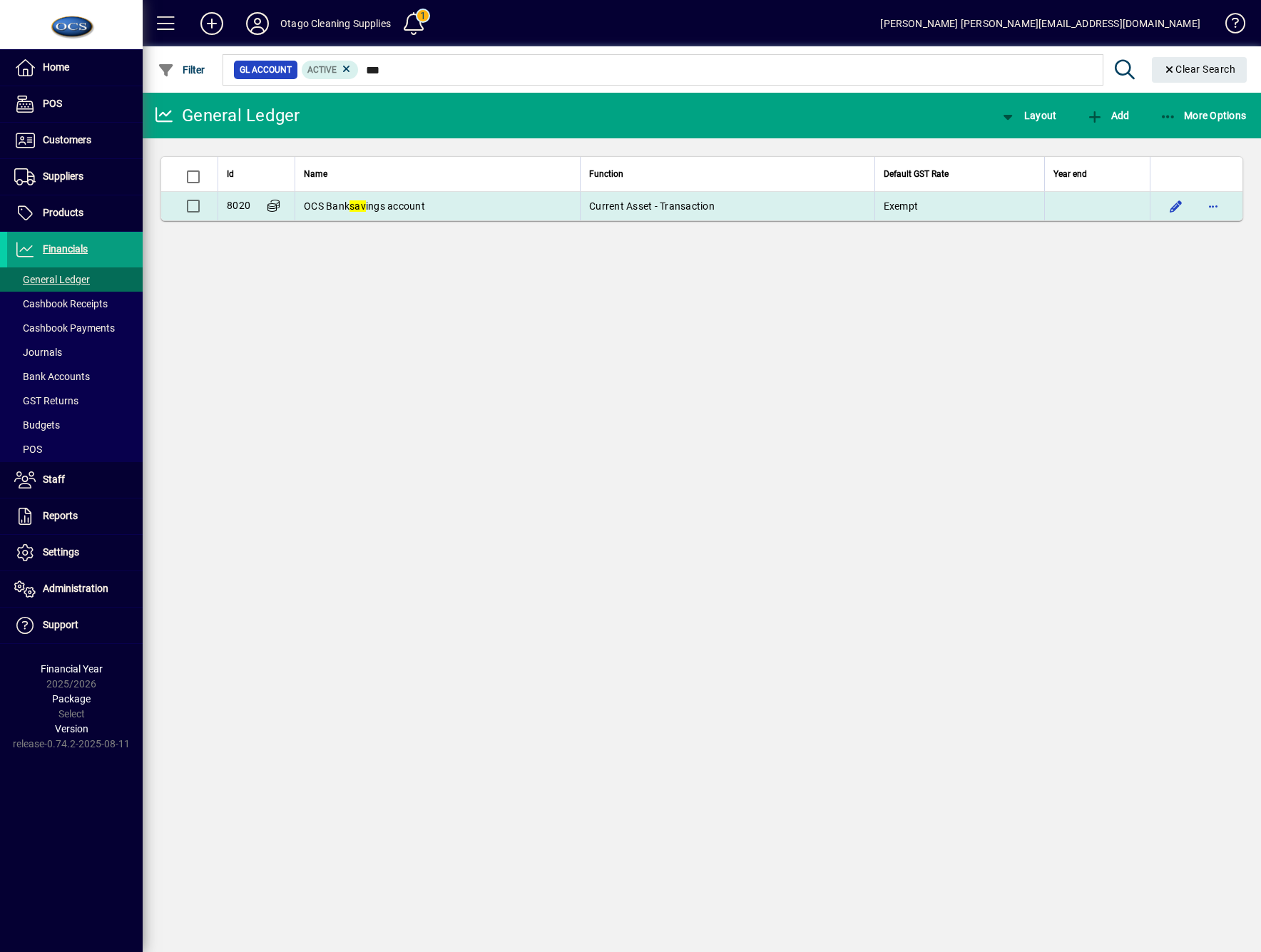
click at [379, 206] on span "OCS Bank sav ings account" at bounding box center [364, 205] width 121 height 11
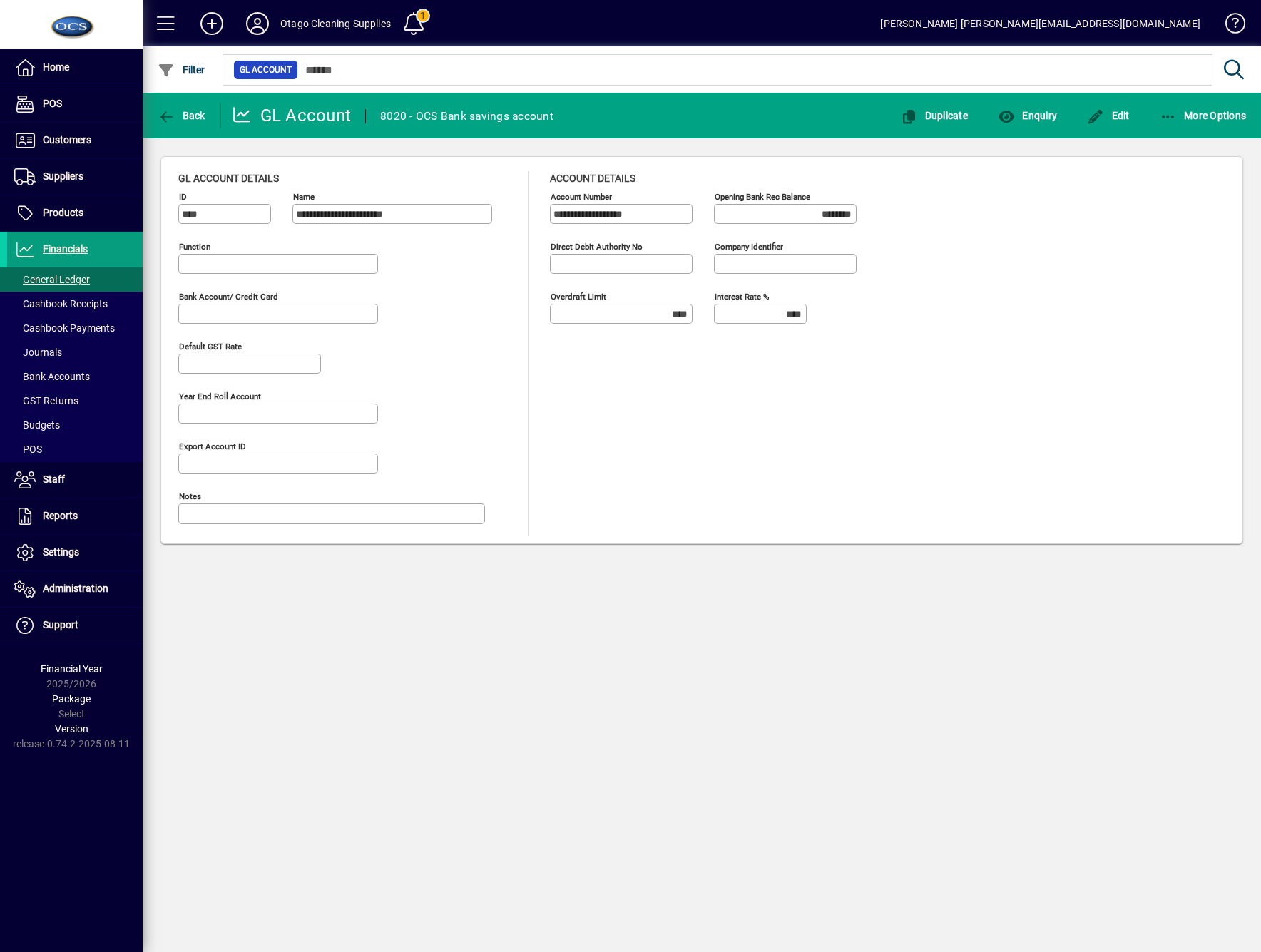
type input "**********"
click at [1098, 352] on div "**********" at bounding box center [702, 354] width 1047 height 365
click at [1107, 119] on span "Edit" at bounding box center [1108, 115] width 43 height 11
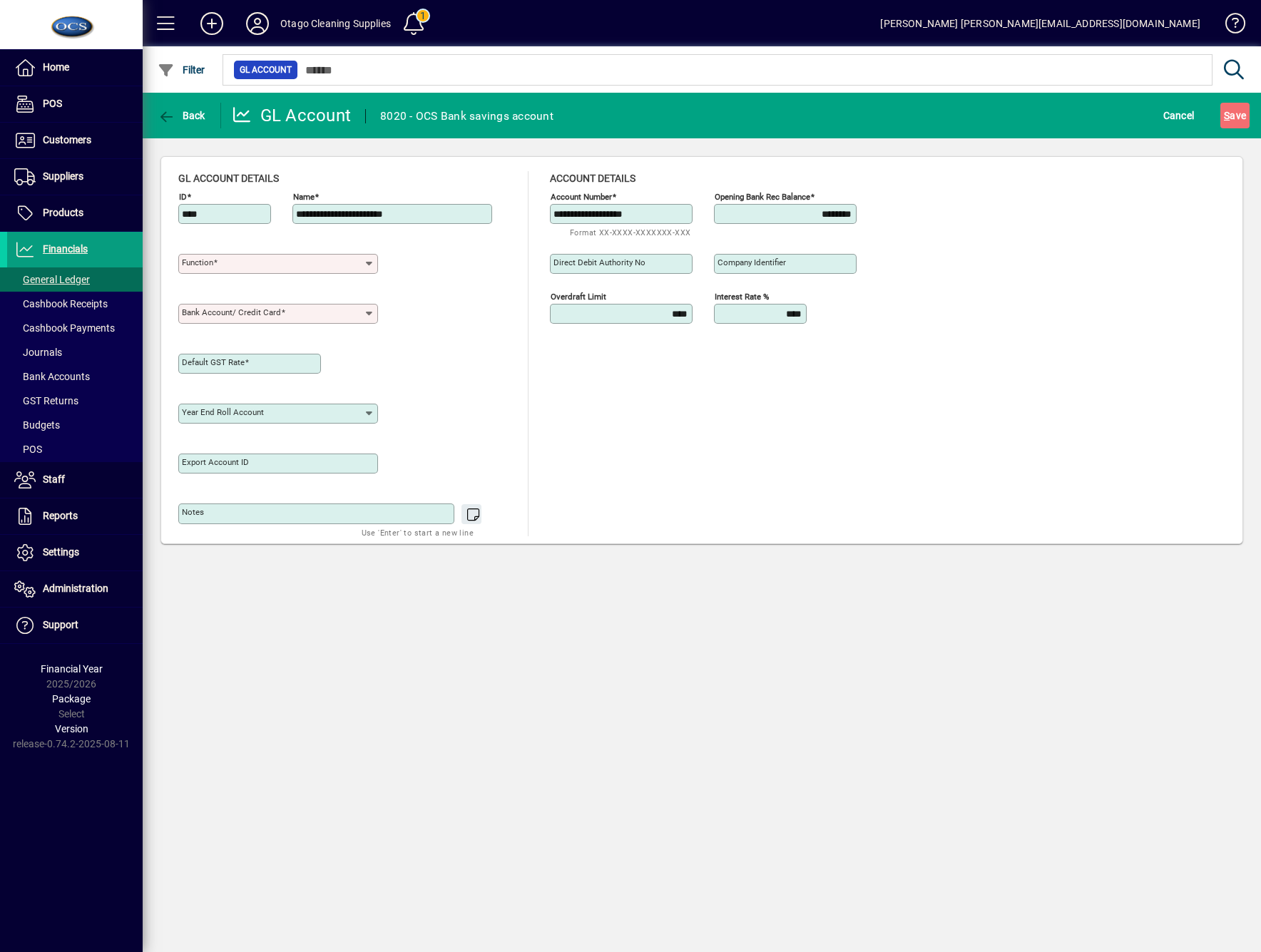
type input "**********"
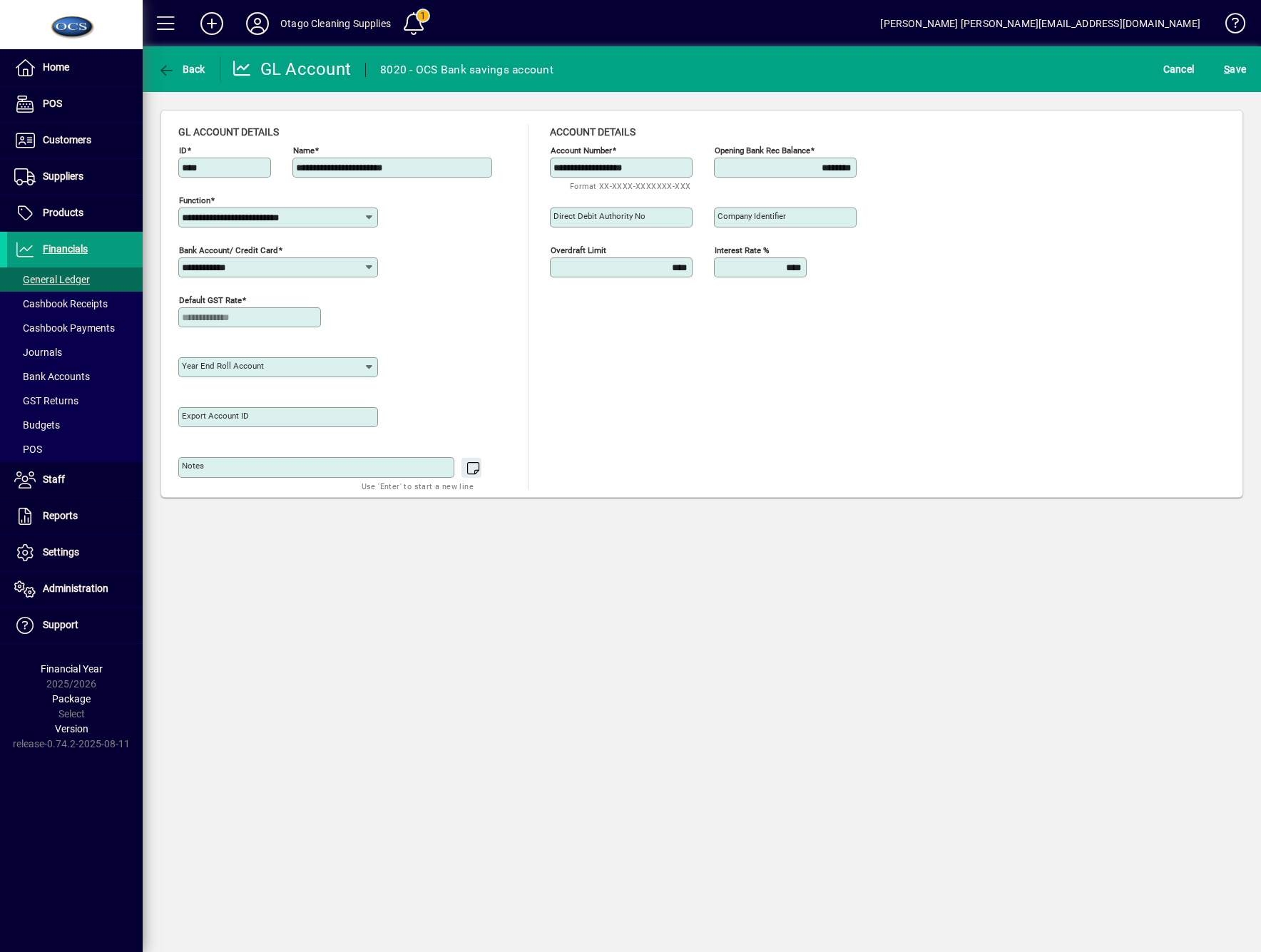
drag, startPoint x: 807, startPoint y: 170, endPoint x: 935, endPoint y: 169, distance: 128.0
click at [935, 169] on div "**********" at bounding box center [702, 307] width 1047 height 365
type input "********"
click at [1231, 73] on span "S ave" at bounding box center [1234, 69] width 22 height 23
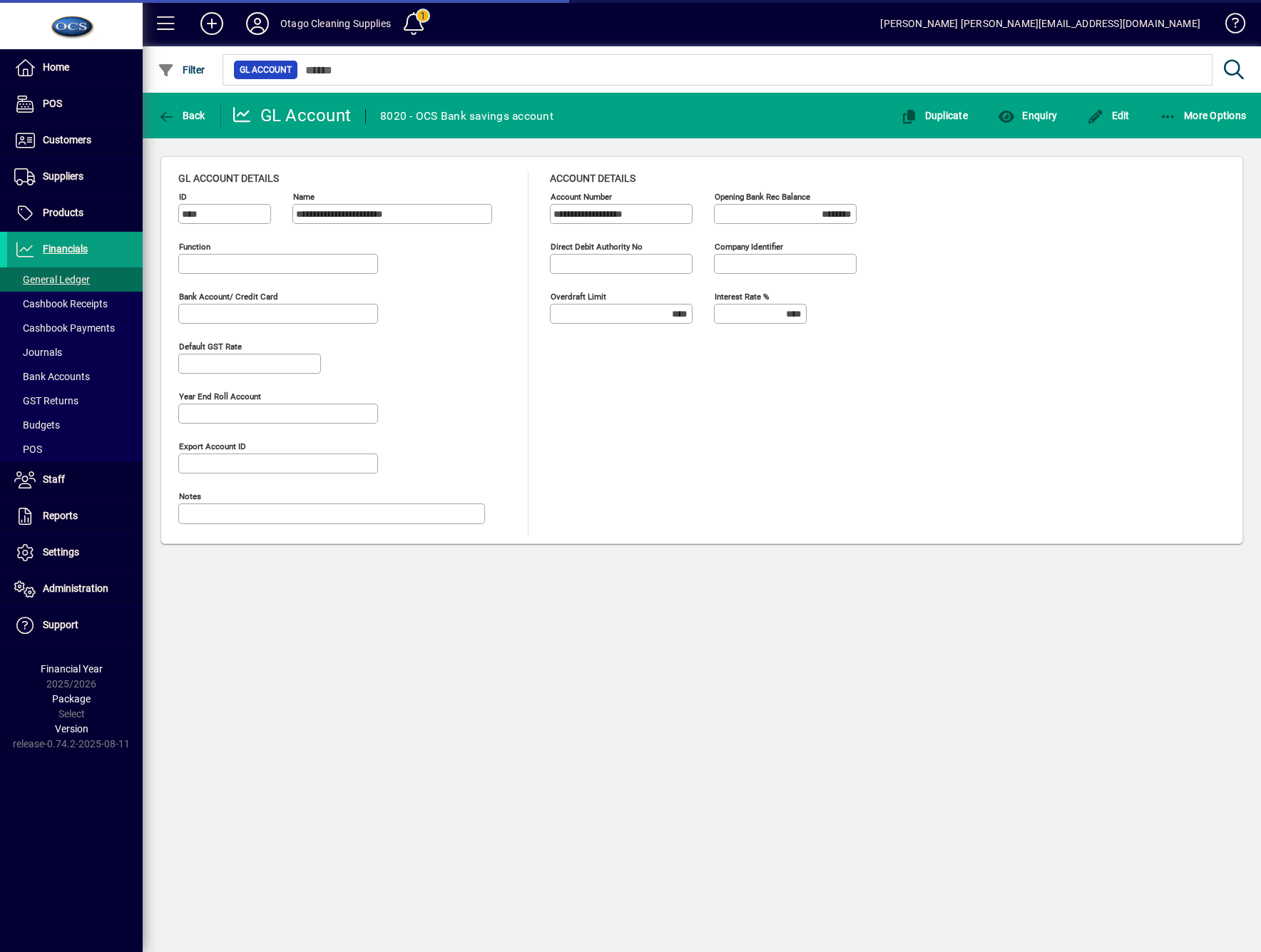
type input "**********"
drag, startPoint x: 73, startPoint y: 374, endPoint x: 184, endPoint y: 351, distance: 113.4
click at [73, 374] on span "Bank Accounts" at bounding box center [52, 376] width 75 height 11
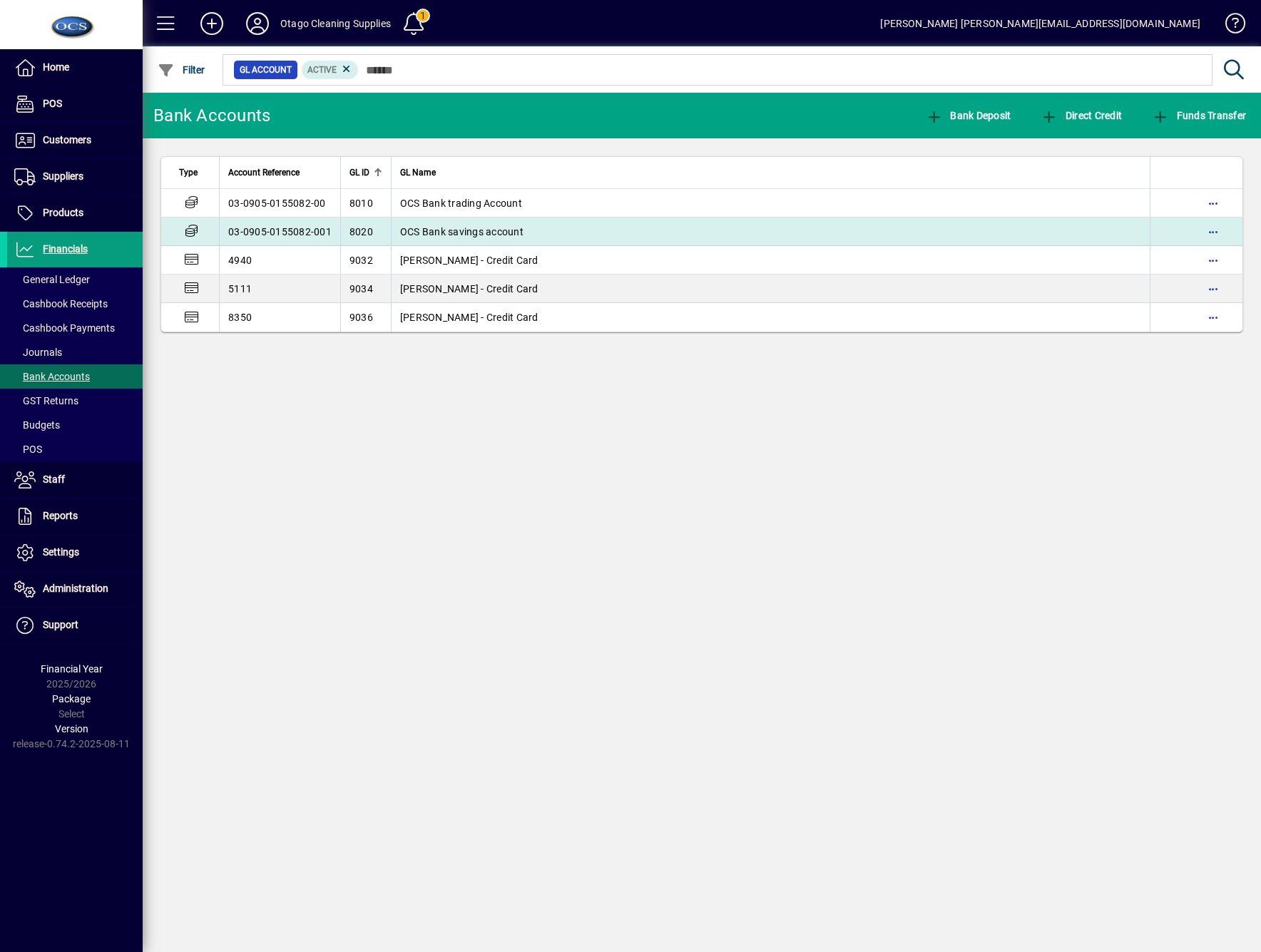
click at [501, 241] on td "OCS Bank savings account" at bounding box center [770, 231] width 759 height 28
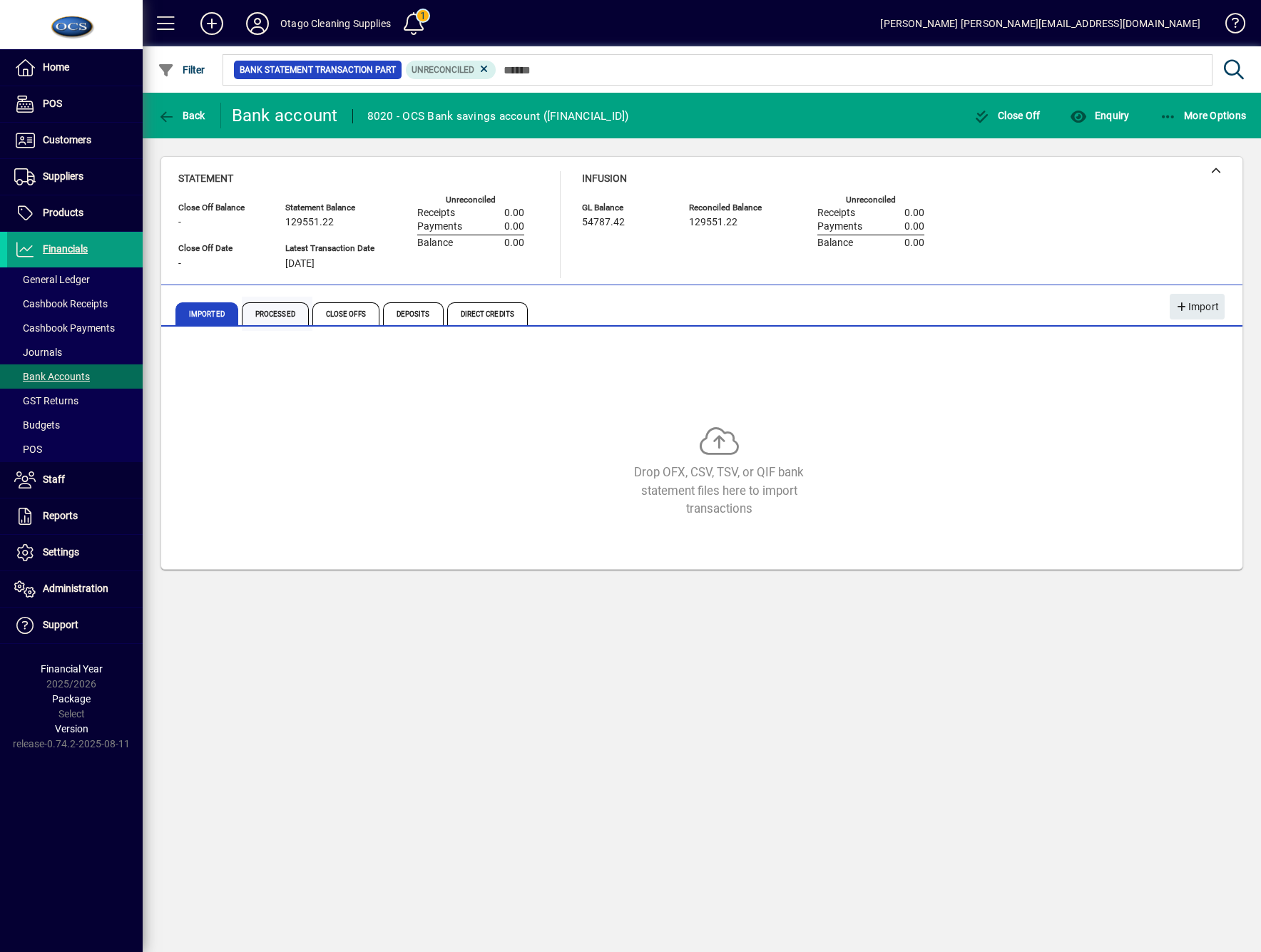
click at [272, 323] on span "Processed" at bounding box center [275, 314] width 67 height 23
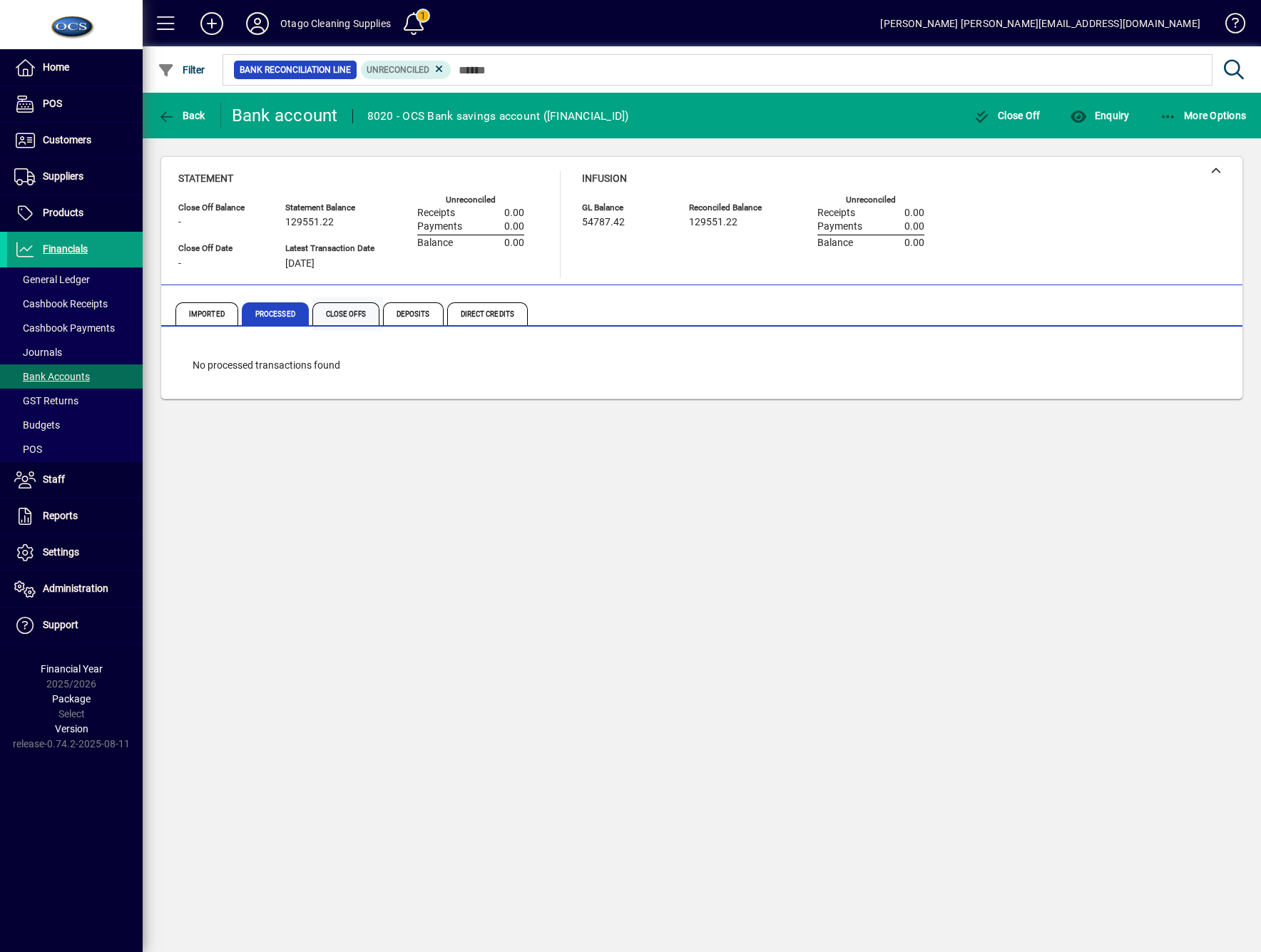
click at [330, 313] on span "Close Offs" at bounding box center [346, 314] width 67 height 23
click at [288, 318] on span "Processed" at bounding box center [275, 314] width 67 height 23
click at [349, 319] on span "Close Offs" at bounding box center [346, 314] width 67 height 23
click at [1026, 121] on span "button" at bounding box center [1007, 115] width 74 height 34
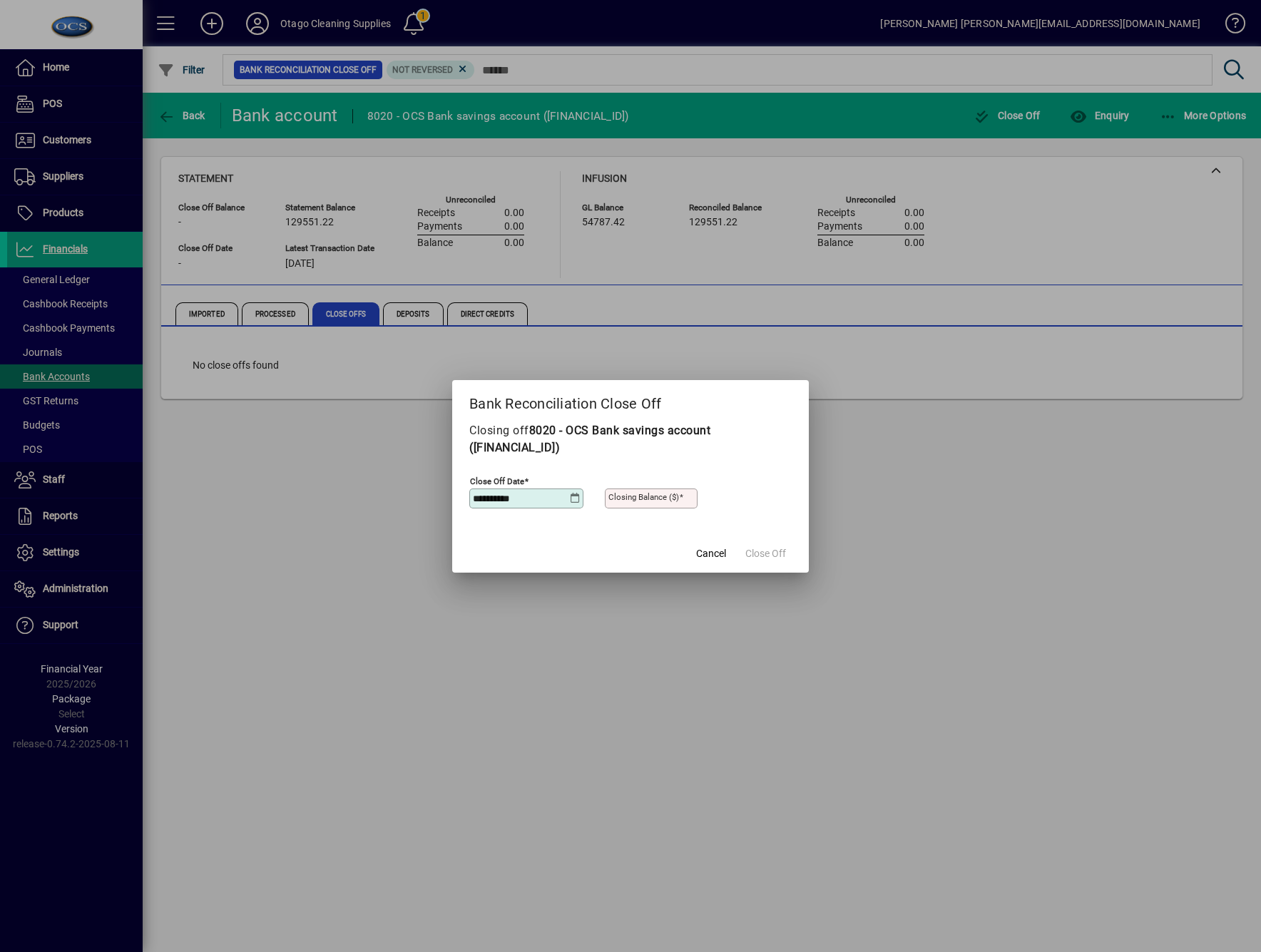
type input "**********"
click at [620, 497] on mat-label "Closing Balance ($)" at bounding box center [644, 497] width 71 height 10
click at [620, 497] on input "Closing Balance ($)" at bounding box center [653, 498] width 88 height 11
type input "********"
click at [782, 554] on span "Close Off" at bounding box center [766, 554] width 40 height 15
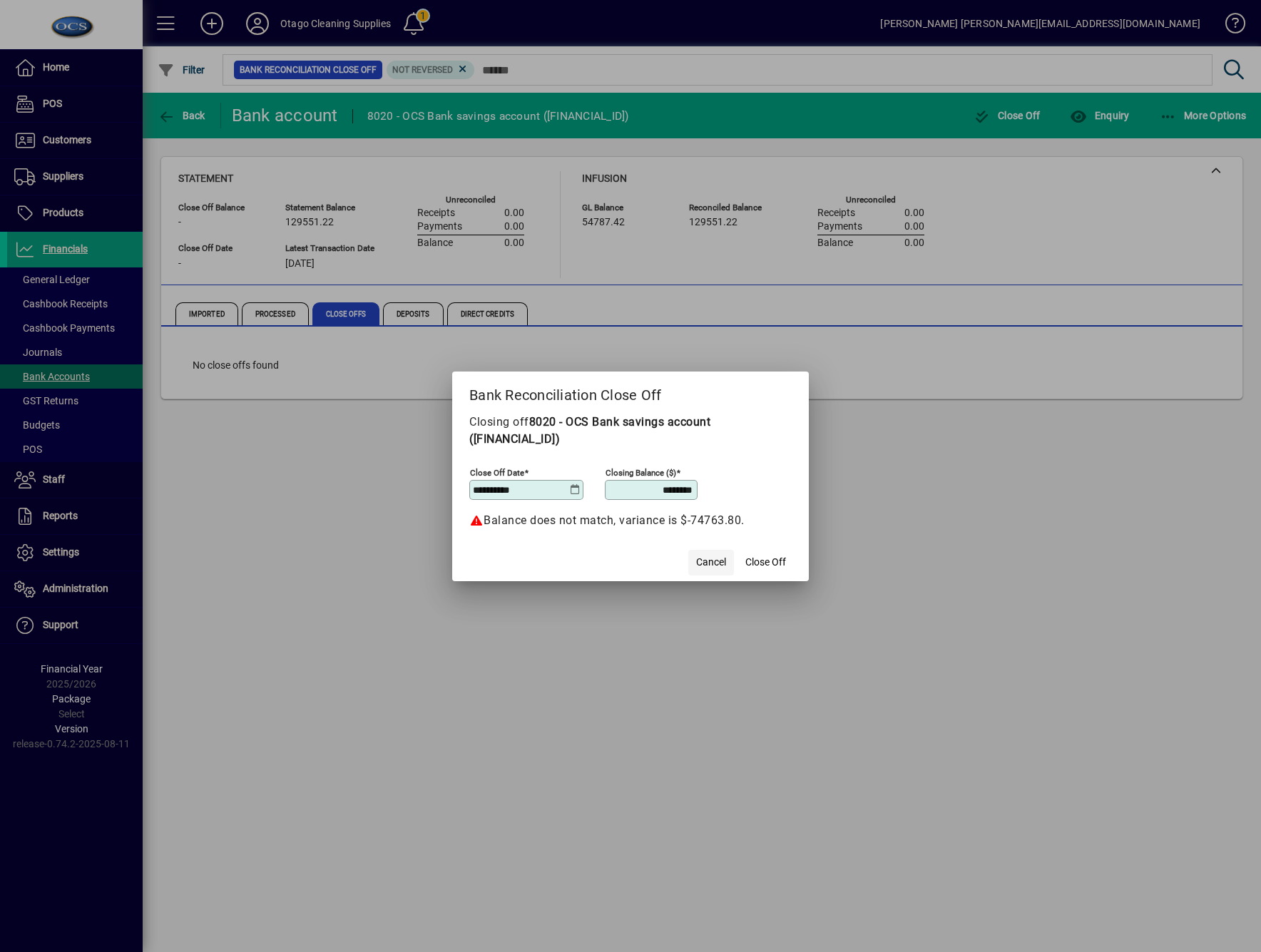
click at [715, 564] on span "Cancel" at bounding box center [711, 562] width 30 height 15
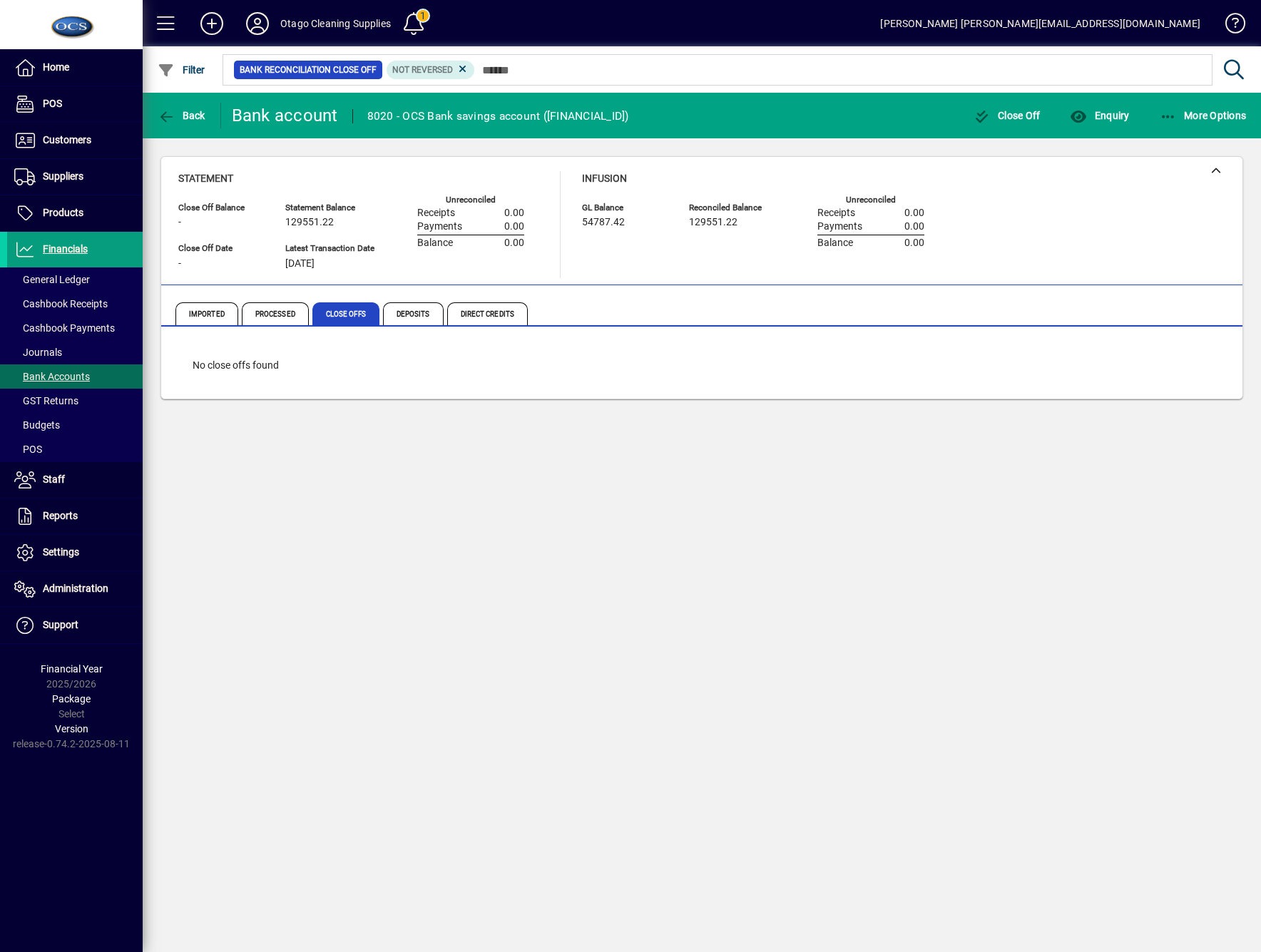
click at [451, 613] on div "Back Bank account 8020 - OCS Bank savings account (03-0905-0155082-001) Close O…" at bounding box center [702, 522] width 1119 height 859
click at [272, 317] on span "Processed" at bounding box center [275, 314] width 67 height 23
click at [444, 67] on icon at bounding box center [439, 68] width 13 height 13
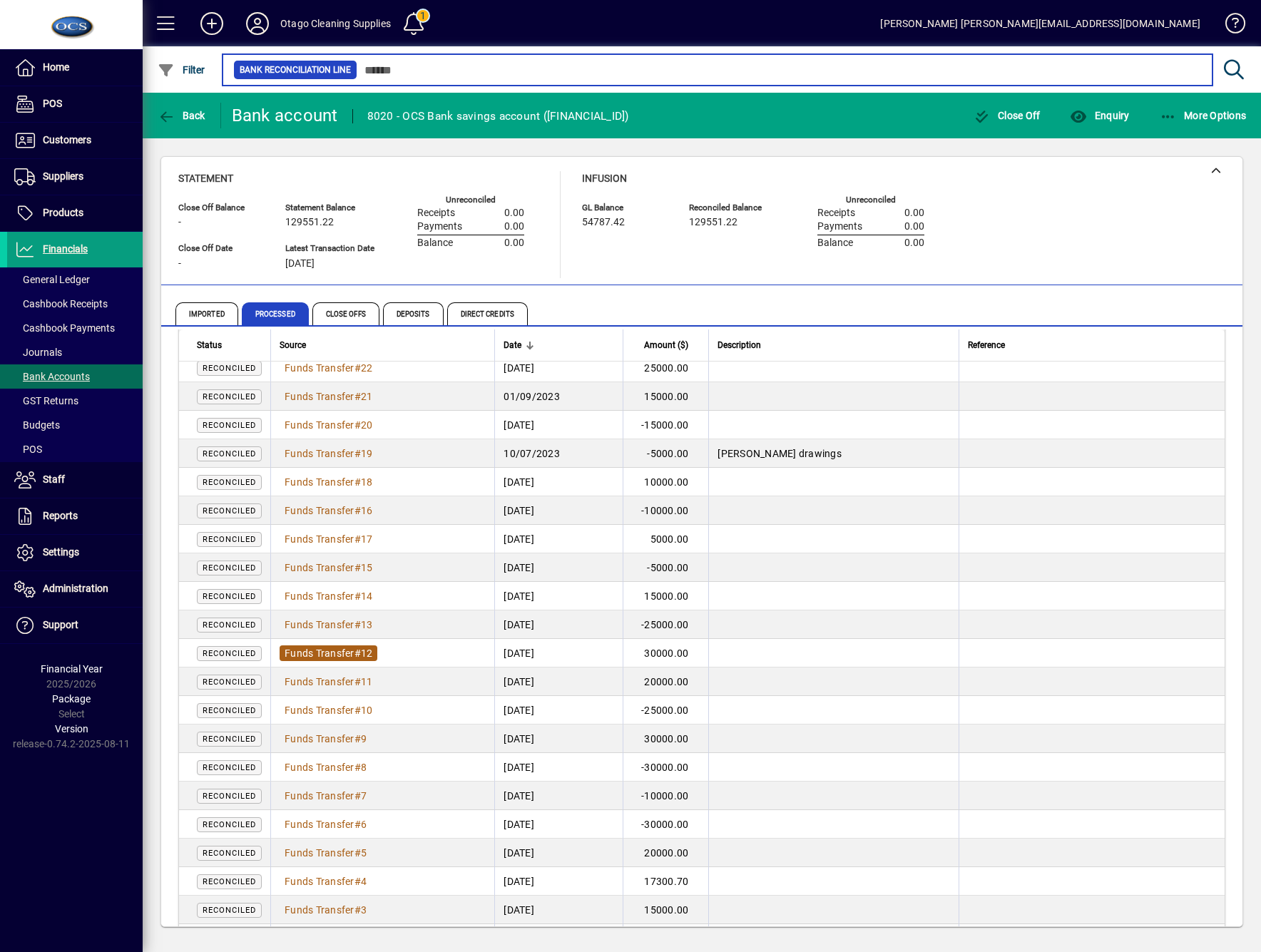
scroll to position [422, 0]
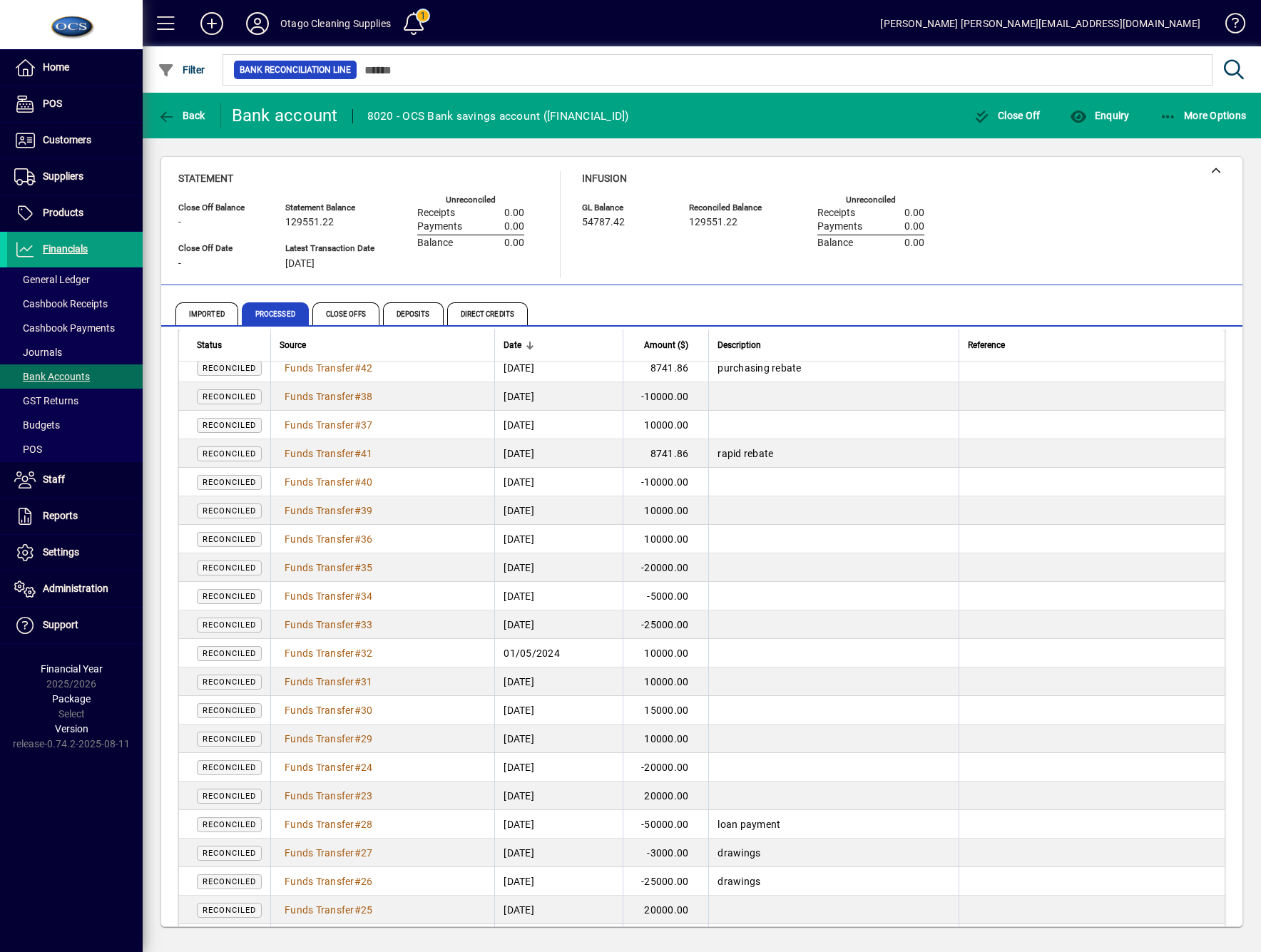
click at [684, 282] on div "Close Off Balance - Statement Balance 129551.22 GL Balance 54787.42 Reconciled …" at bounding box center [702, 221] width 1081 height 129
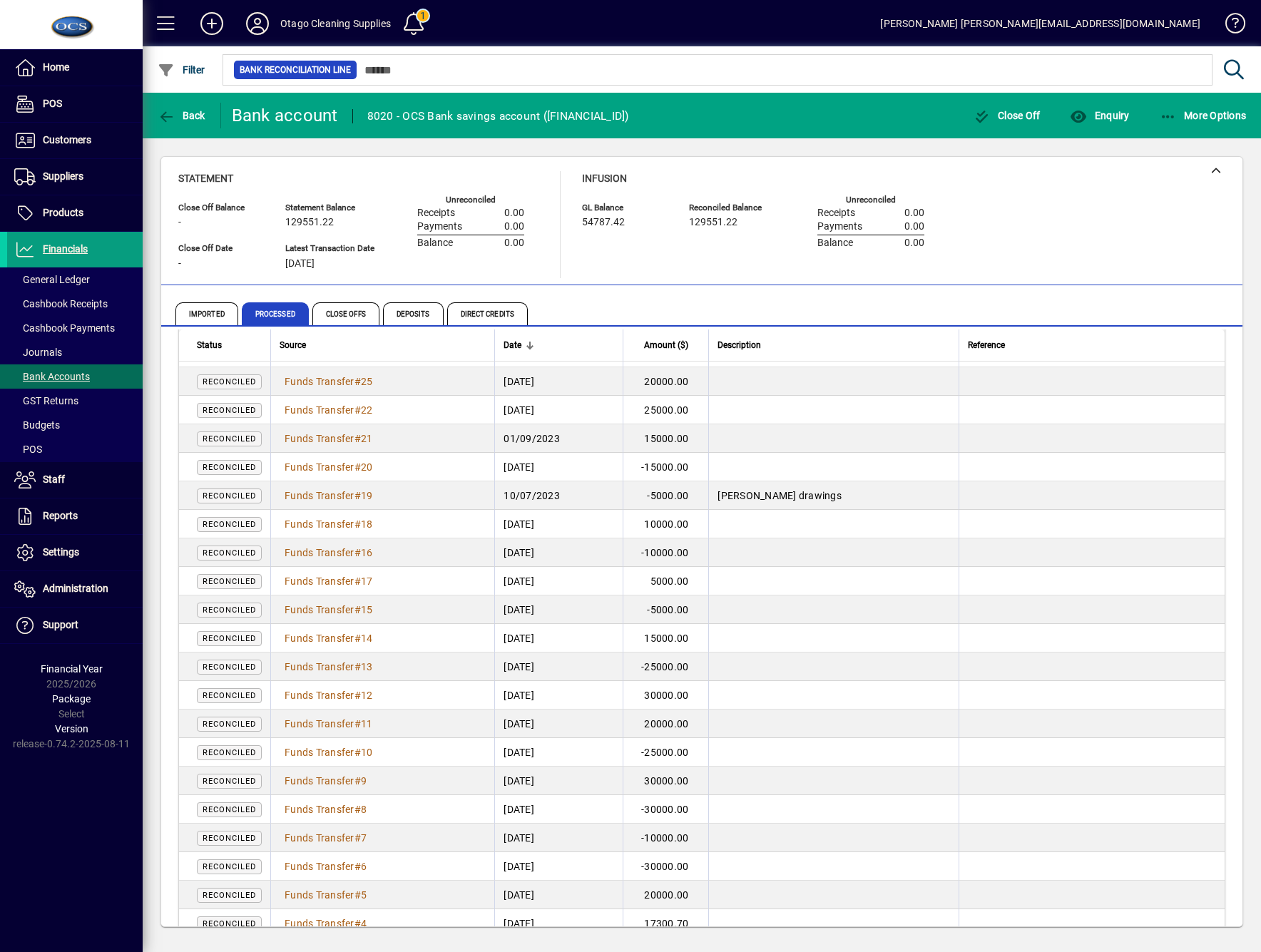
scroll to position [1373, 0]
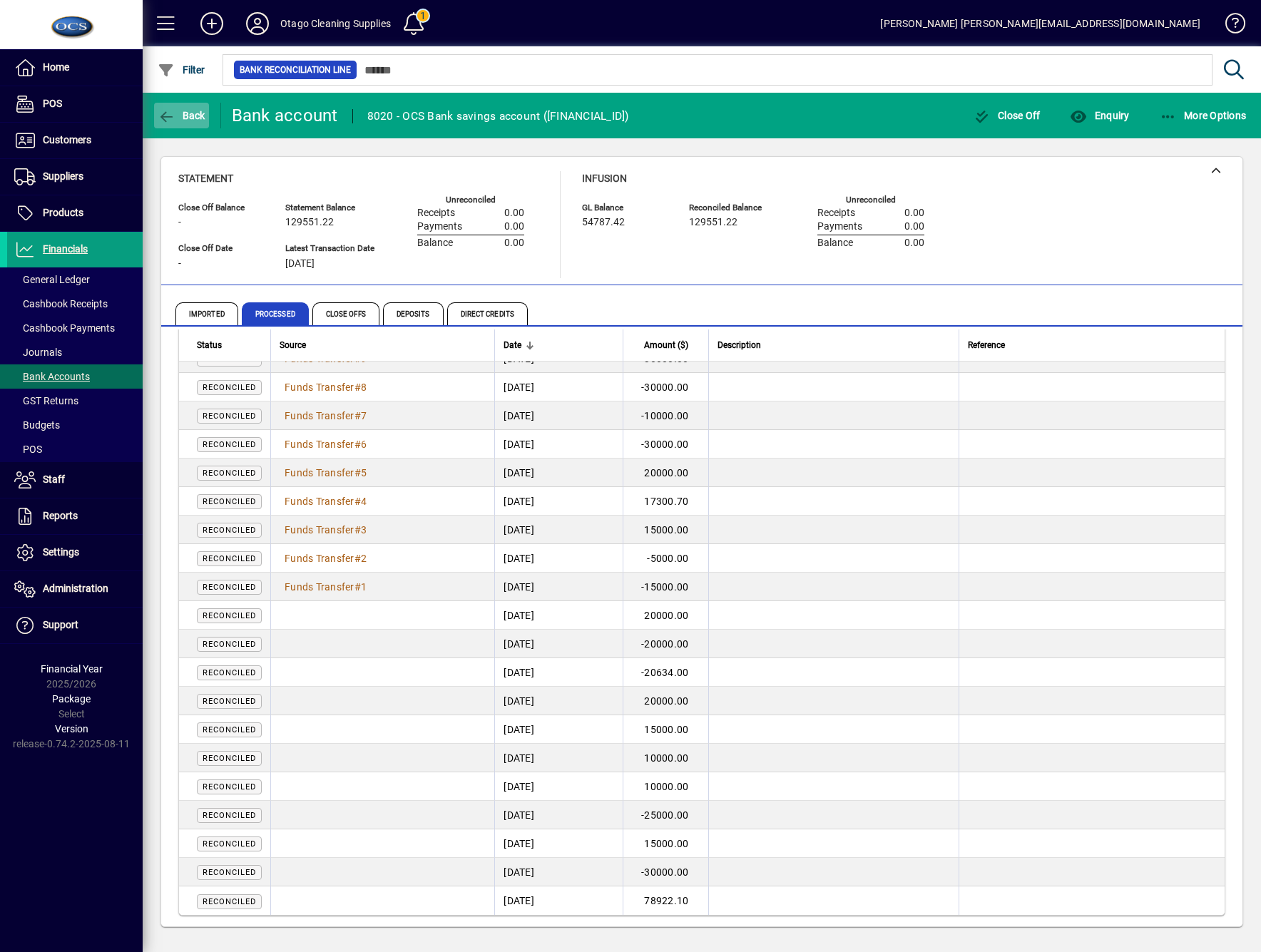
click at [169, 112] on icon "button" at bounding box center [166, 116] width 18 height 14
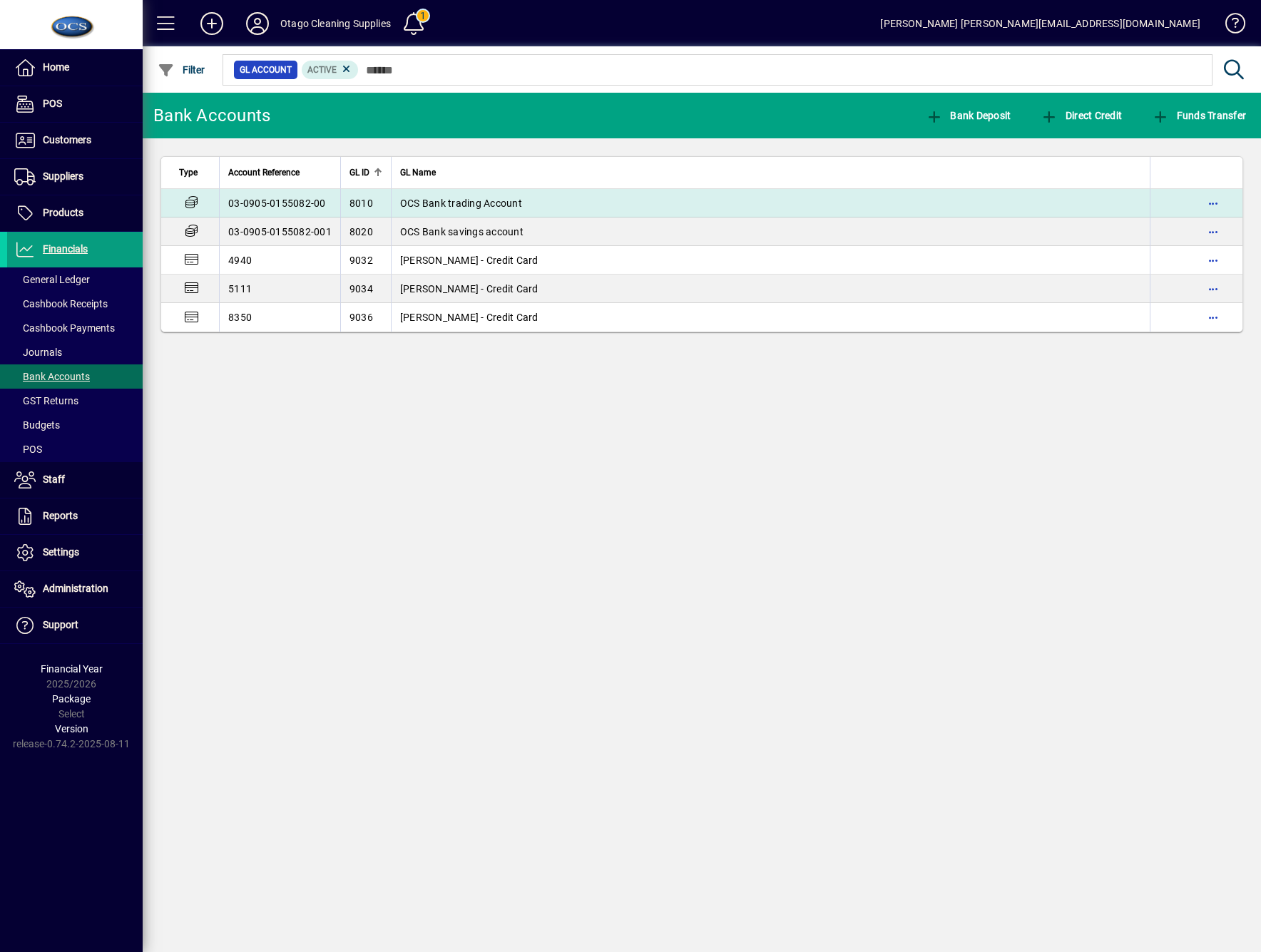
click at [552, 199] on td "OCS Bank trading Account" at bounding box center [770, 202] width 759 height 28
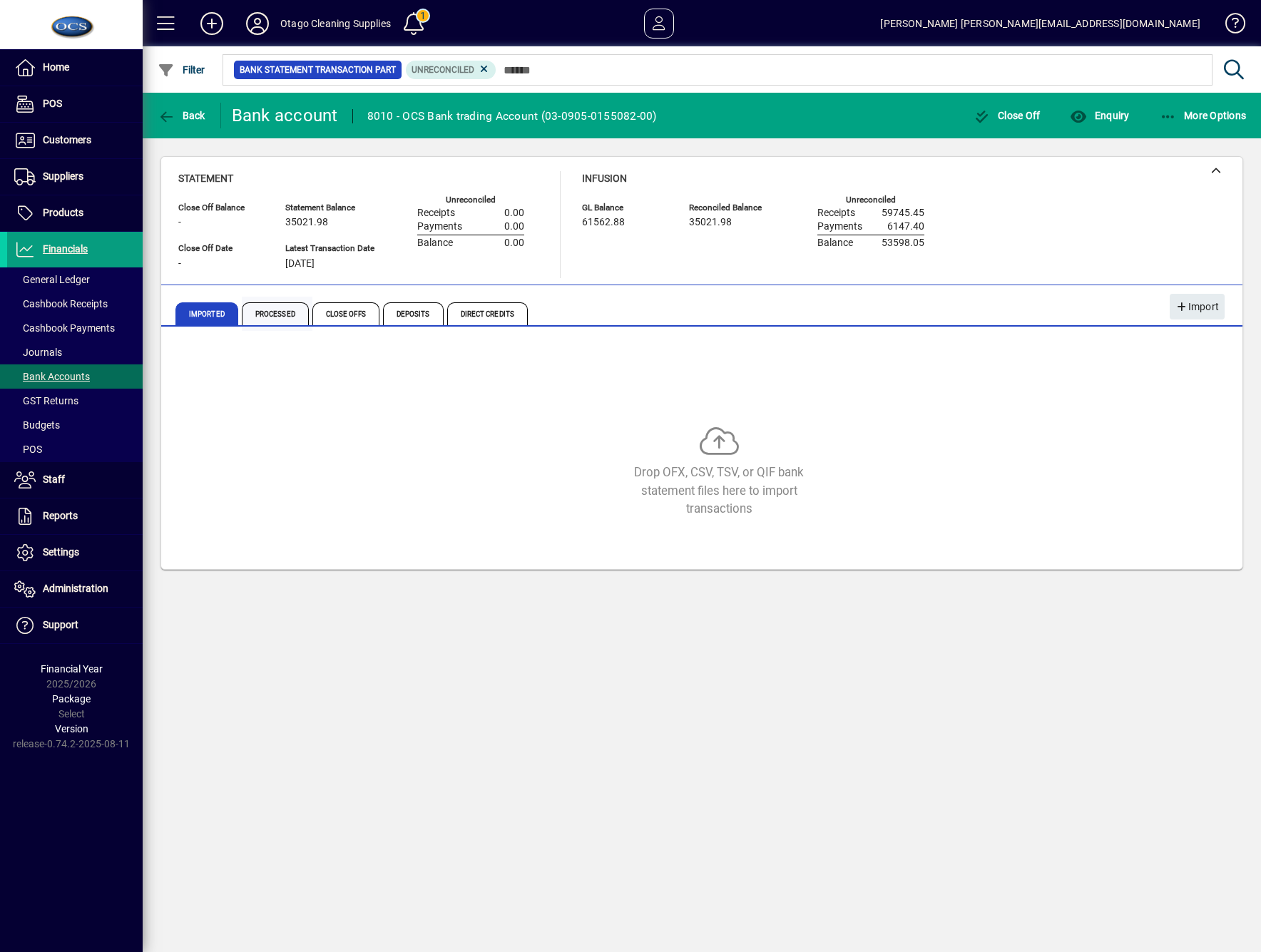
click at [272, 309] on span "Processed" at bounding box center [275, 314] width 67 height 23
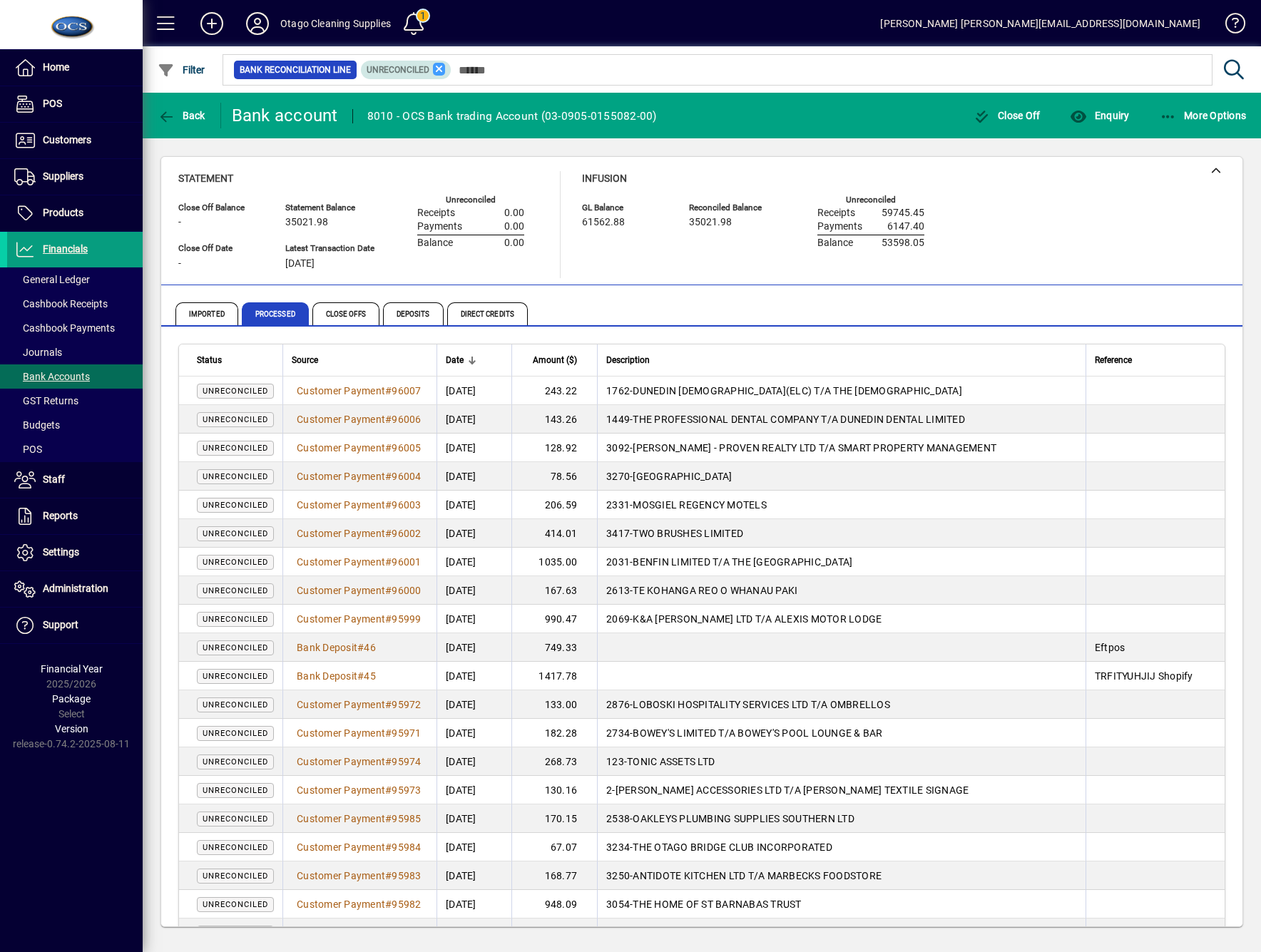
click at [442, 72] on icon at bounding box center [439, 68] width 13 height 13
click at [461, 355] on span "Date" at bounding box center [454, 360] width 18 height 16
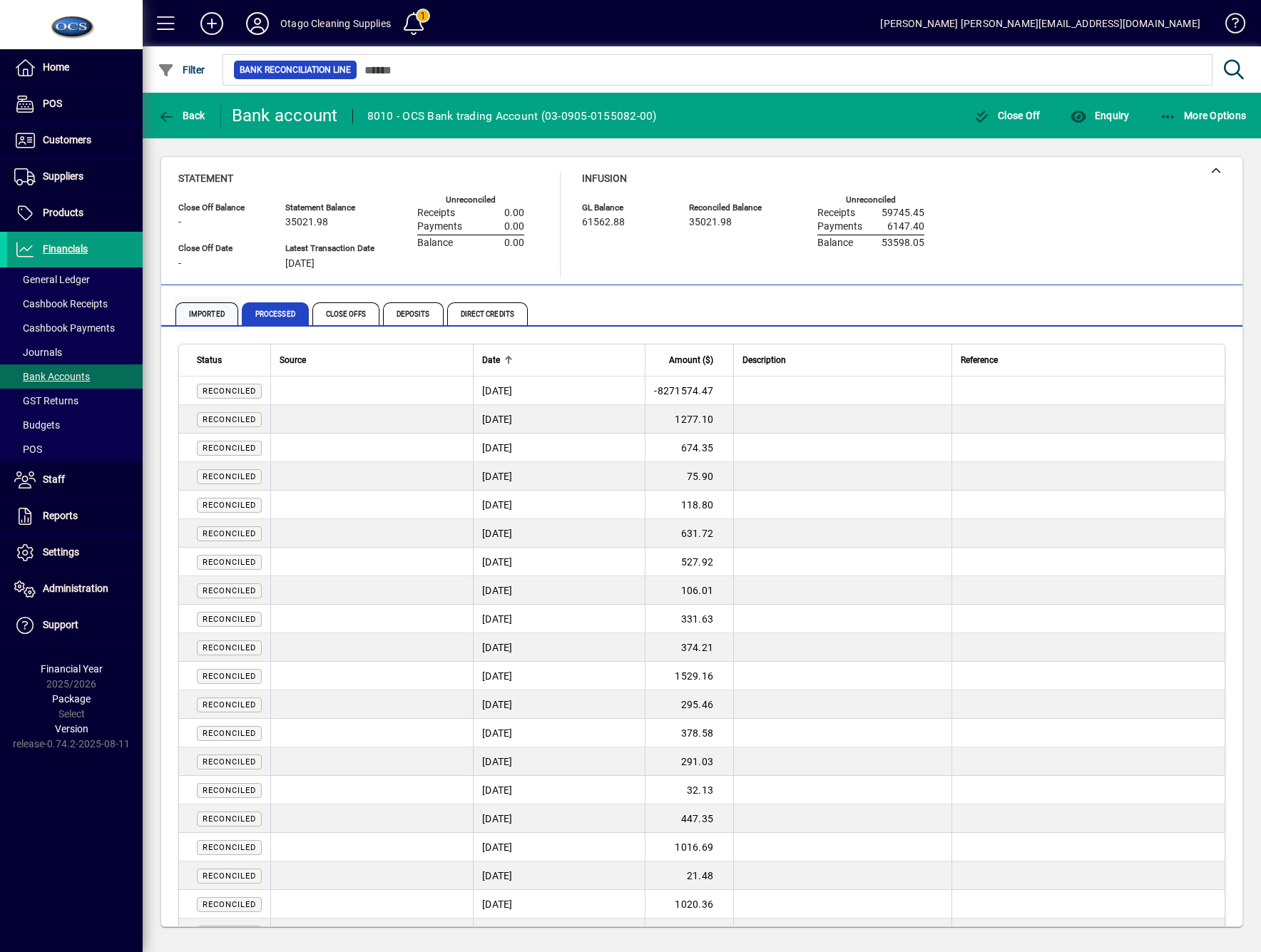
click at [205, 311] on span "Imported" at bounding box center [207, 314] width 62 height 23
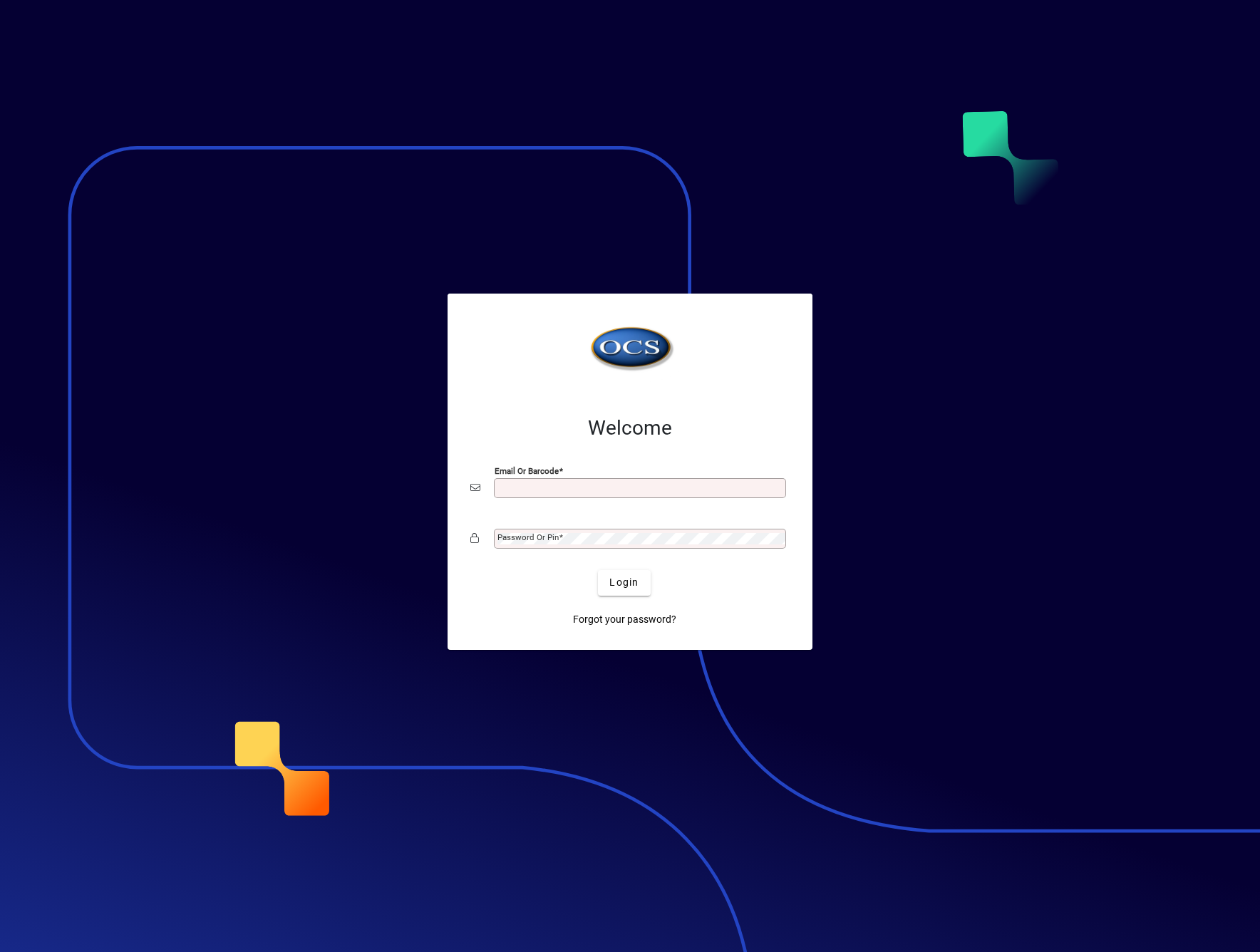
click at [617, 490] on input "Email or Barcode" at bounding box center [641, 488] width 288 height 11
type input "**********"
click at [572, 529] on div "Password or Pin" at bounding box center [640, 539] width 292 height 20
click at [473, 588] on div "Login" at bounding box center [624, 583] width 319 height 26
click at [642, 579] on span "submit" at bounding box center [624, 582] width 52 height 34
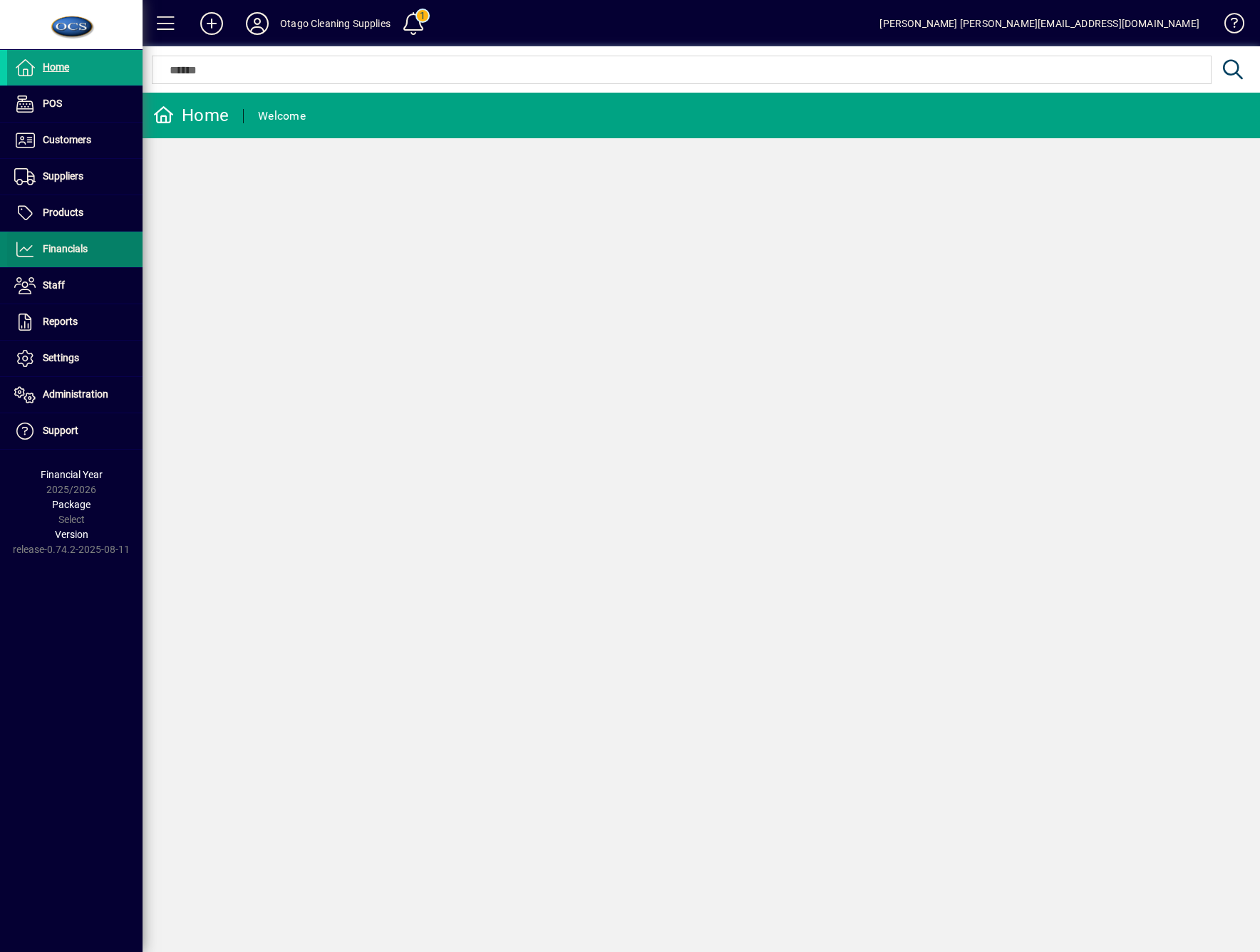
click at [59, 261] on span at bounding box center [75, 249] width 135 height 34
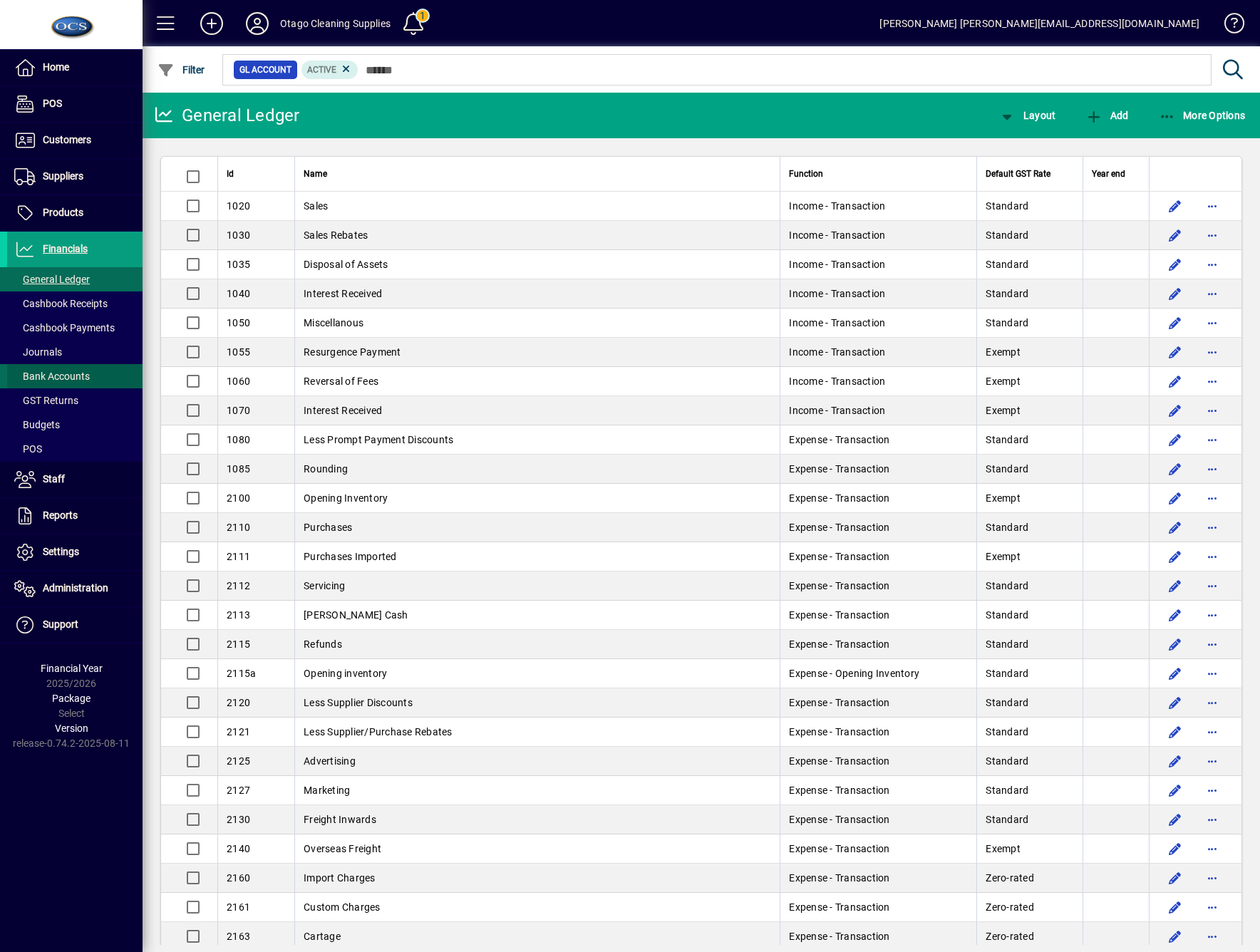
click at [65, 375] on span "Bank Accounts" at bounding box center [52, 376] width 75 height 11
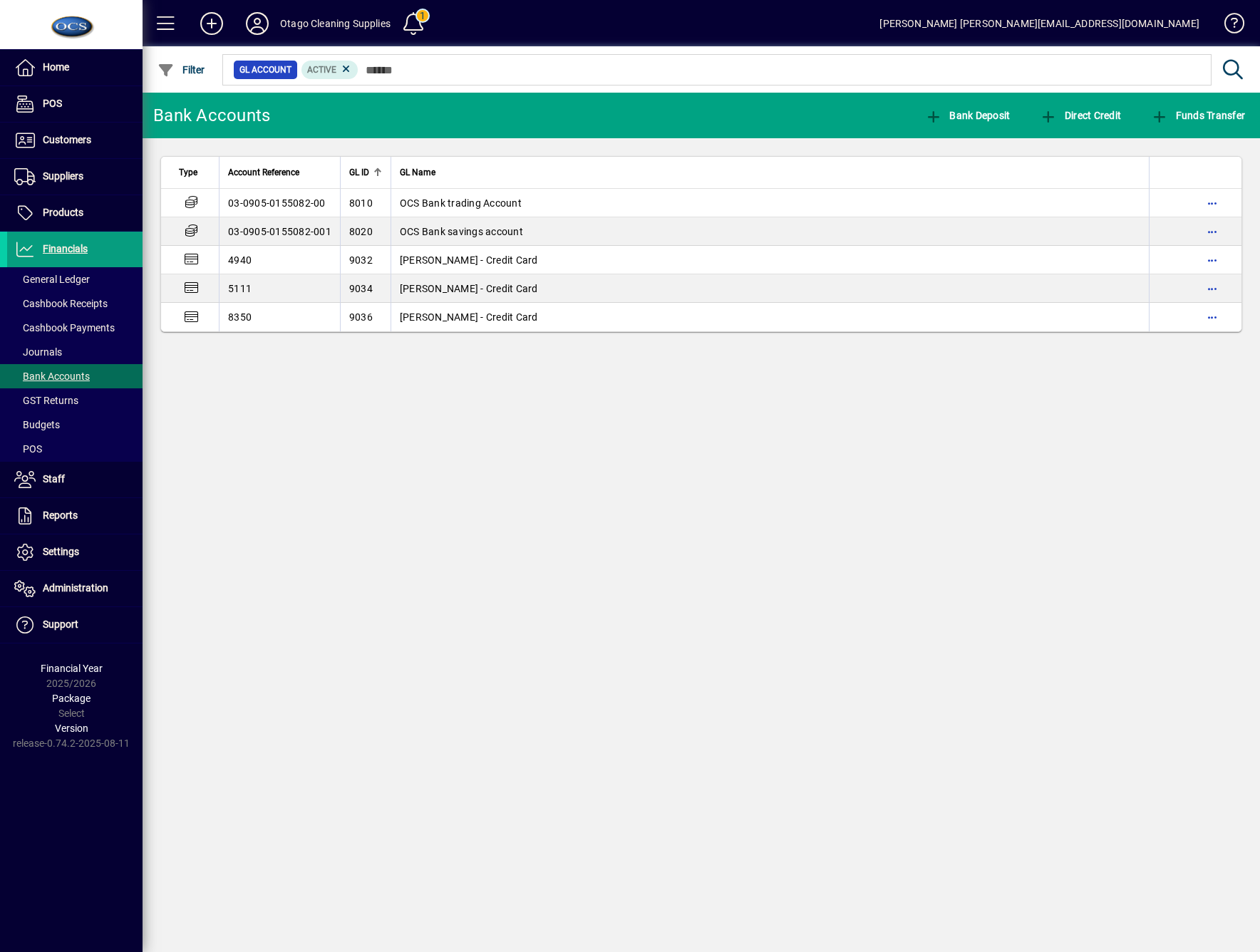
click at [610, 573] on div "Bank Accounts Bank Deposit Direct Credit Funds Transfer Type Account Reference …" at bounding box center [701, 522] width 1118 height 859
click at [81, 256] on span "Financials" at bounding box center [47, 249] width 81 height 17
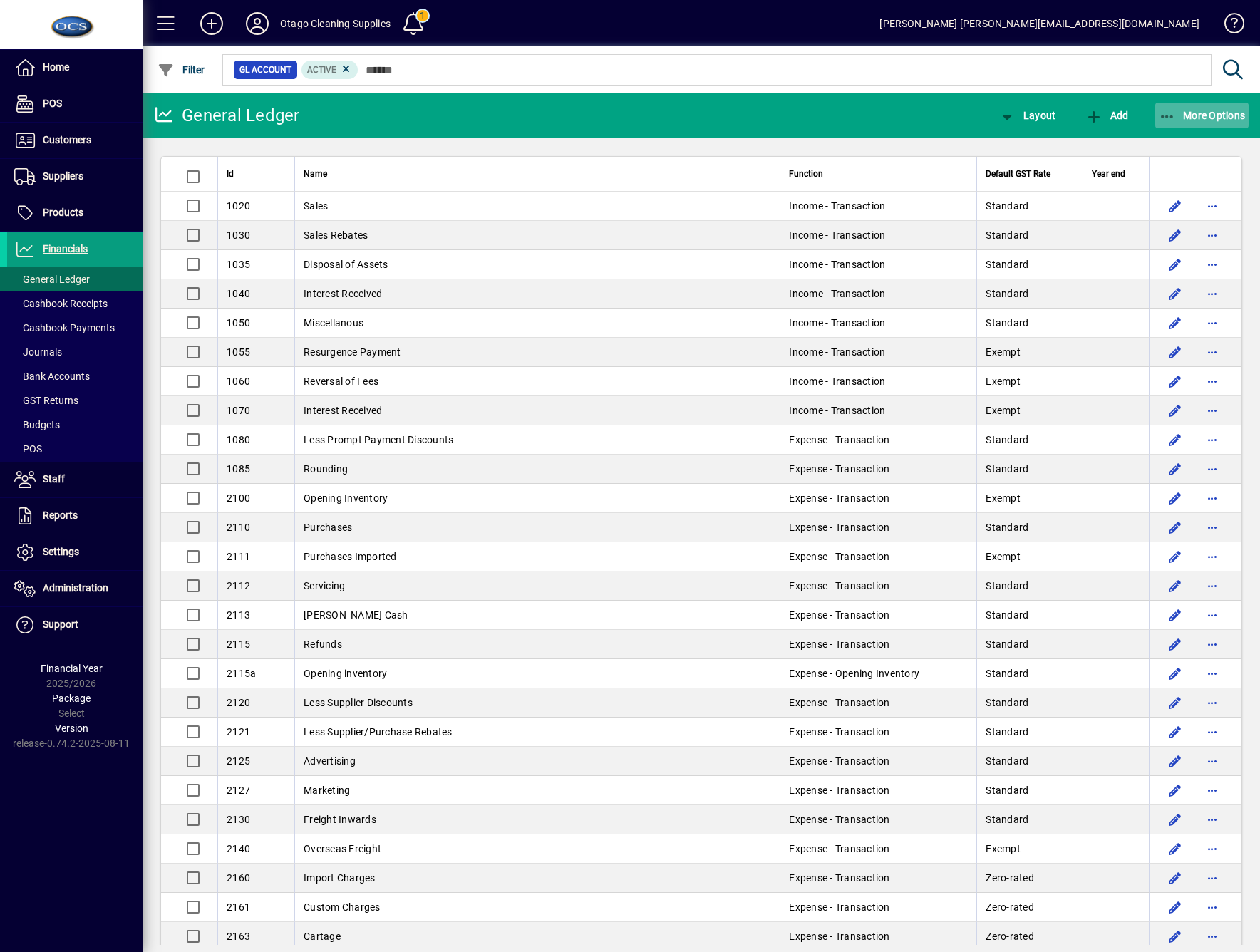
click at [1175, 111] on icon "button" at bounding box center [1167, 116] width 17 height 14
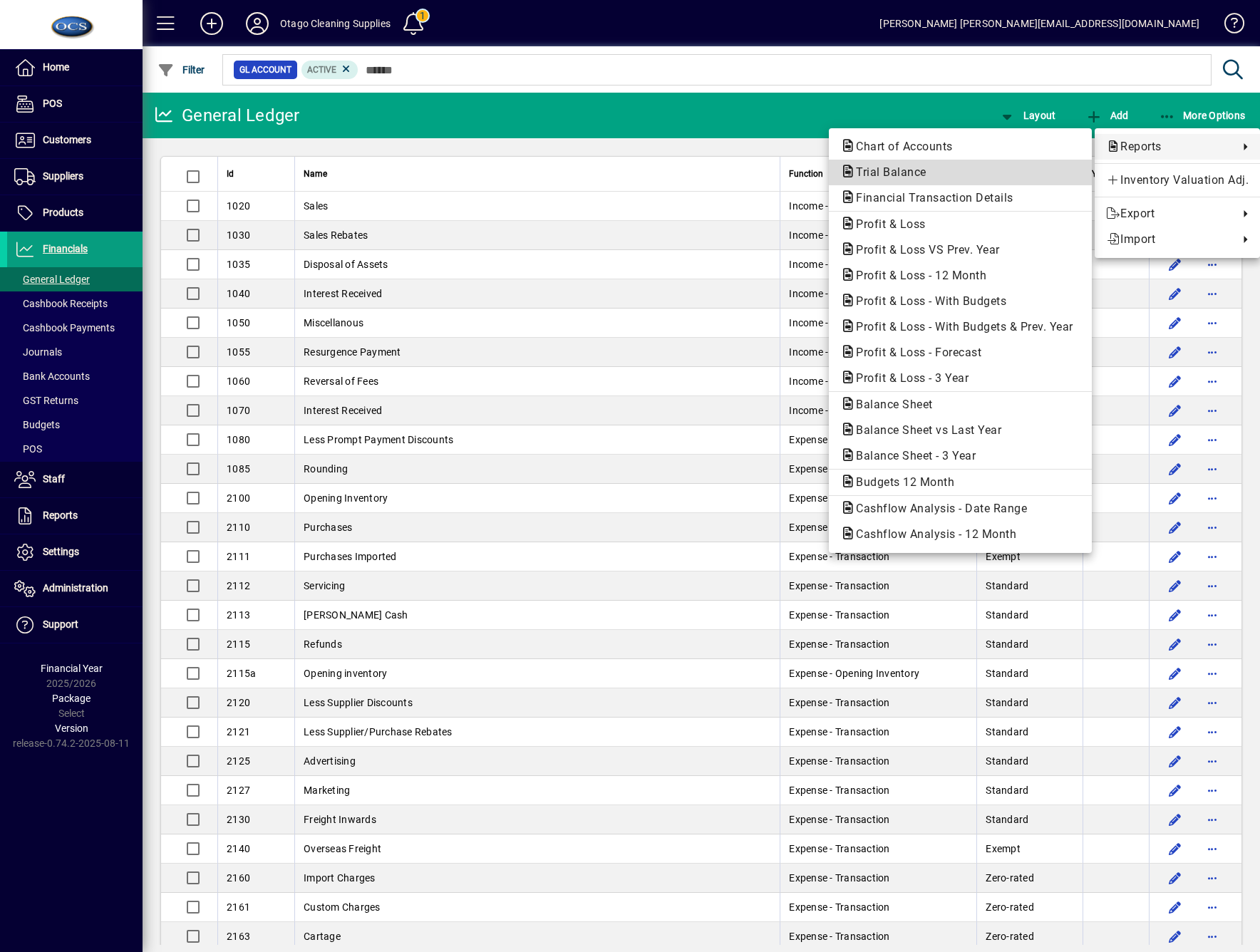
click at [959, 172] on span "Trial Balance" at bounding box center [960, 173] width 240 height 17
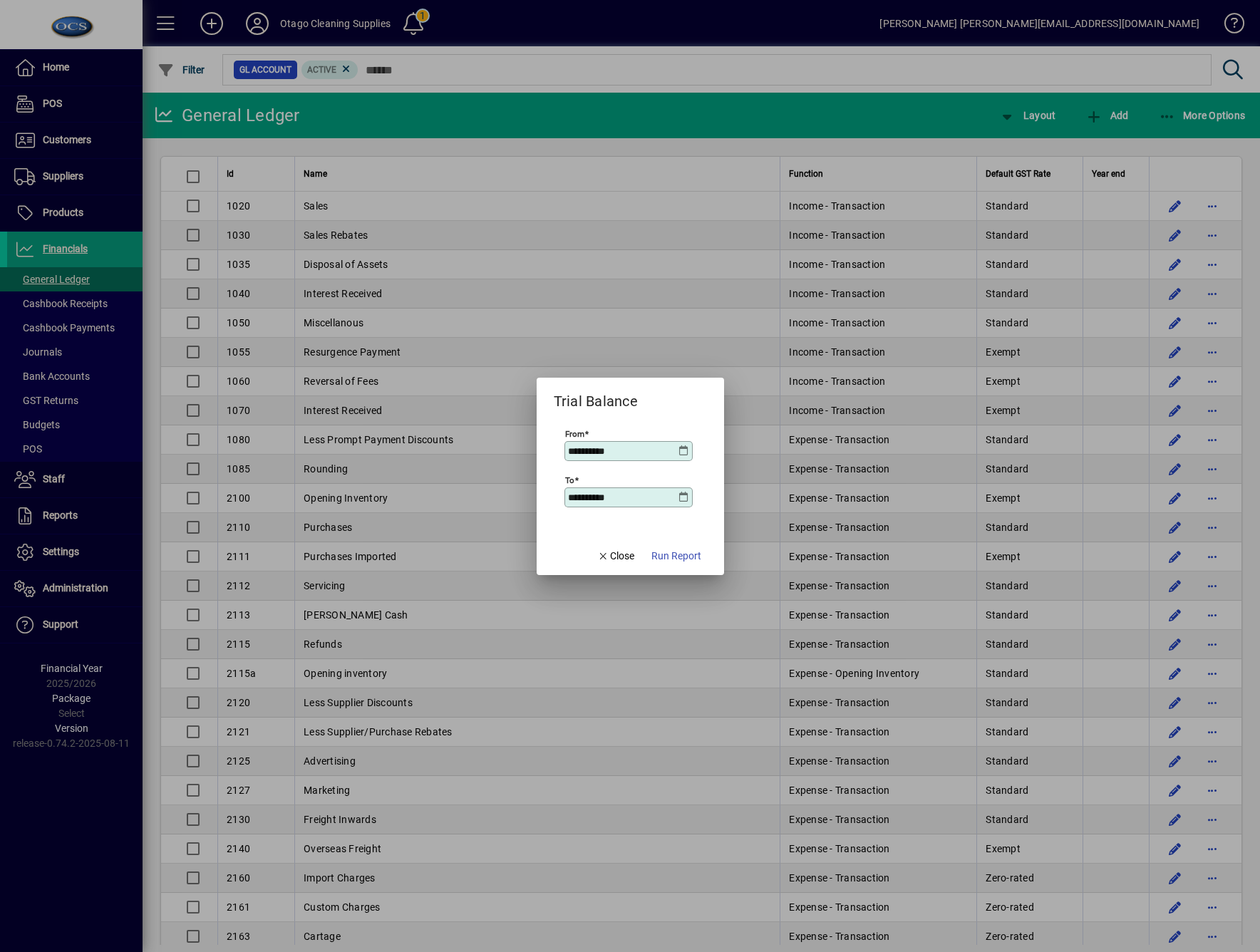
click at [593, 455] on input "**********" at bounding box center [623, 451] width 110 height 11
type input "**********"
click at [685, 559] on span "Run Report" at bounding box center [677, 557] width 50 height 15
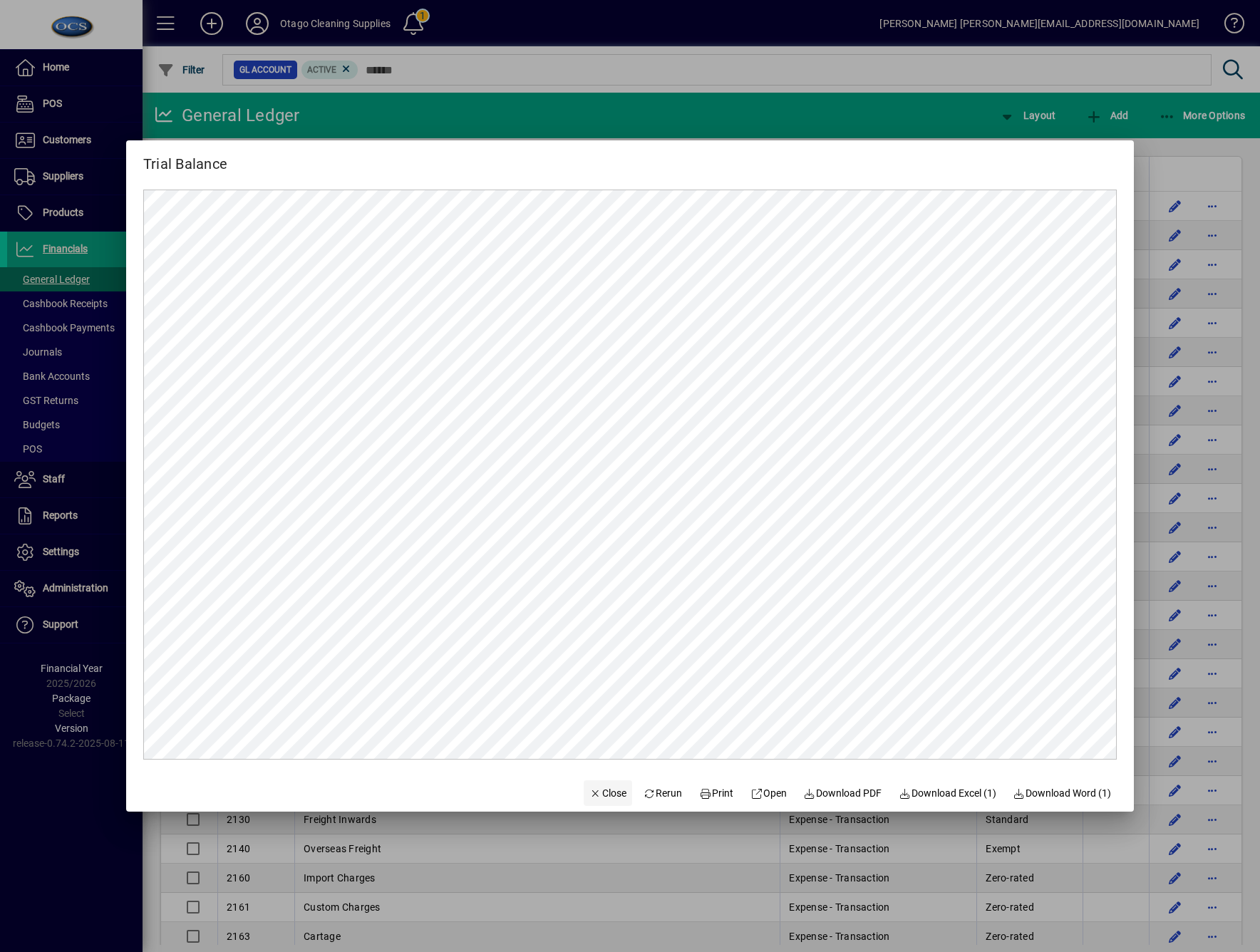
click at [589, 790] on span "Close" at bounding box center [608, 794] width 37 height 15
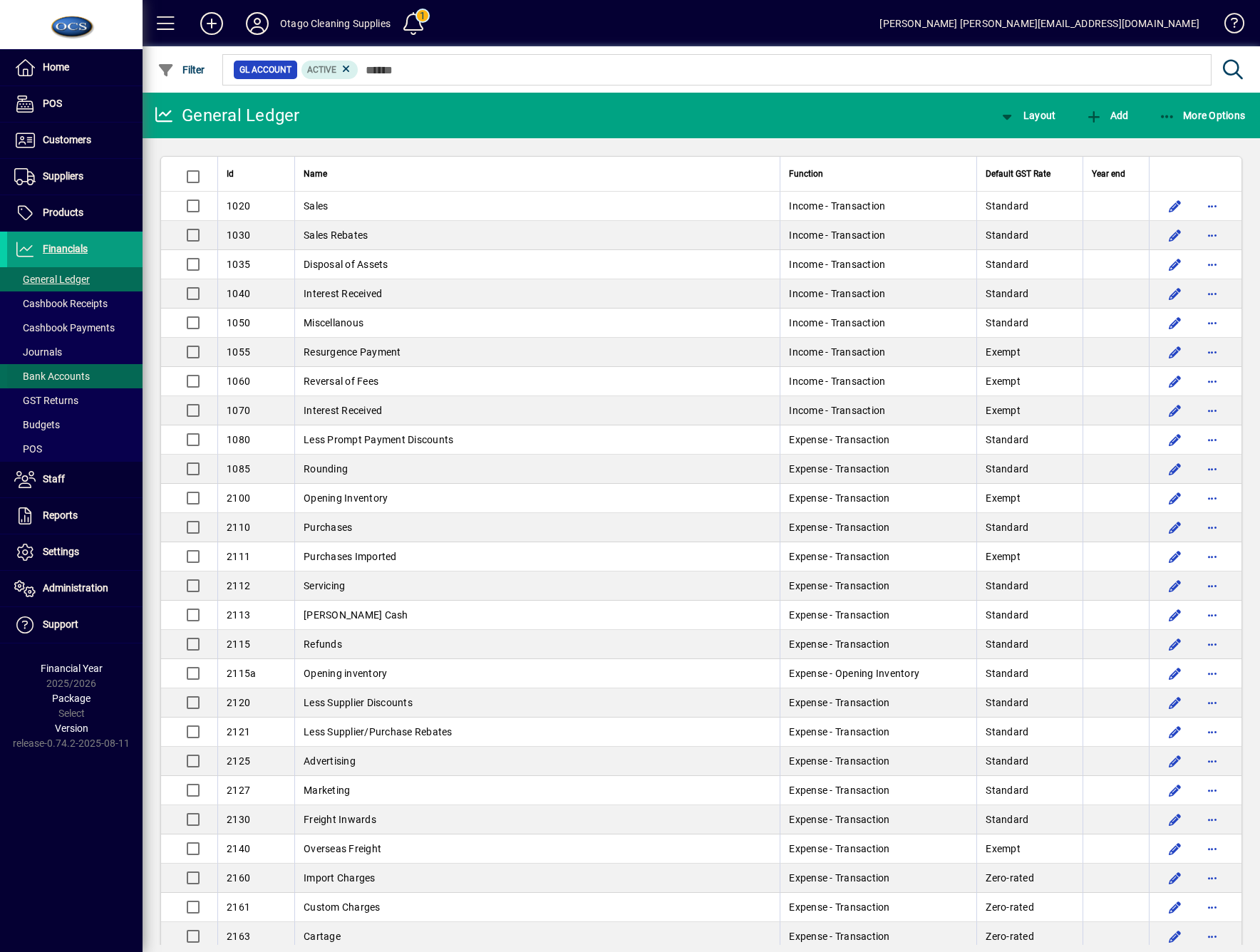
click at [62, 376] on span "Bank Accounts" at bounding box center [52, 376] width 75 height 11
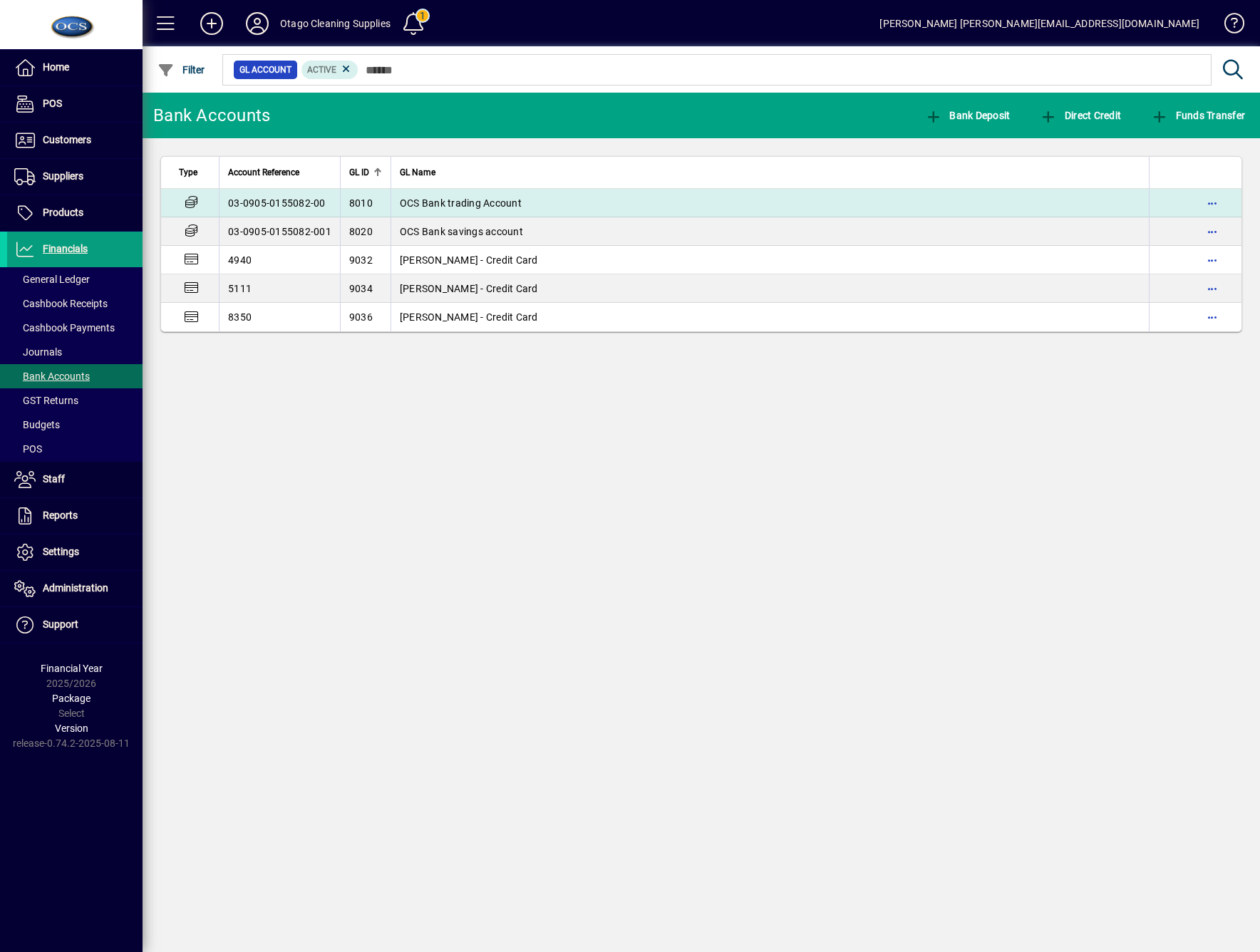
click at [426, 202] on span "OCS Bank trading Account" at bounding box center [461, 203] width 122 height 11
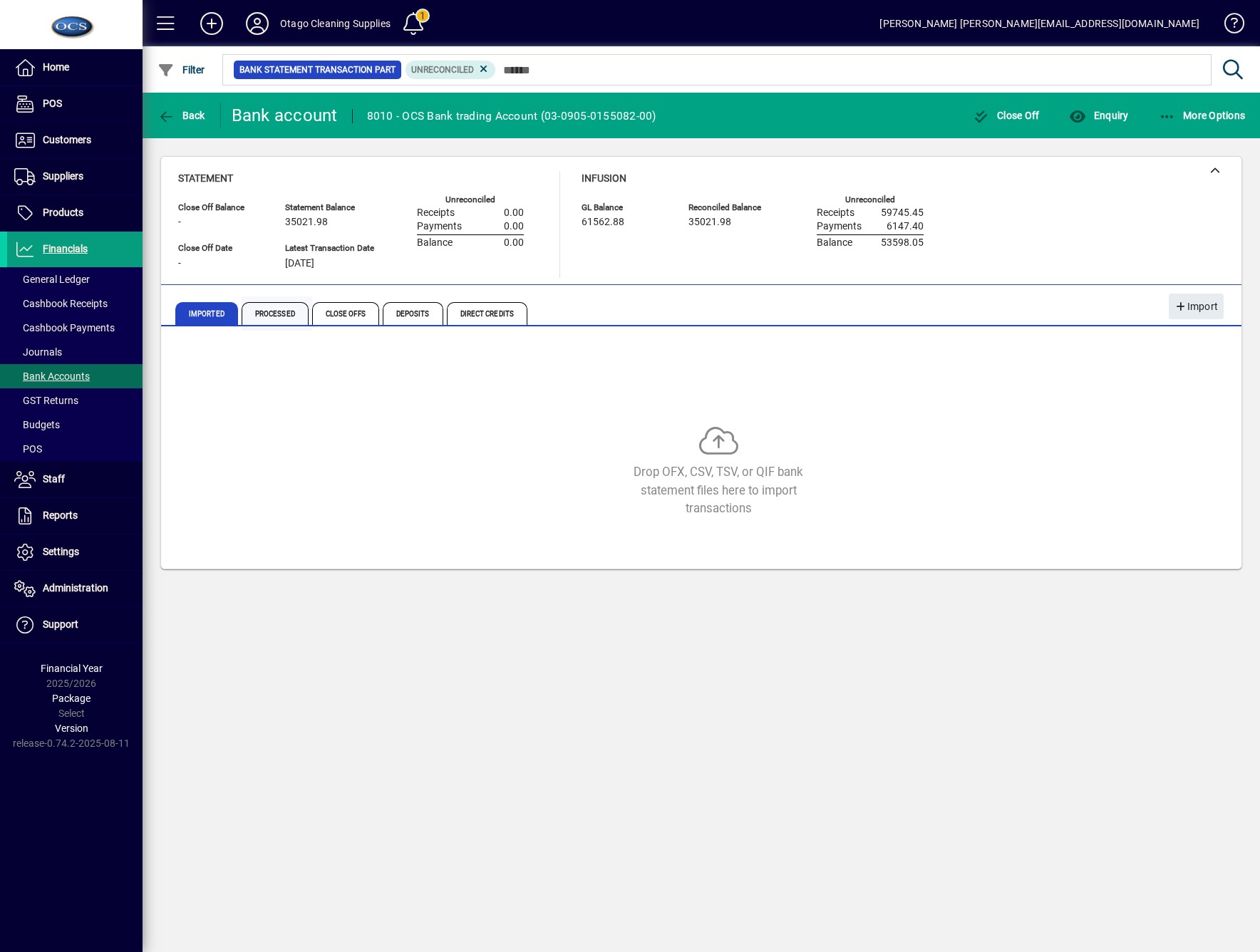
click at [273, 313] on span "Processed" at bounding box center [275, 313] width 67 height 23
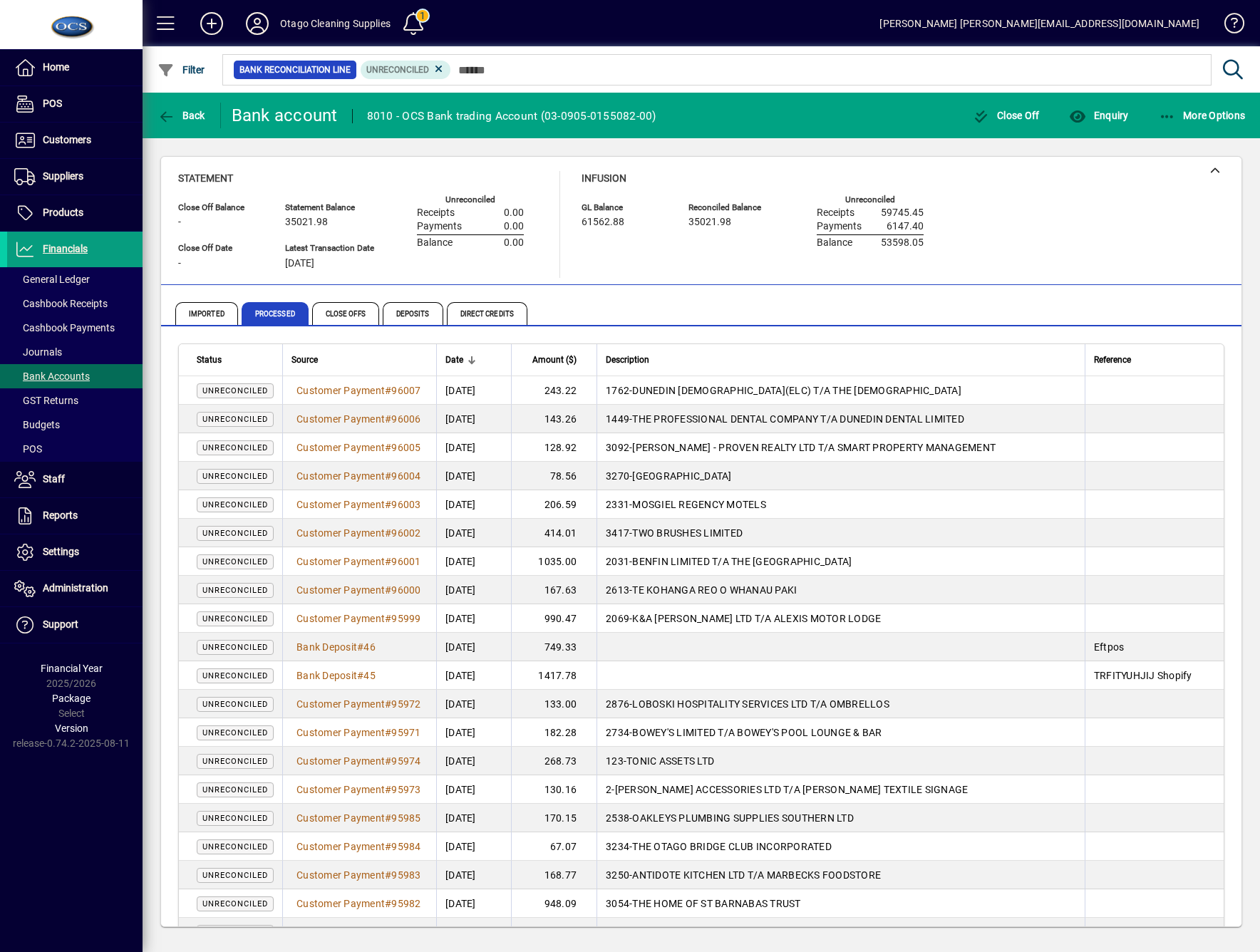
click at [449, 359] on span "Date" at bounding box center [454, 360] width 17 height 16
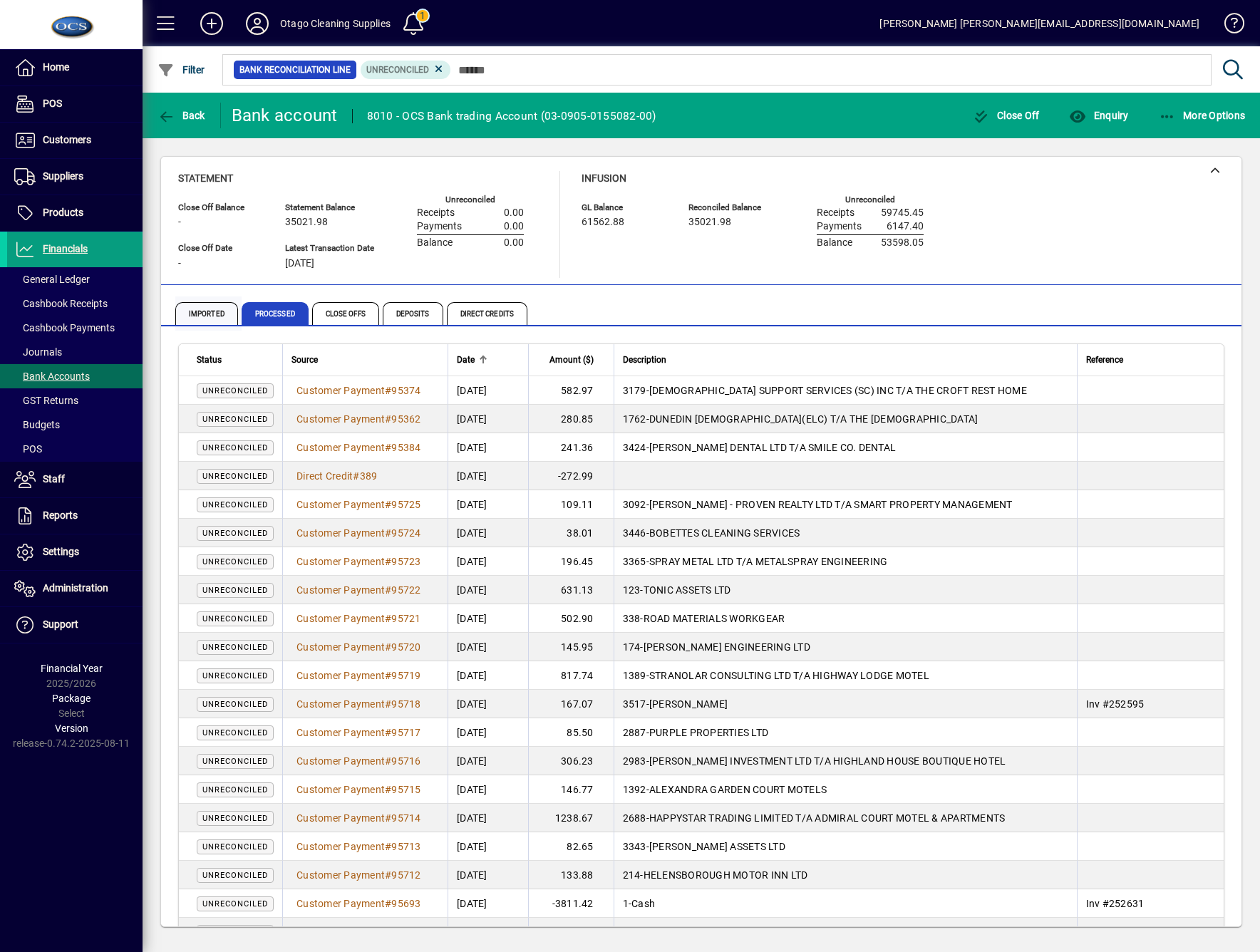
click at [211, 322] on span "Imported" at bounding box center [207, 313] width 62 height 23
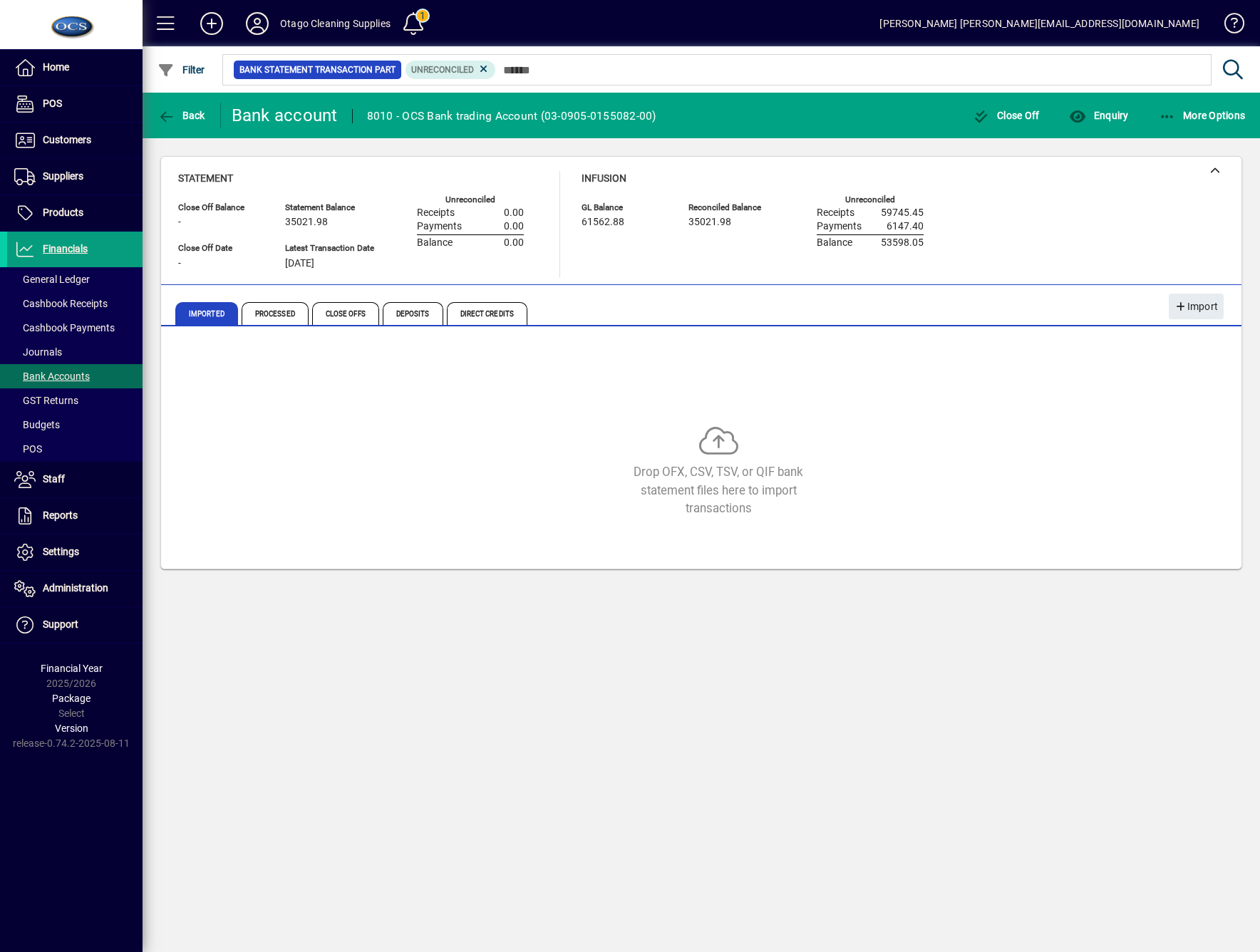
click at [195, 97] on mat-toolbar-row "Back Bank account 8010 - OCS Bank trading Account (03-0905-0155082-00) Close Of…" at bounding box center [701, 116] width 1118 height 46
click at [192, 105] on span "button" at bounding box center [181, 115] width 55 height 34
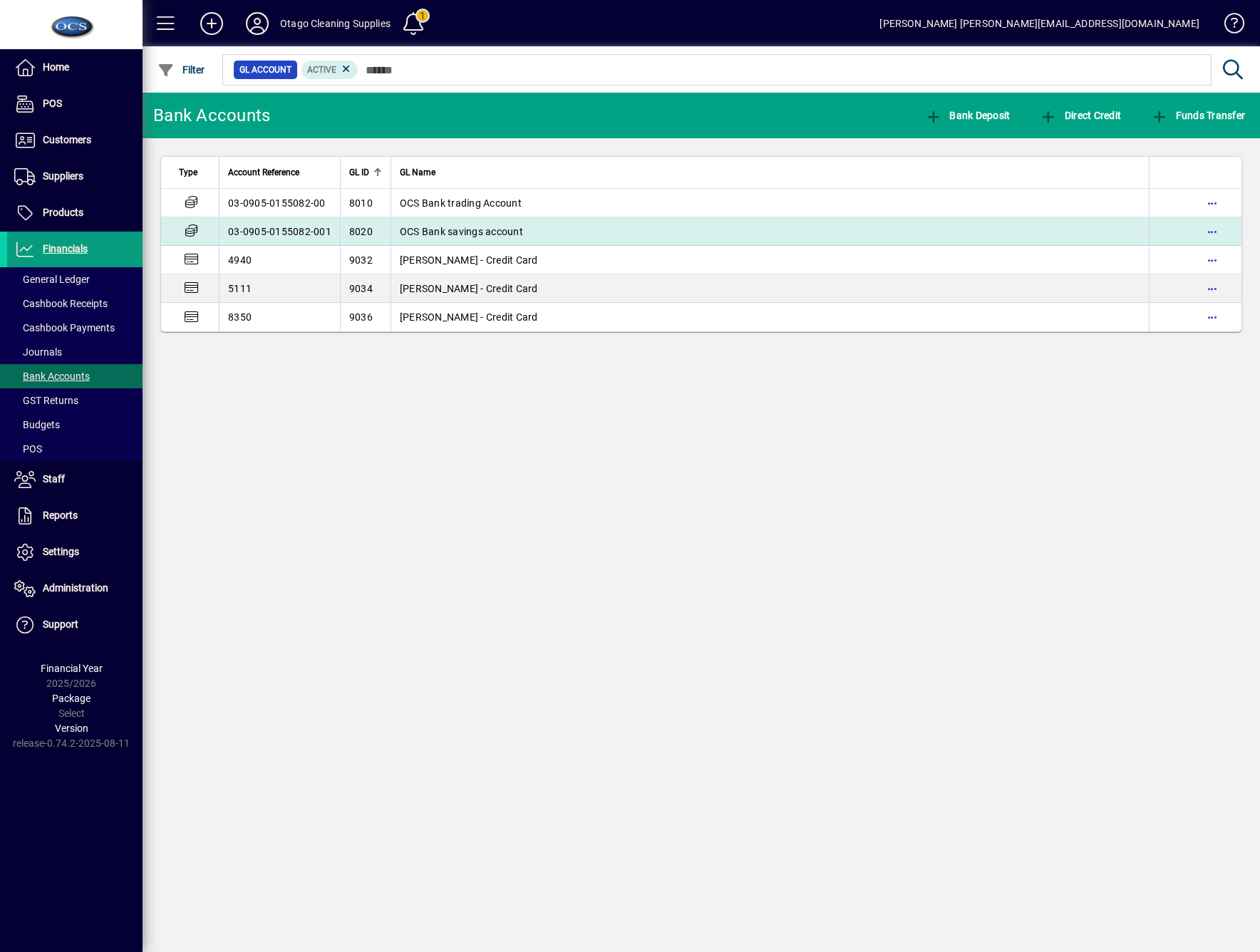
click at [484, 221] on td "OCS Bank savings account" at bounding box center [770, 231] width 758 height 28
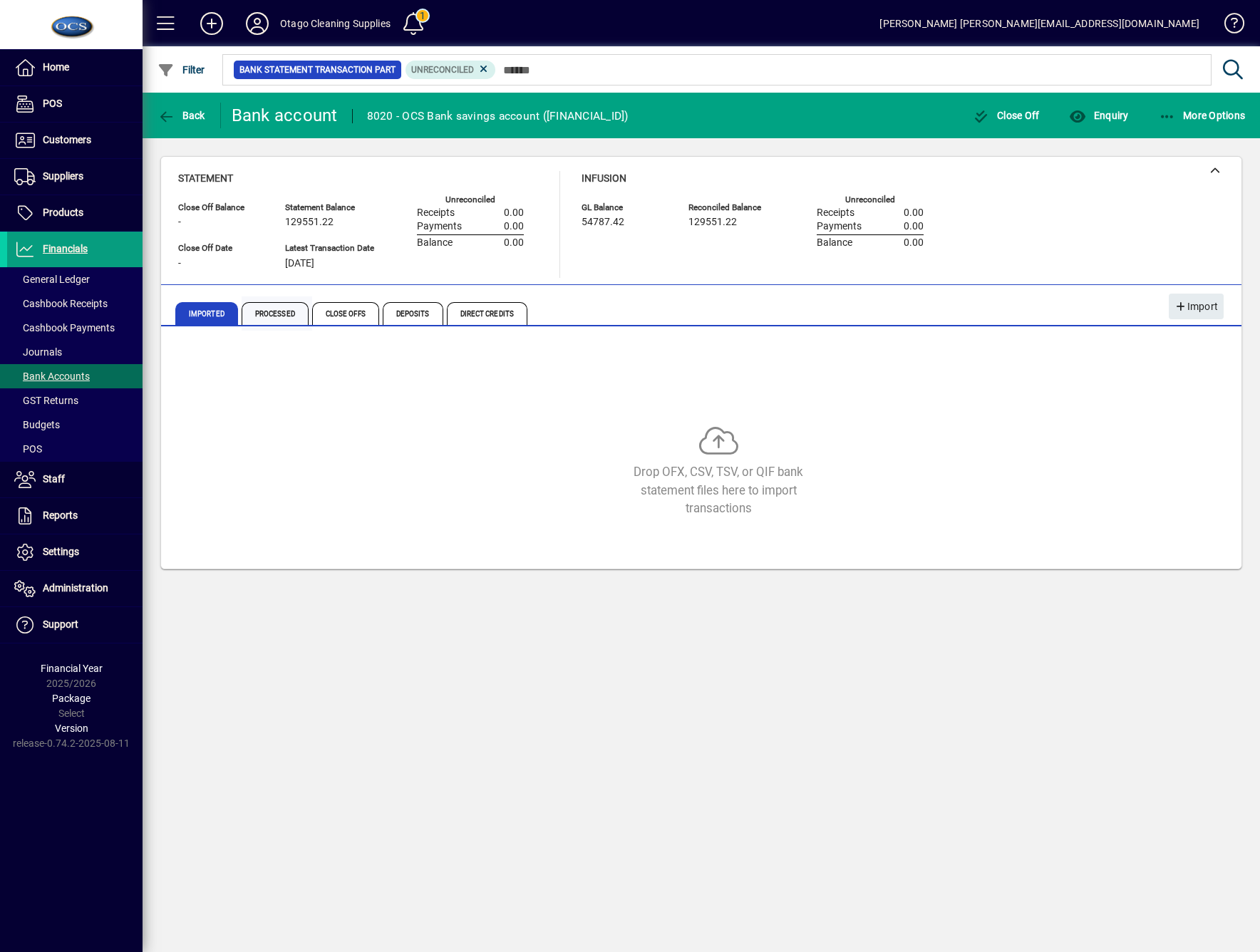
click at [252, 321] on span "Processed" at bounding box center [275, 313] width 67 height 23
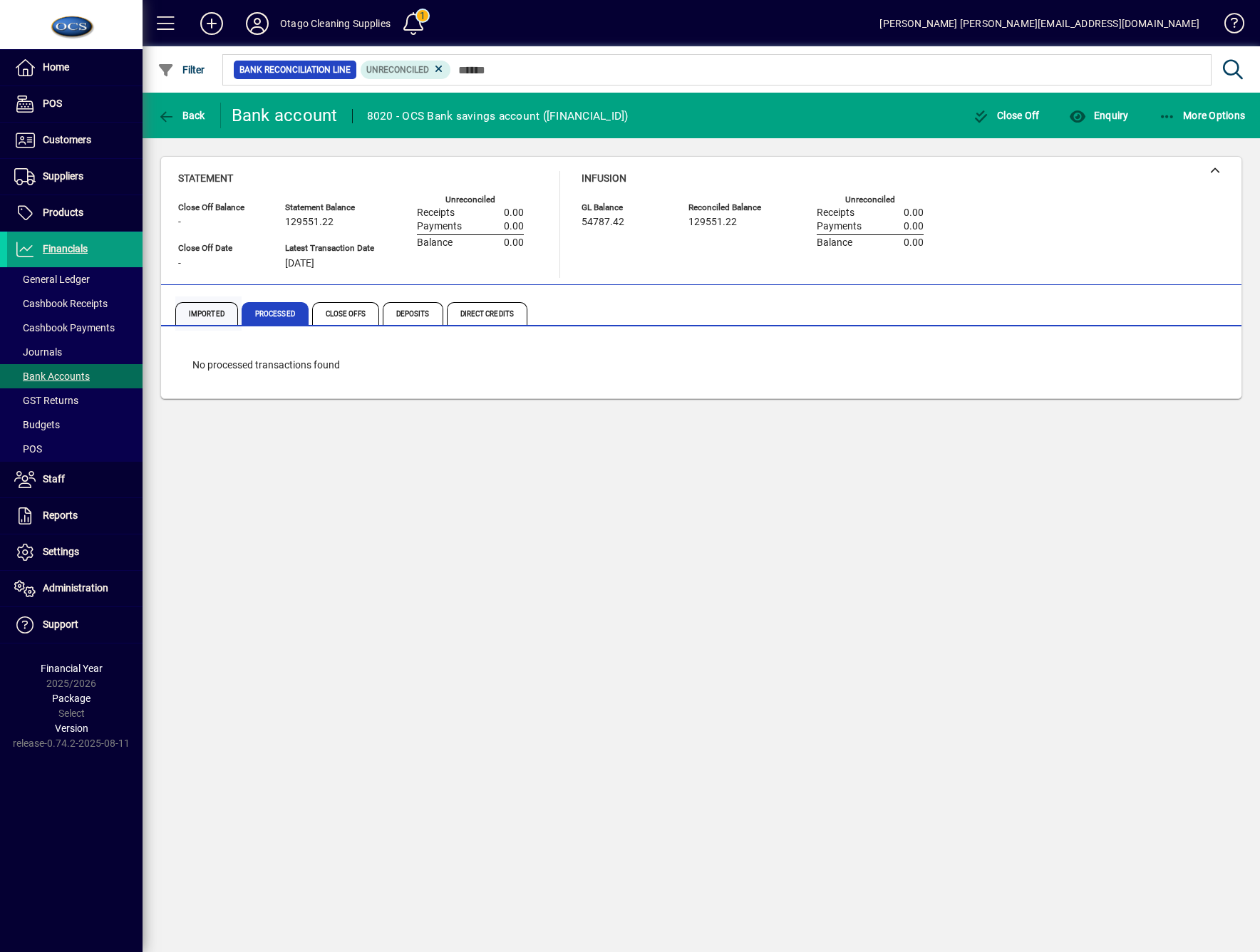
click at [214, 322] on span "Imported" at bounding box center [207, 313] width 62 height 23
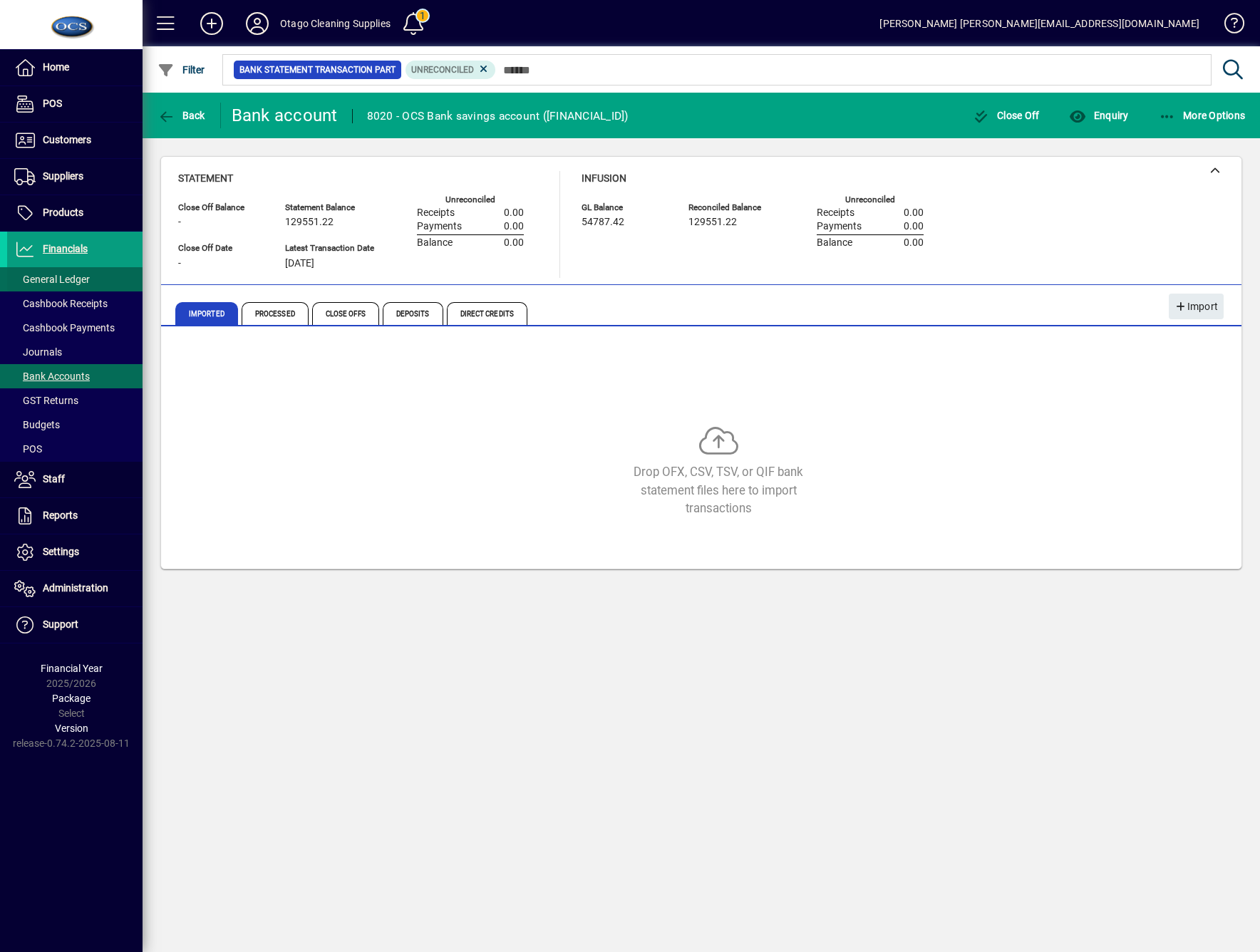
click at [57, 278] on span "General Ledger" at bounding box center [52, 279] width 75 height 11
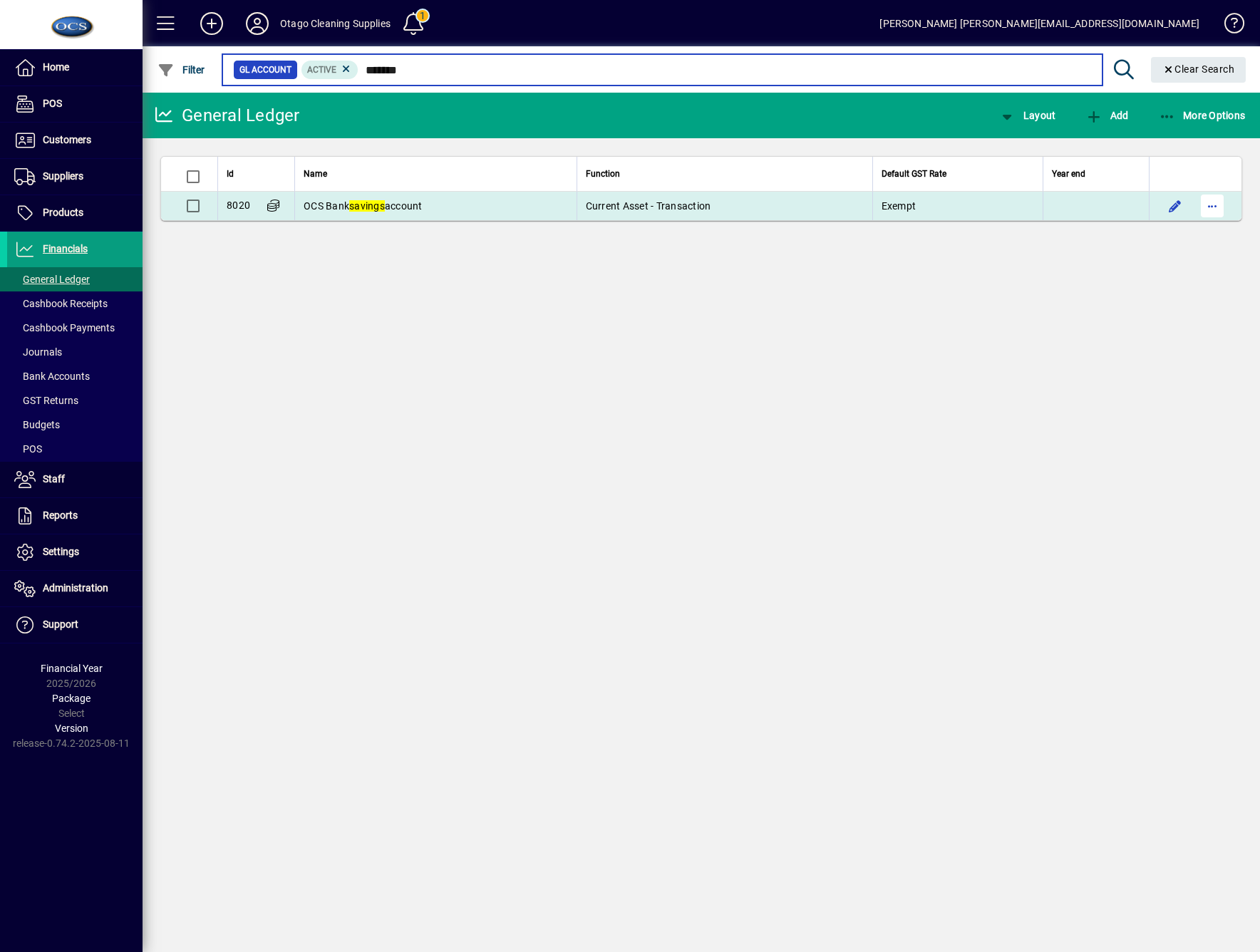
type input "*******"
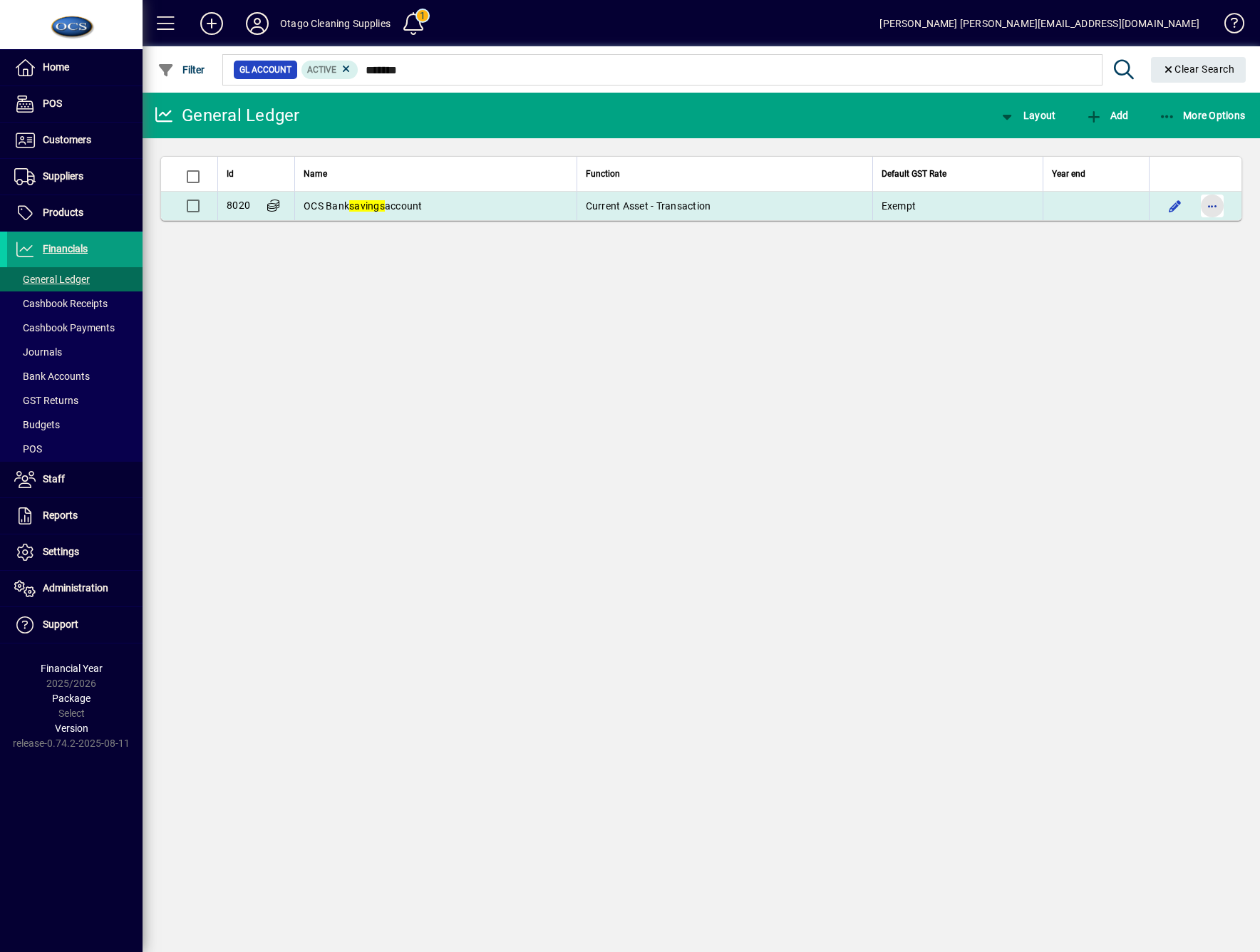
click at [1208, 214] on span "button" at bounding box center [1212, 205] width 34 height 34
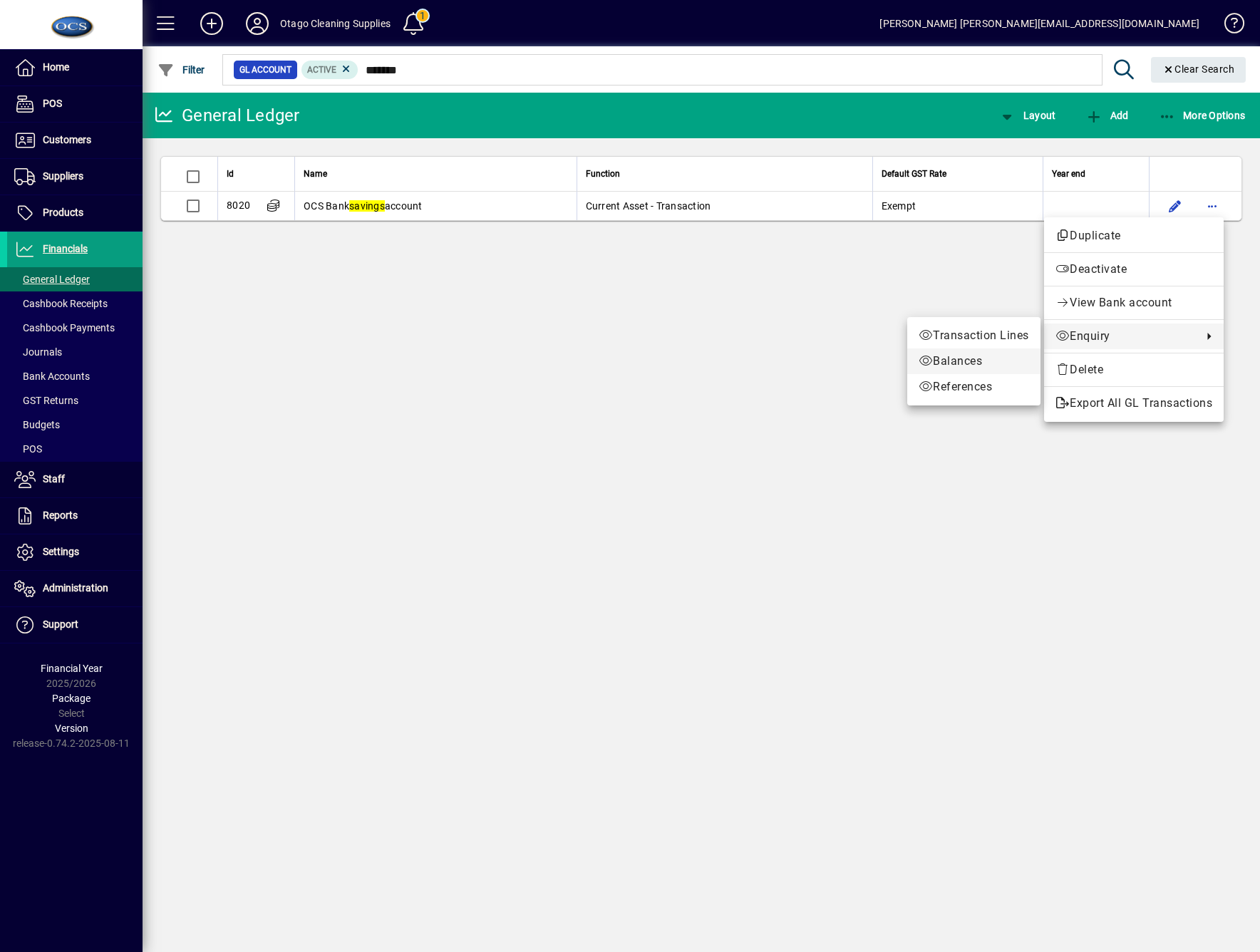
click at [938, 365] on span "Balances" at bounding box center [973, 361] width 110 height 17
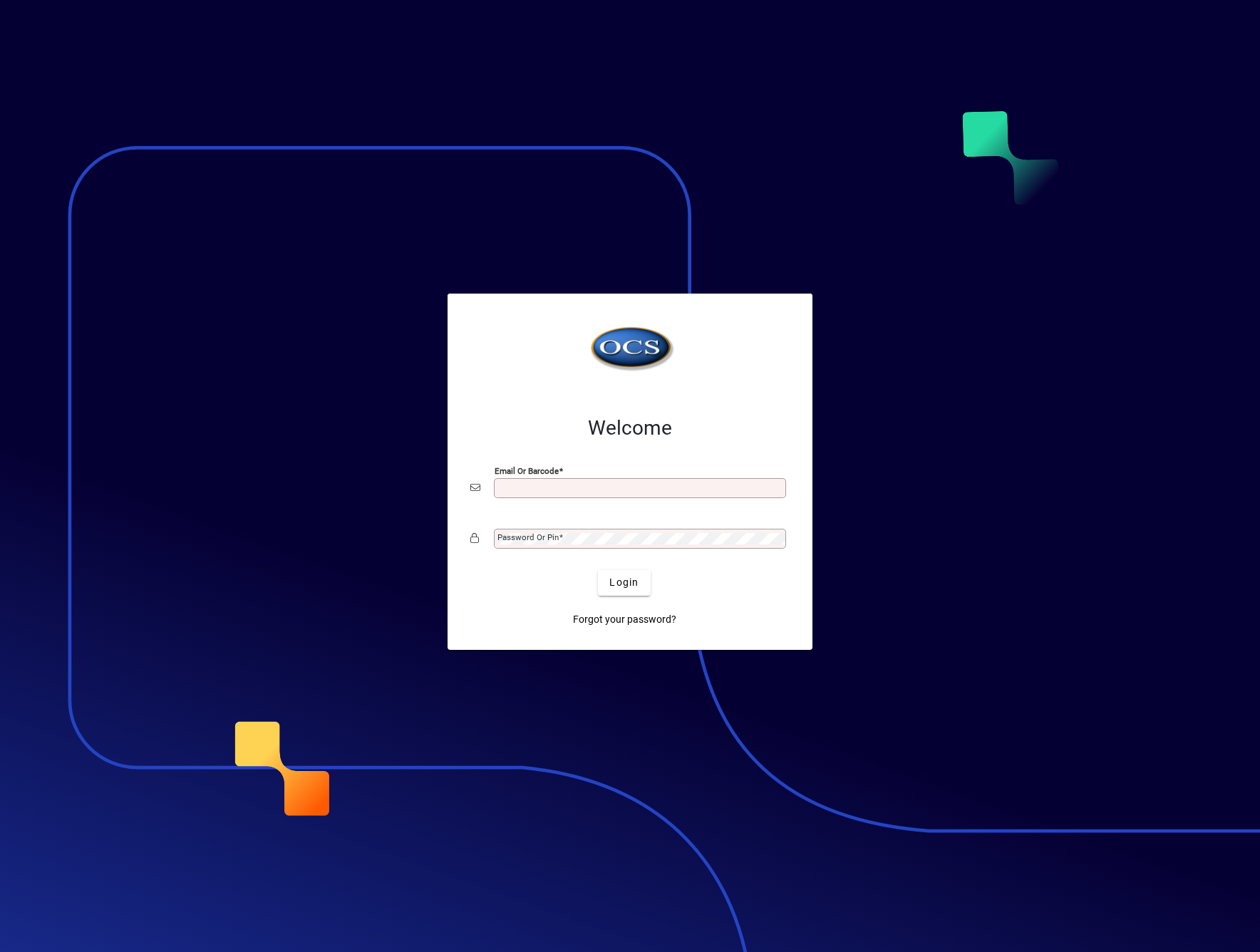
click at [554, 491] on input "Email or Barcode" at bounding box center [641, 488] width 288 height 11
type input "**********"
click at [552, 538] on mat-label "Password or Pin" at bounding box center [528, 537] width 62 height 10
click at [598, 570] on button "Login" at bounding box center [624, 583] width 52 height 26
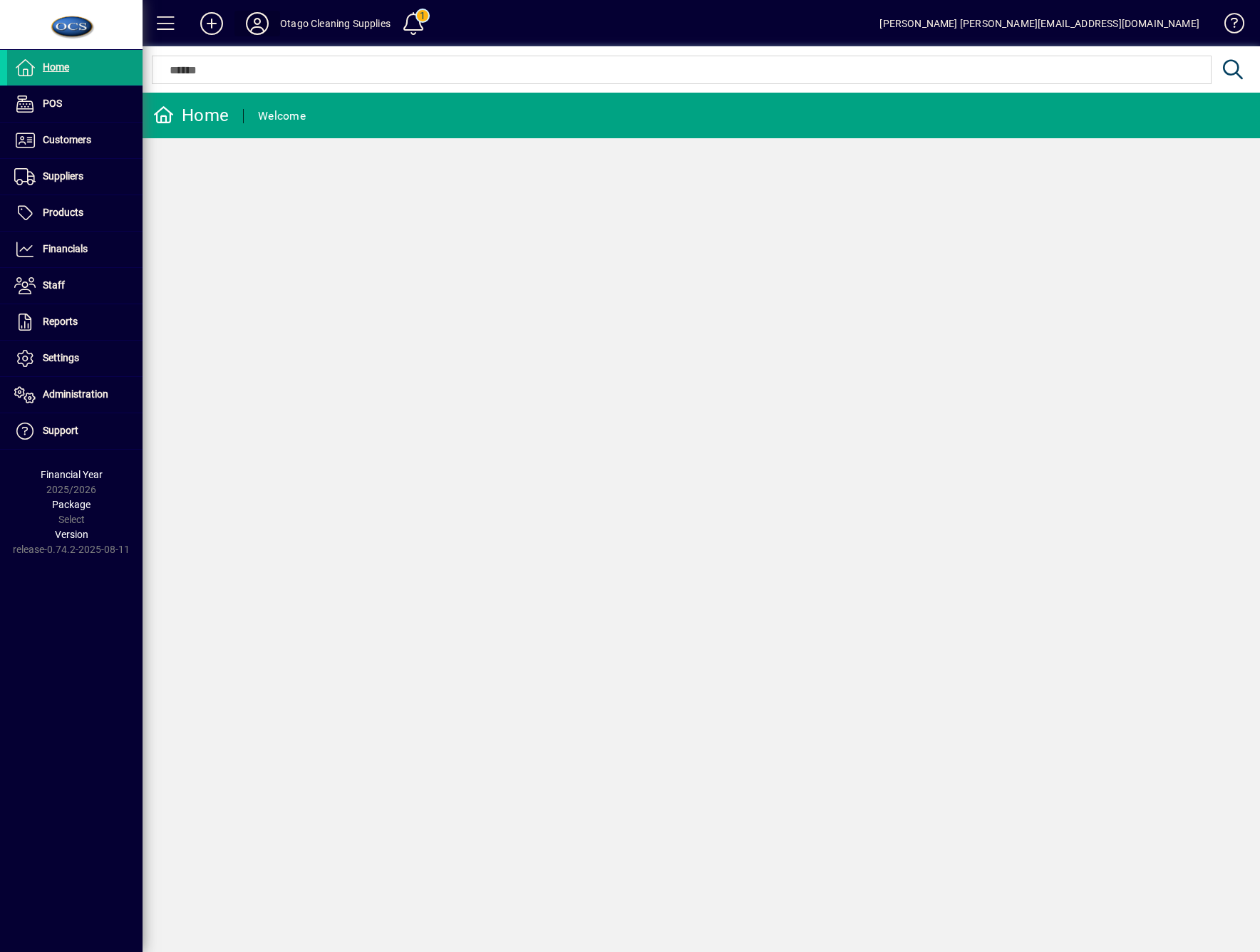
click at [263, 27] on icon at bounding box center [257, 24] width 28 height 23
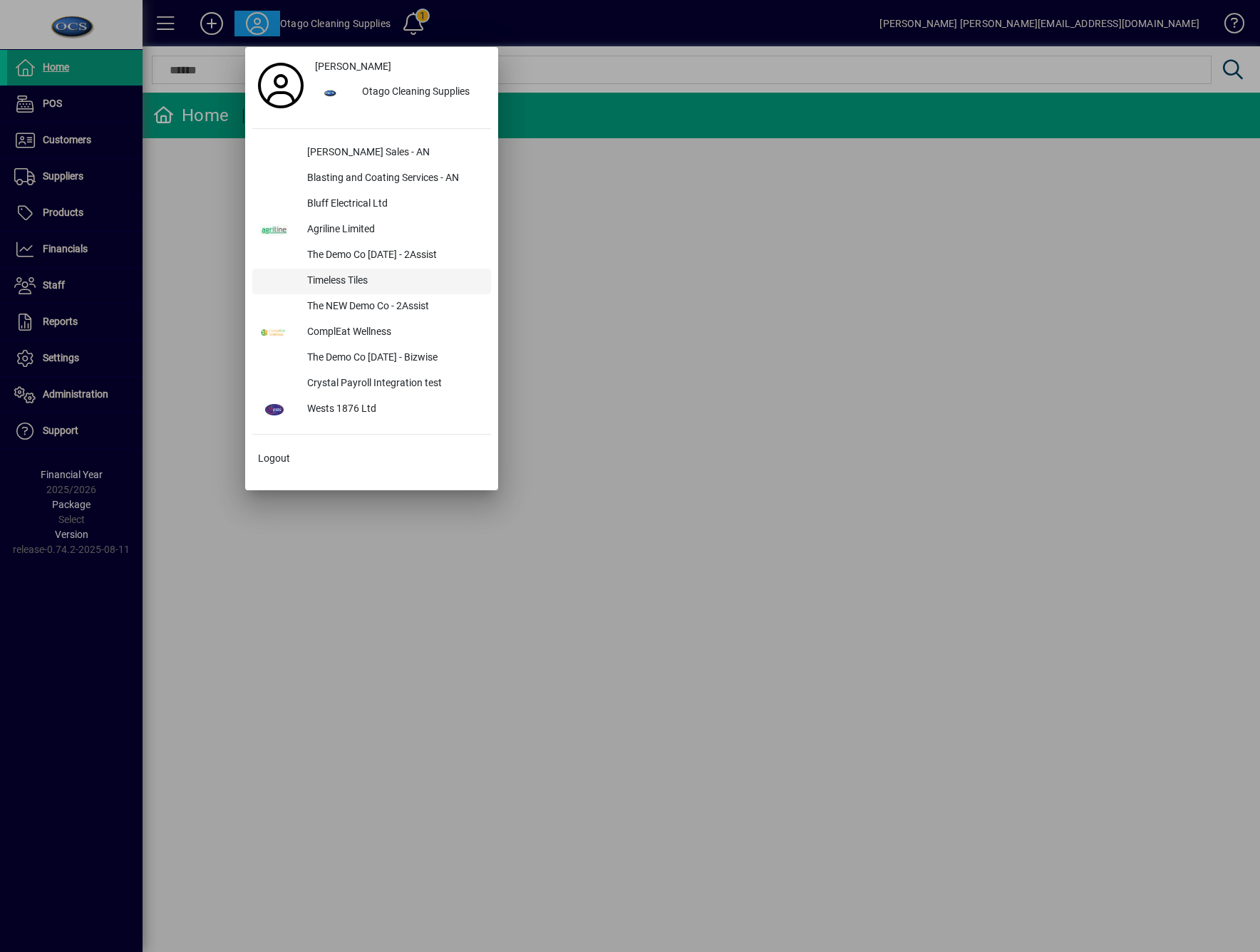
click at [398, 276] on div "Timeless Tiles" at bounding box center [393, 281] width 195 height 26
